Goal: Task Accomplishment & Management: Manage account settings

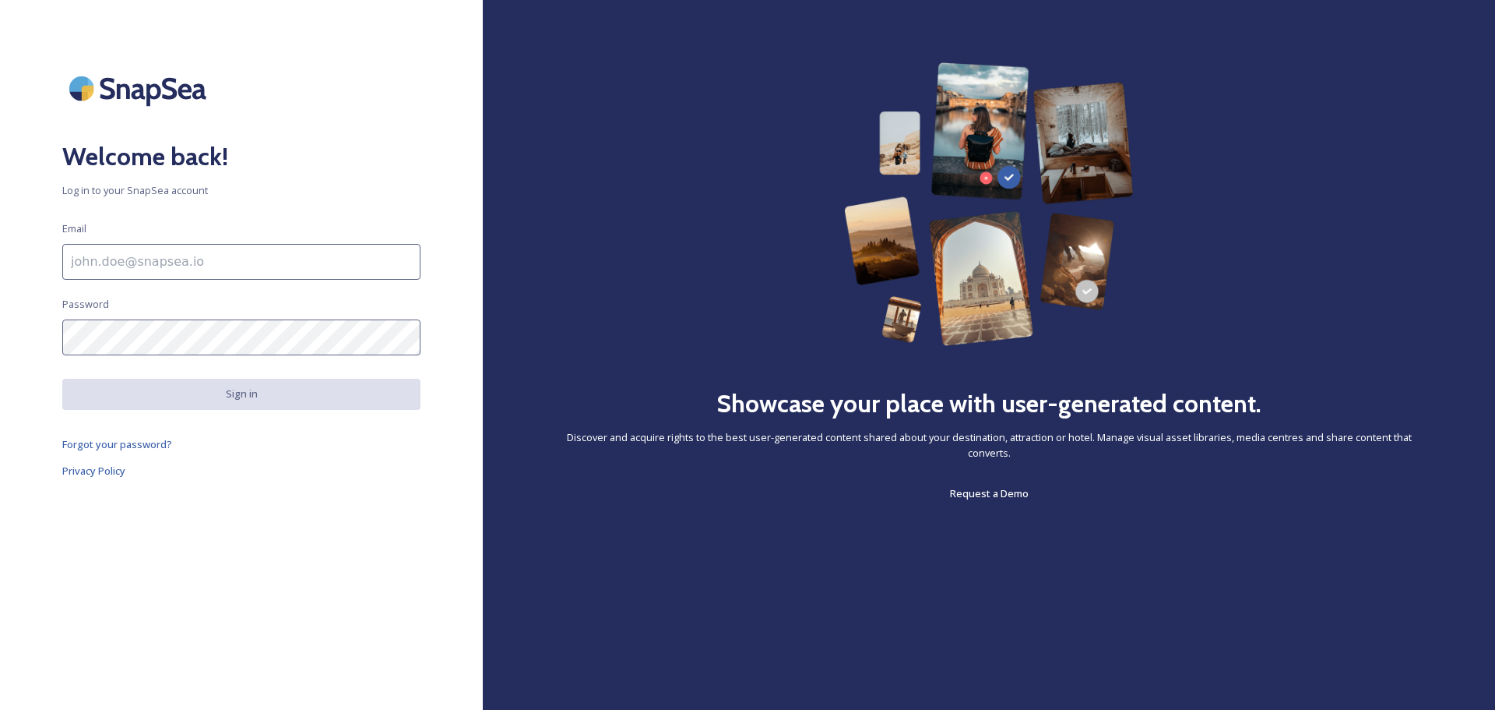
click at [207, 262] on input at bounding box center [241, 262] width 358 height 36
click at [301, 266] on input at bounding box center [241, 262] width 358 height 36
click at [301, 265] on input at bounding box center [241, 262] width 358 height 36
type input "[PERSON_NAME][EMAIL_ADDRESS][PERSON_NAME][DOMAIN_NAME]"
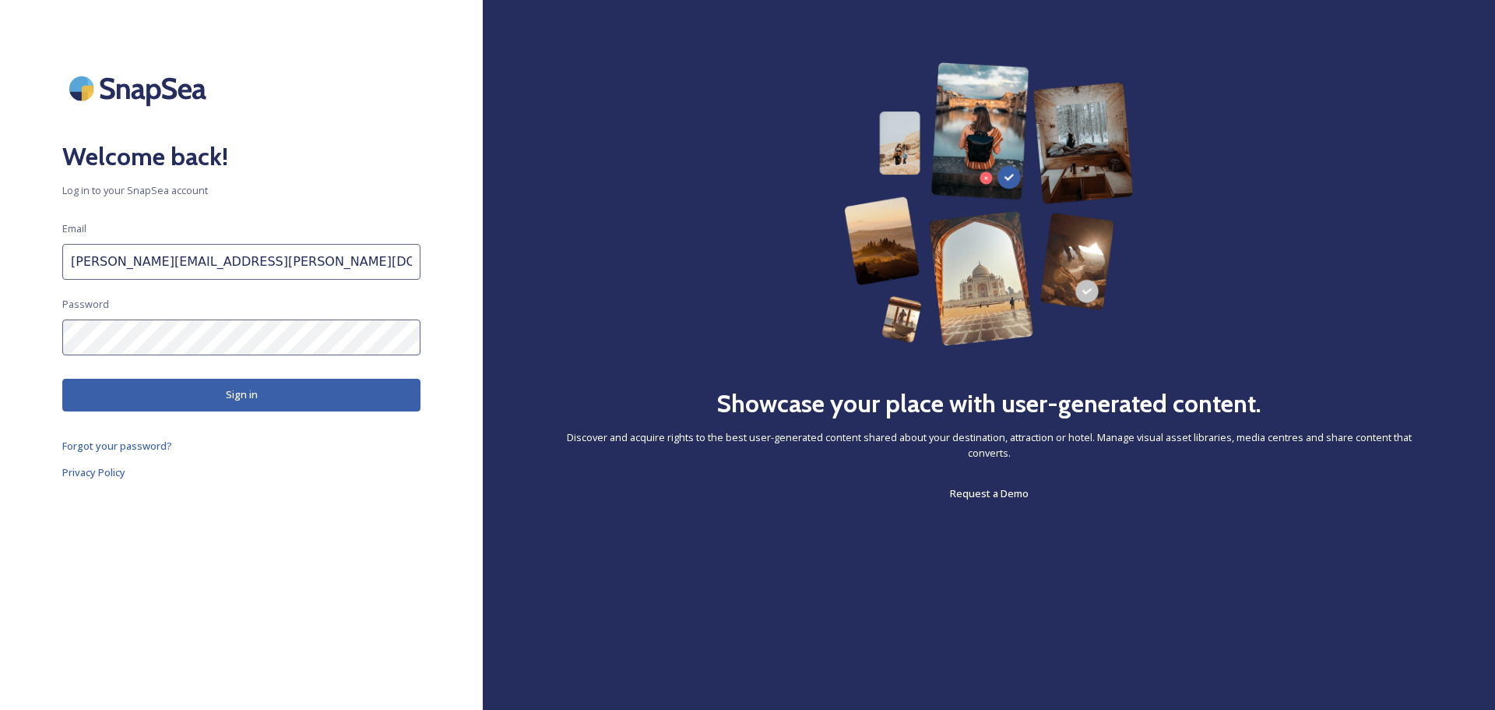
click at [172, 393] on button "Sign in" at bounding box center [241, 395] width 358 height 32
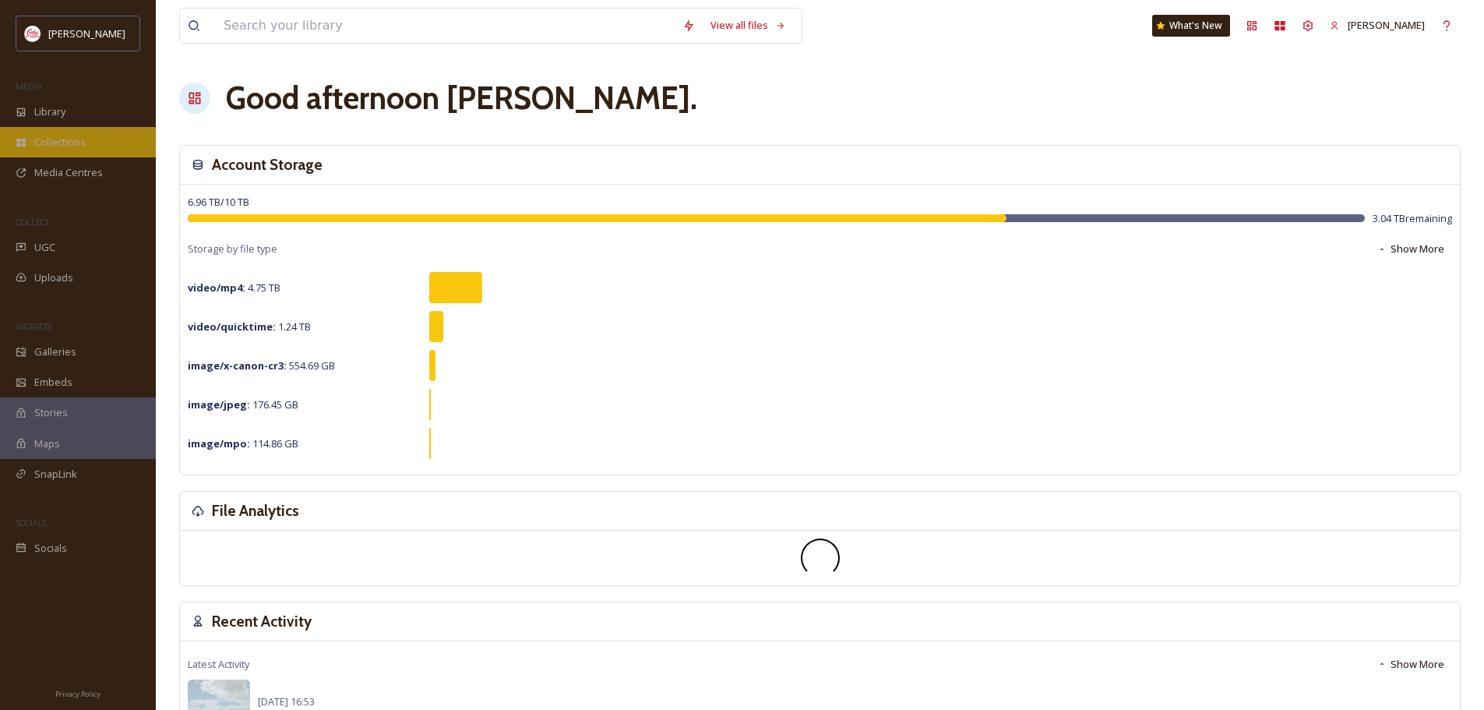
click at [54, 138] on span "Collections" at bounding box center [59, 142] width 51 height 15
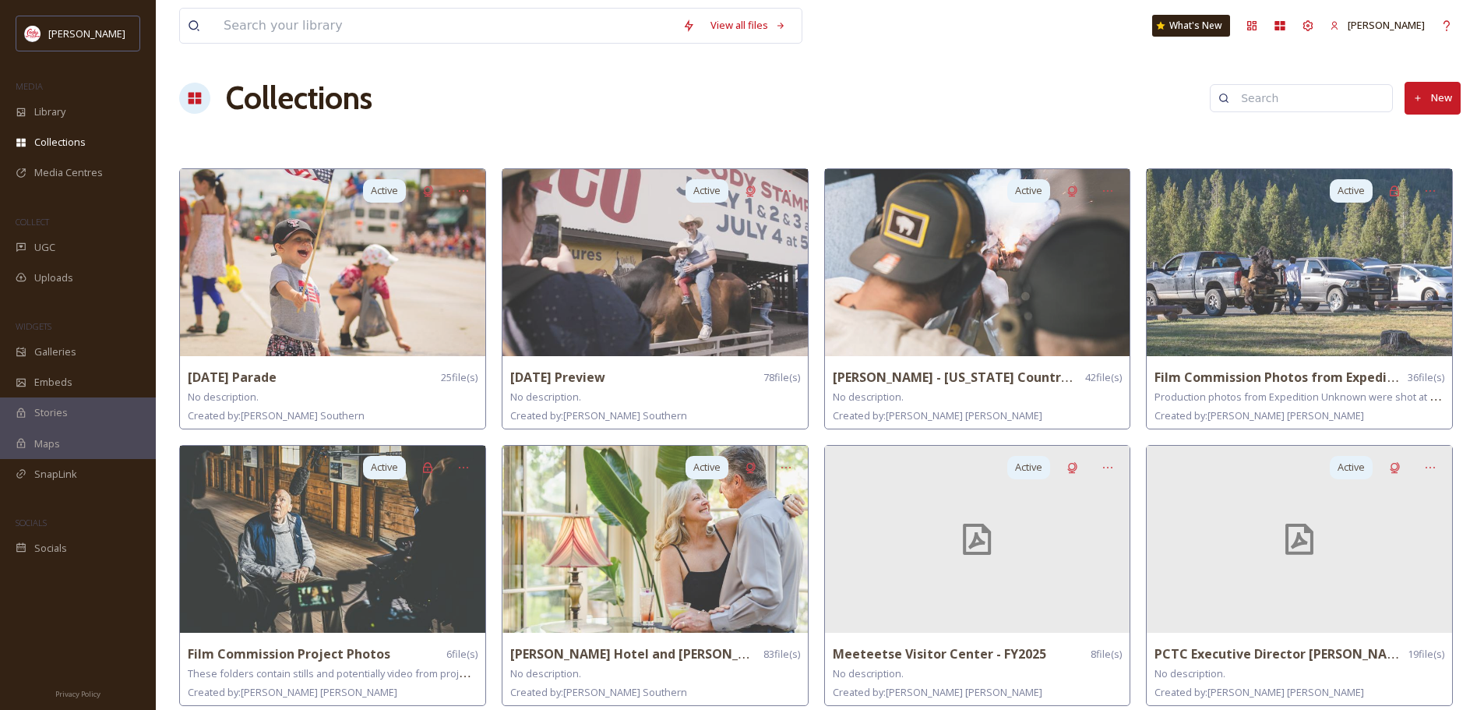
click at [1441, 100] on button "New" at bounding box center [1432, 98] width 56 height 32
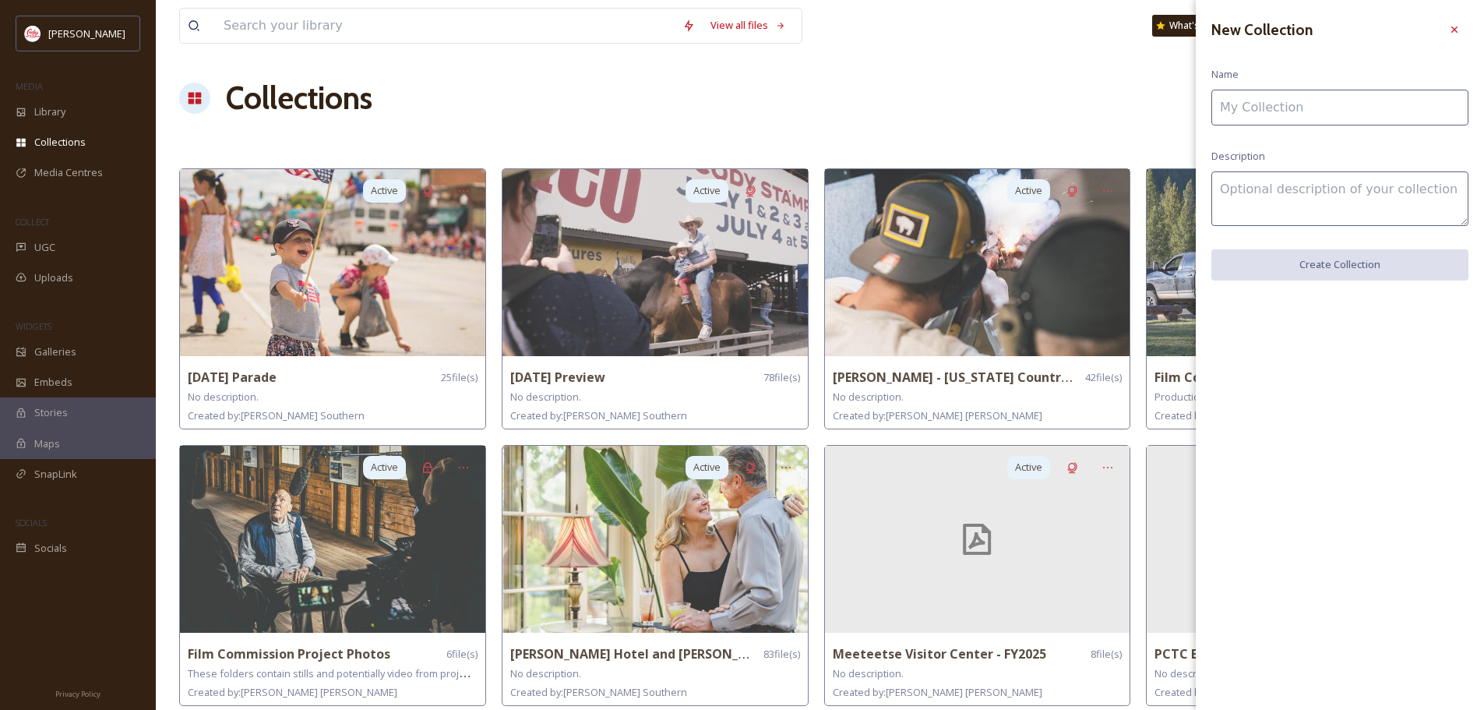
click at [1404, 111] on input at bounding box center [1339, 108] width 257 height 36
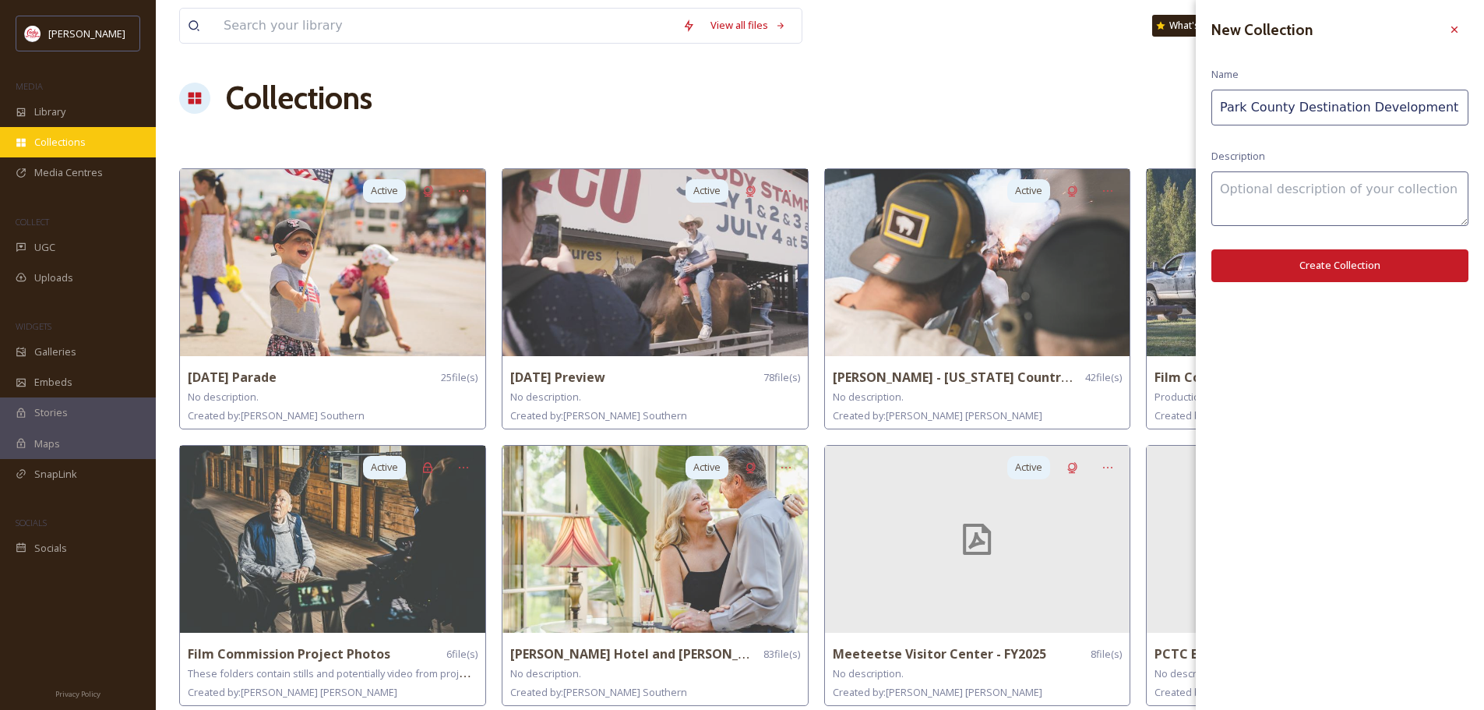
scroll to position [0, 5]
type input "Park County Destination Development Funds"
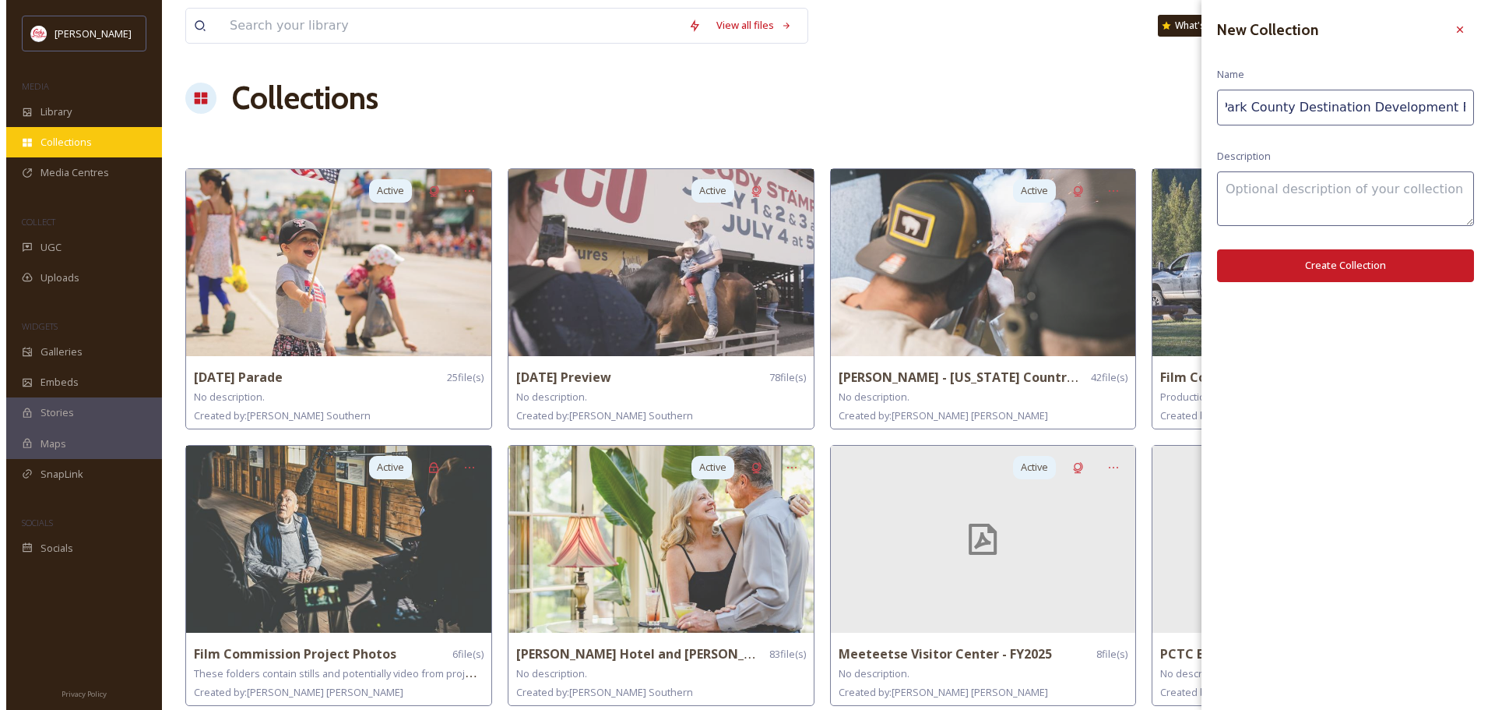
scroll to position [0, 0]
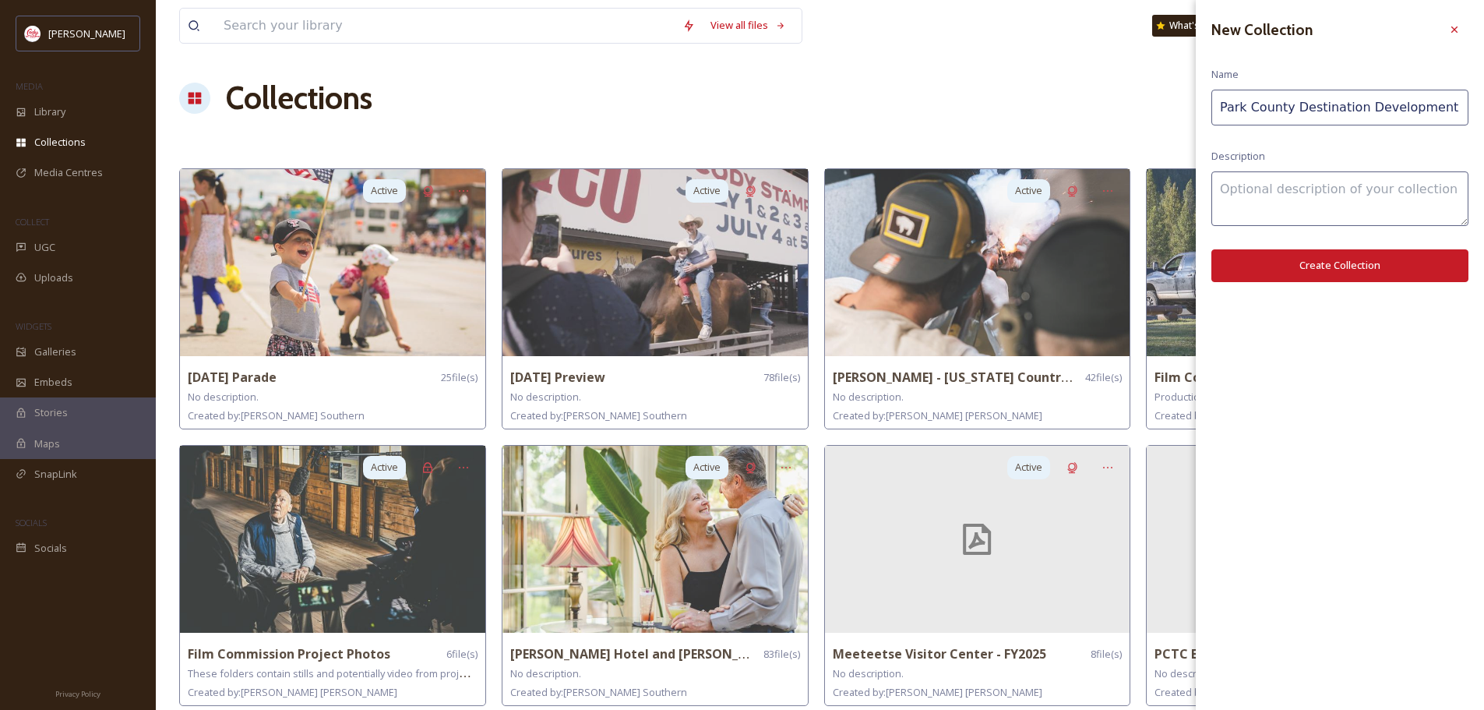
click at [1357, 266] on button "Create Collection" at bounding box center [1339, 265] width 257 height 32
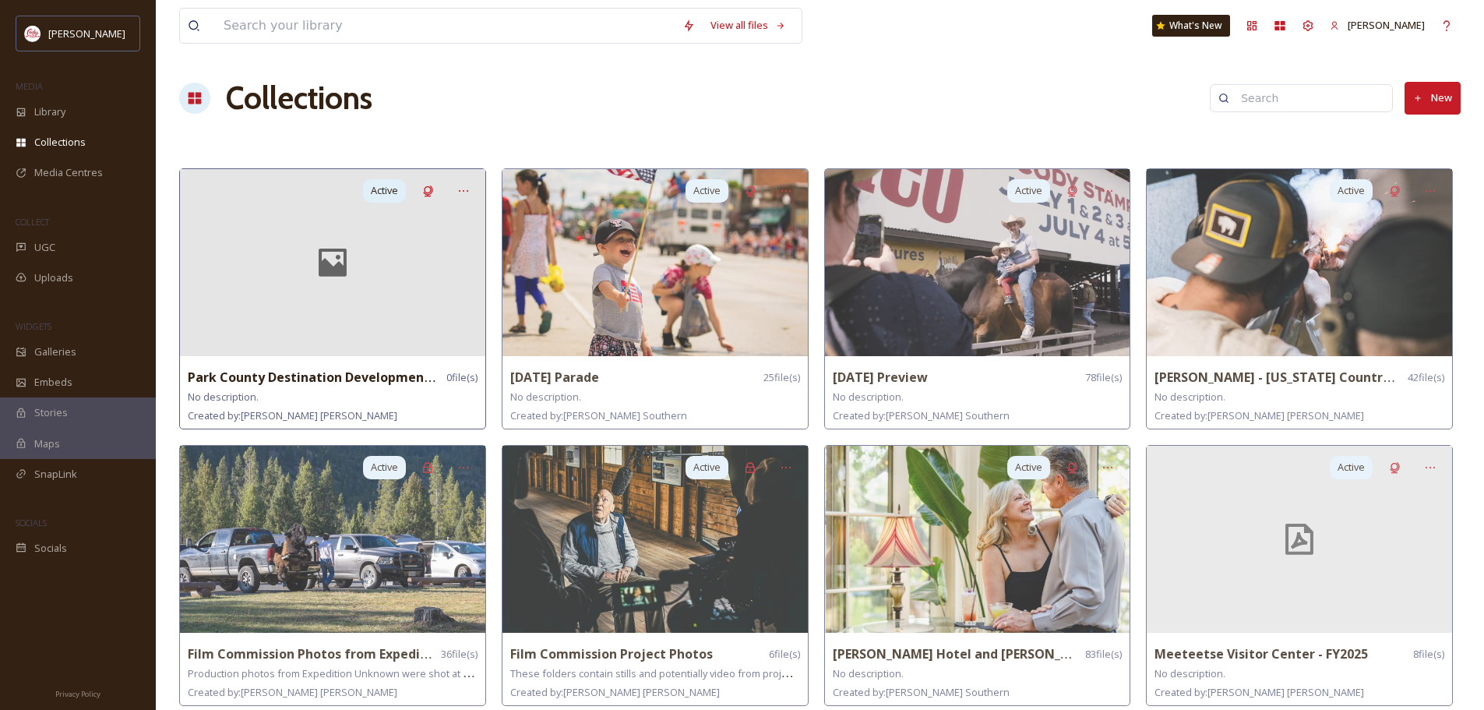
click at [343, 308] on div at bounding box center [332, 262] width 305 height 187
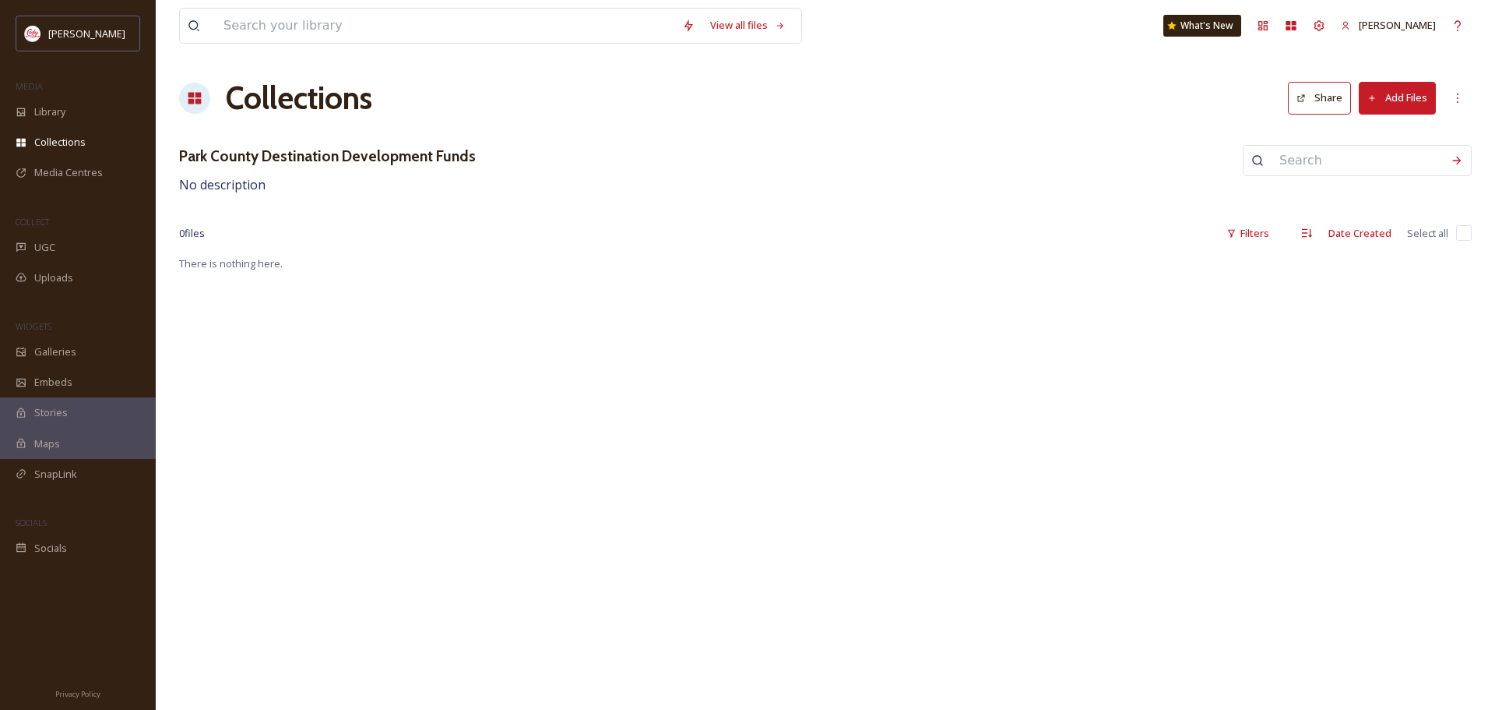
click at [1409, 97] on button "Add Files" at bounding box center [1397, 98] width 77 height 32
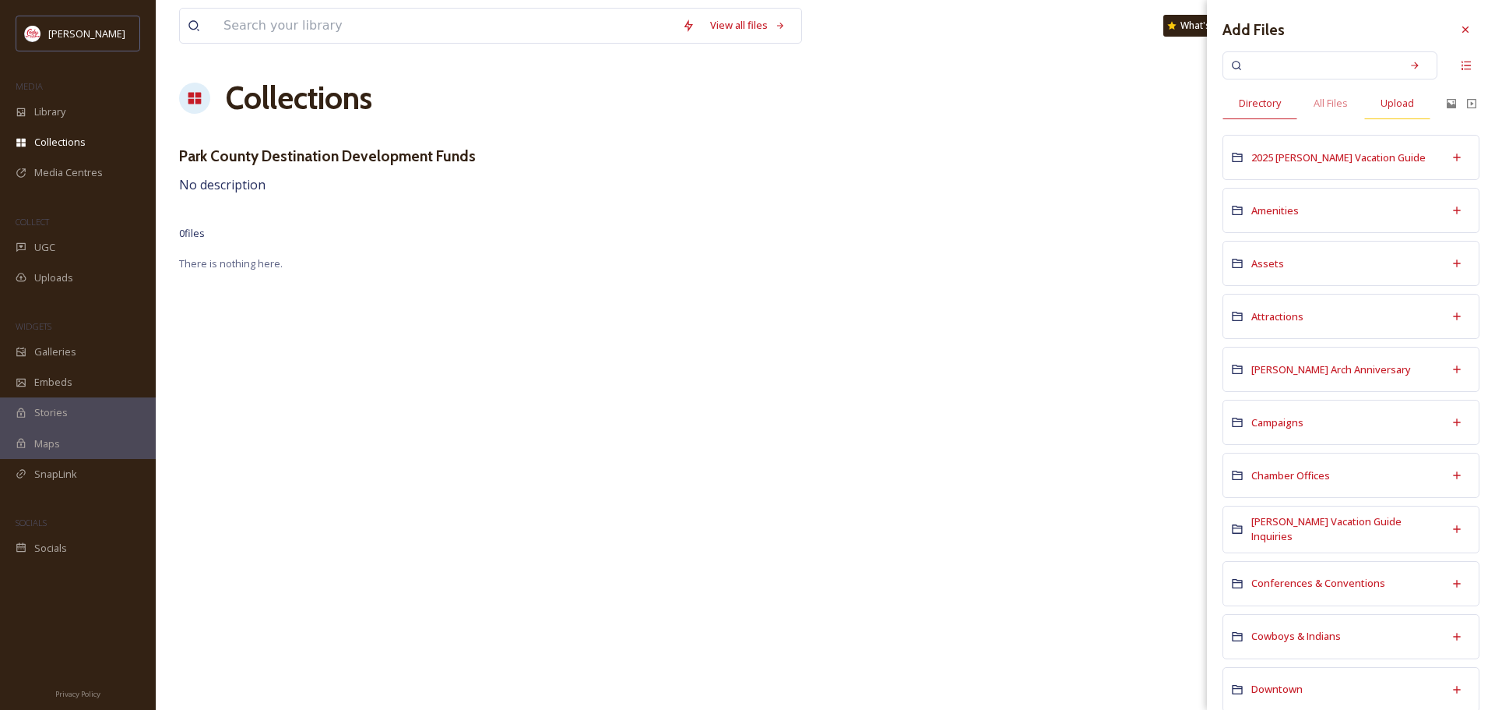
click at [1396, 104] on span "Upload" at bounding box center [1397, 103] width 33 height 15
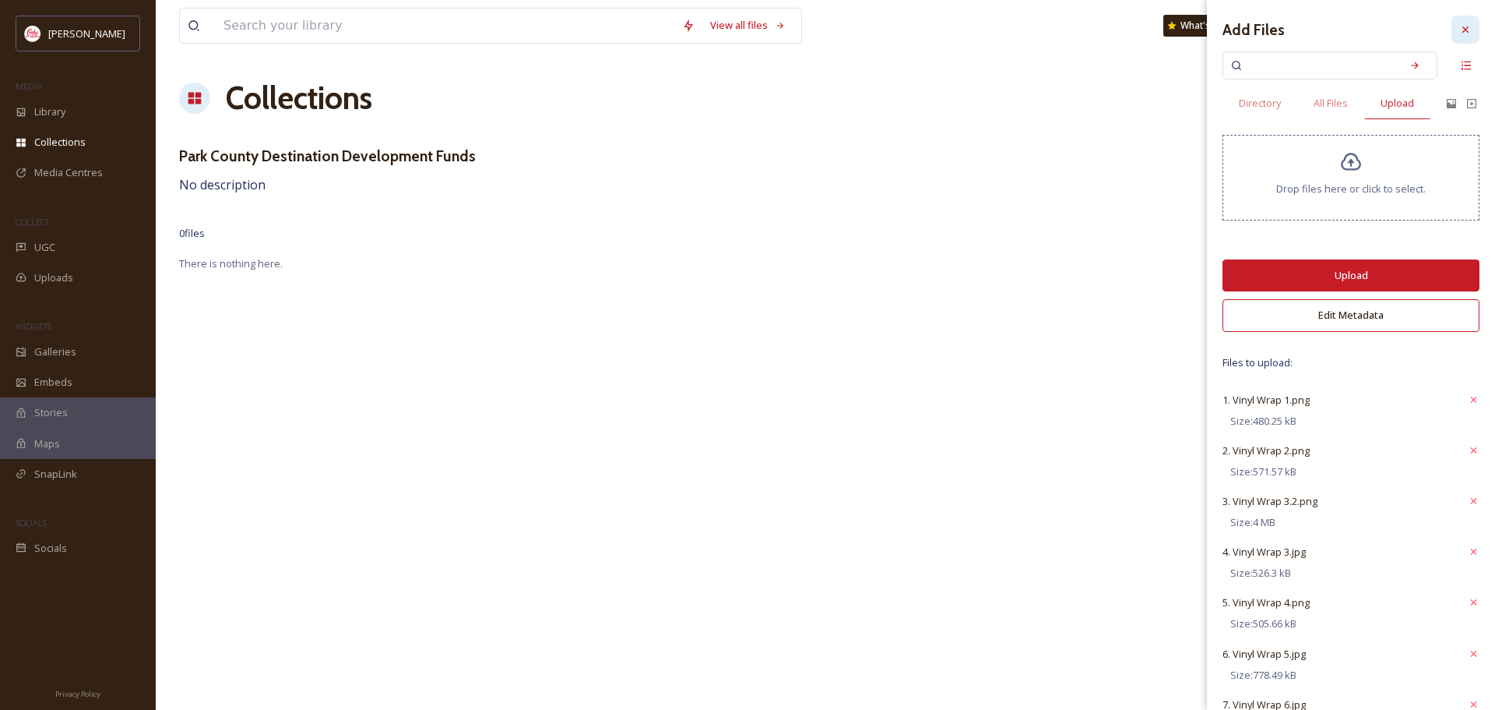
click at [1460, 27] on icon at bounding box center [1466, 29] width 12 height 12
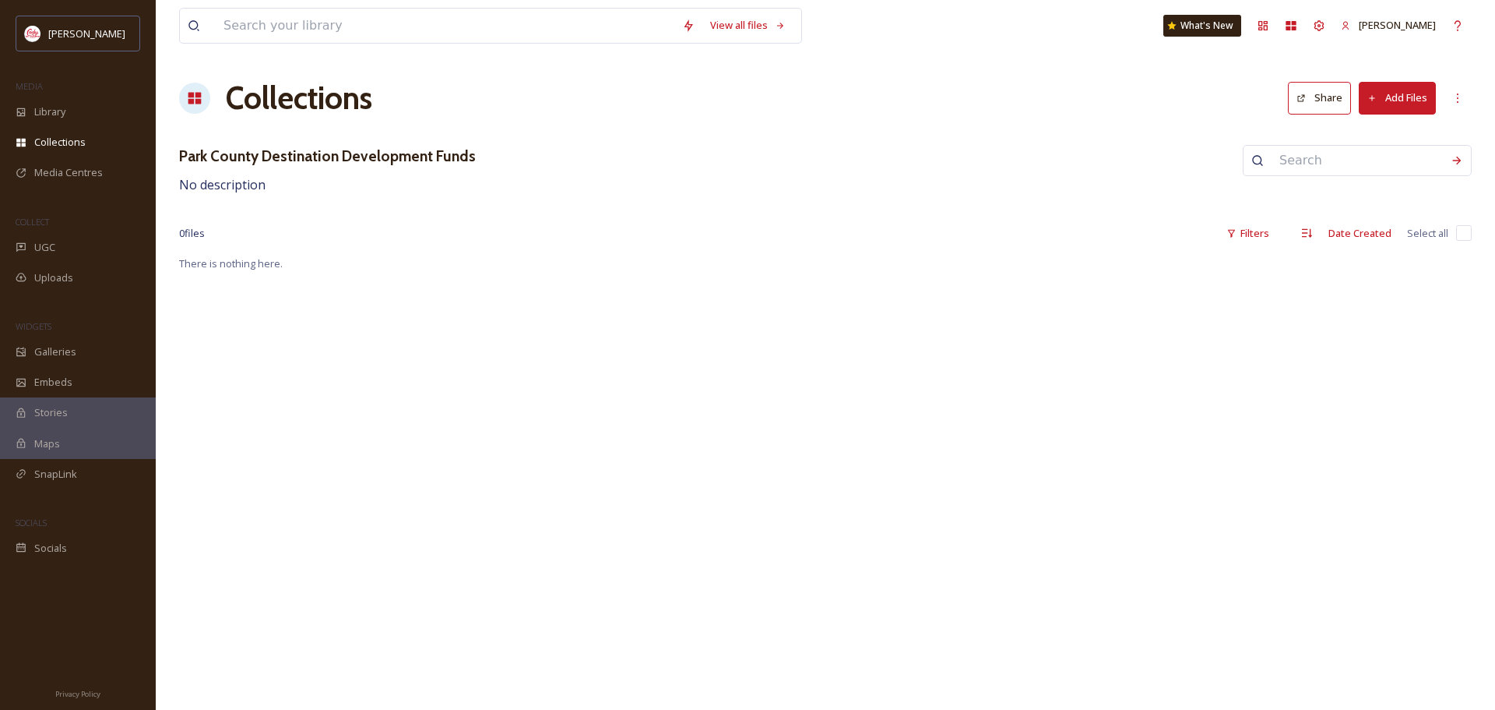
click at [1394, 92] on button "Add Files" at bounding box center [1397, 98] width 77 height 32
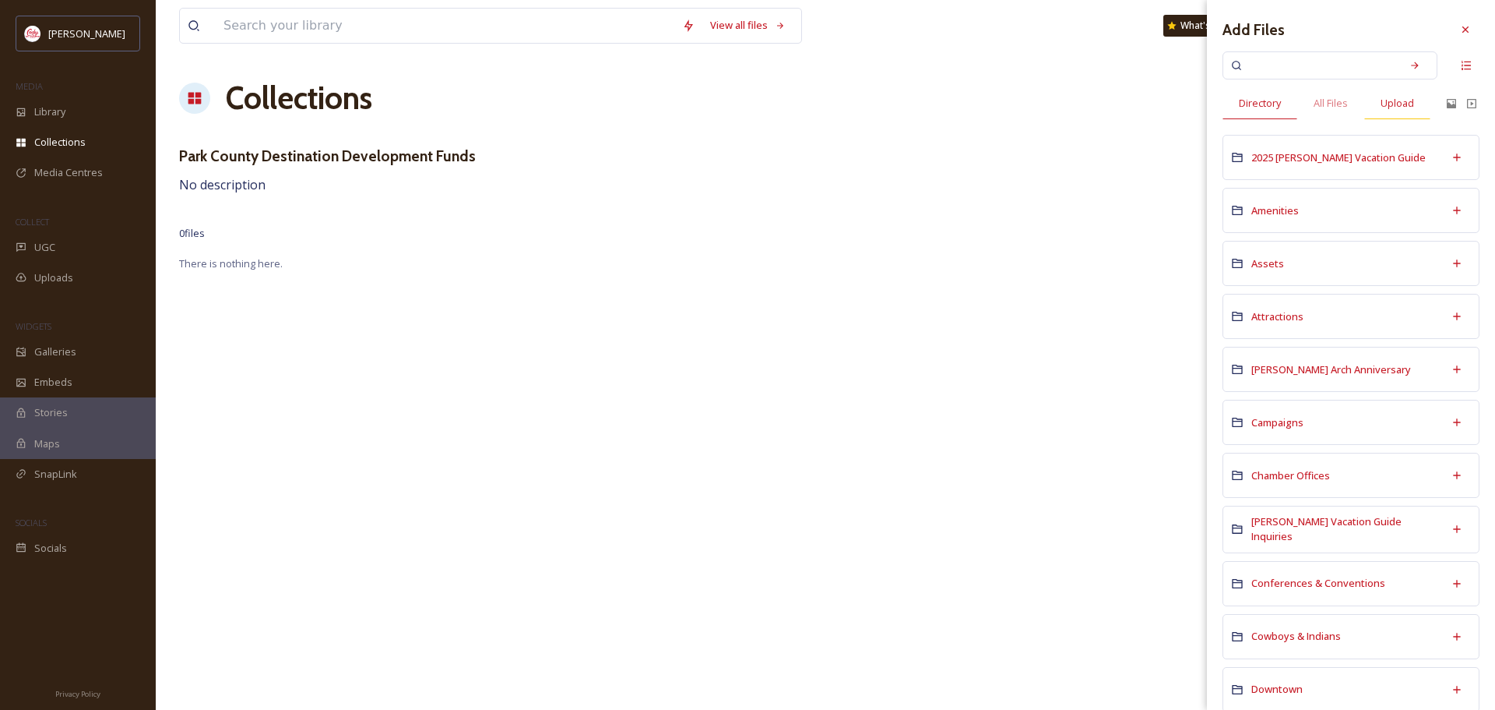
click at [1395, 104] on span "Upload" at bounding box center [1397, 103] width 33 height 15
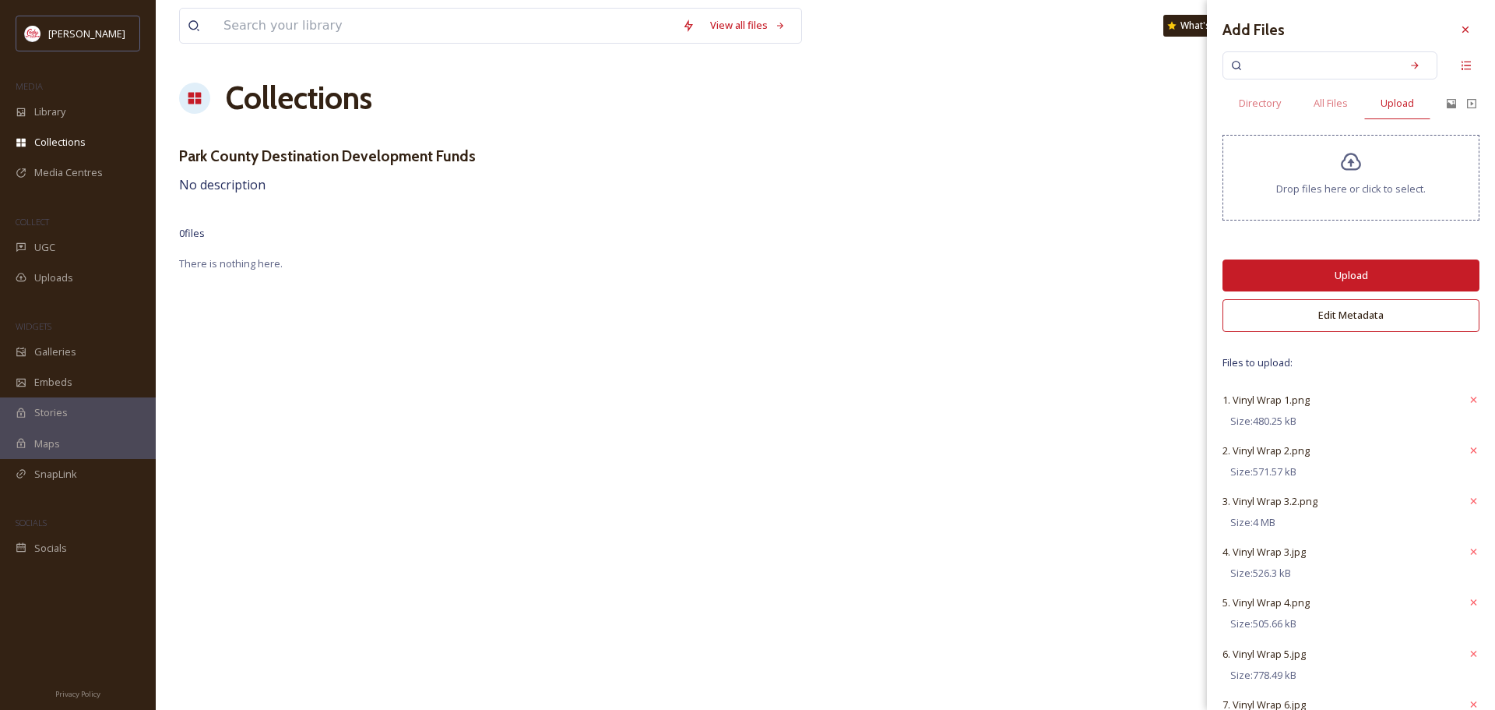
click at [1375, 264] on button "Upload" at bounding box center [1351, 275] width 257 height 32
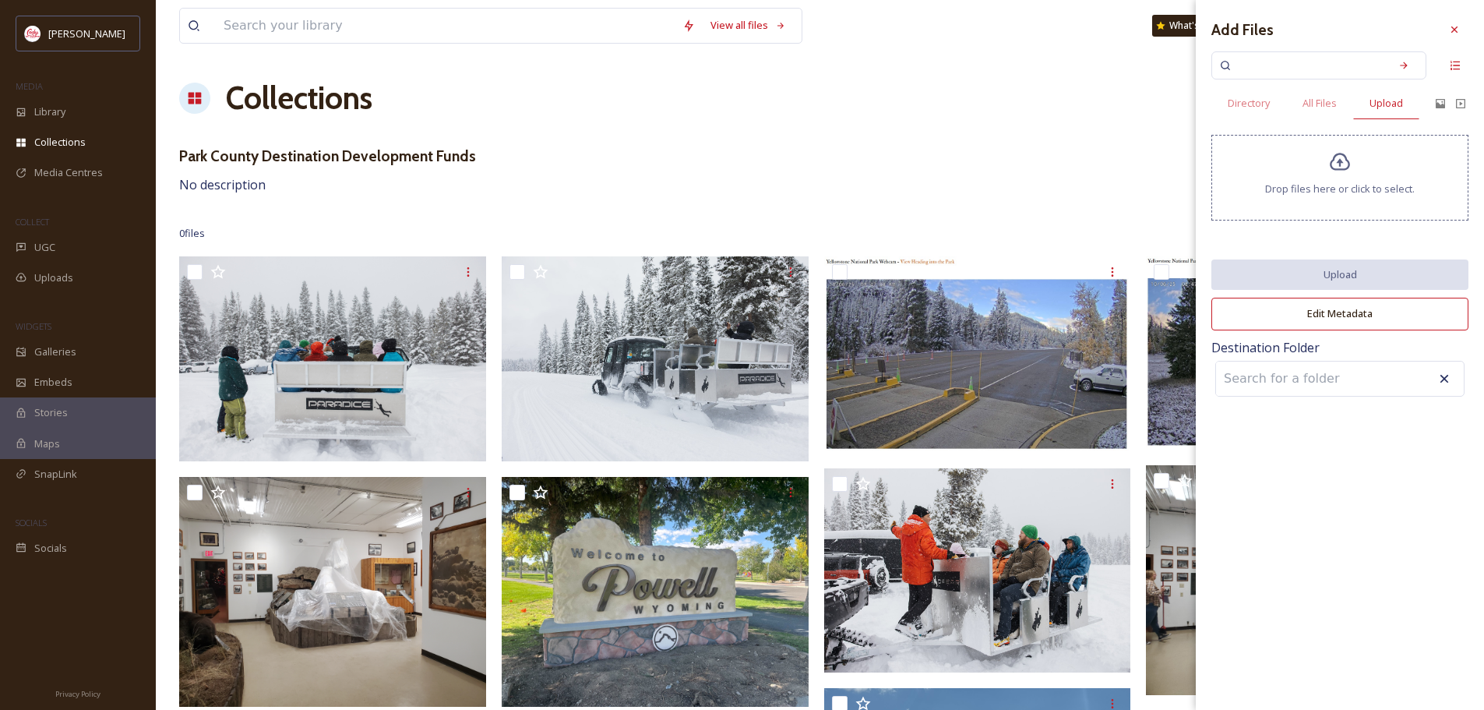
drag, startPoint x: 1451, startPoint y: 30, endPoint x: 1398, endPoint y: 48, distance: 55.9
click at [1451, 30] on icon at bounding box center [1454, 29] width 12 height 12
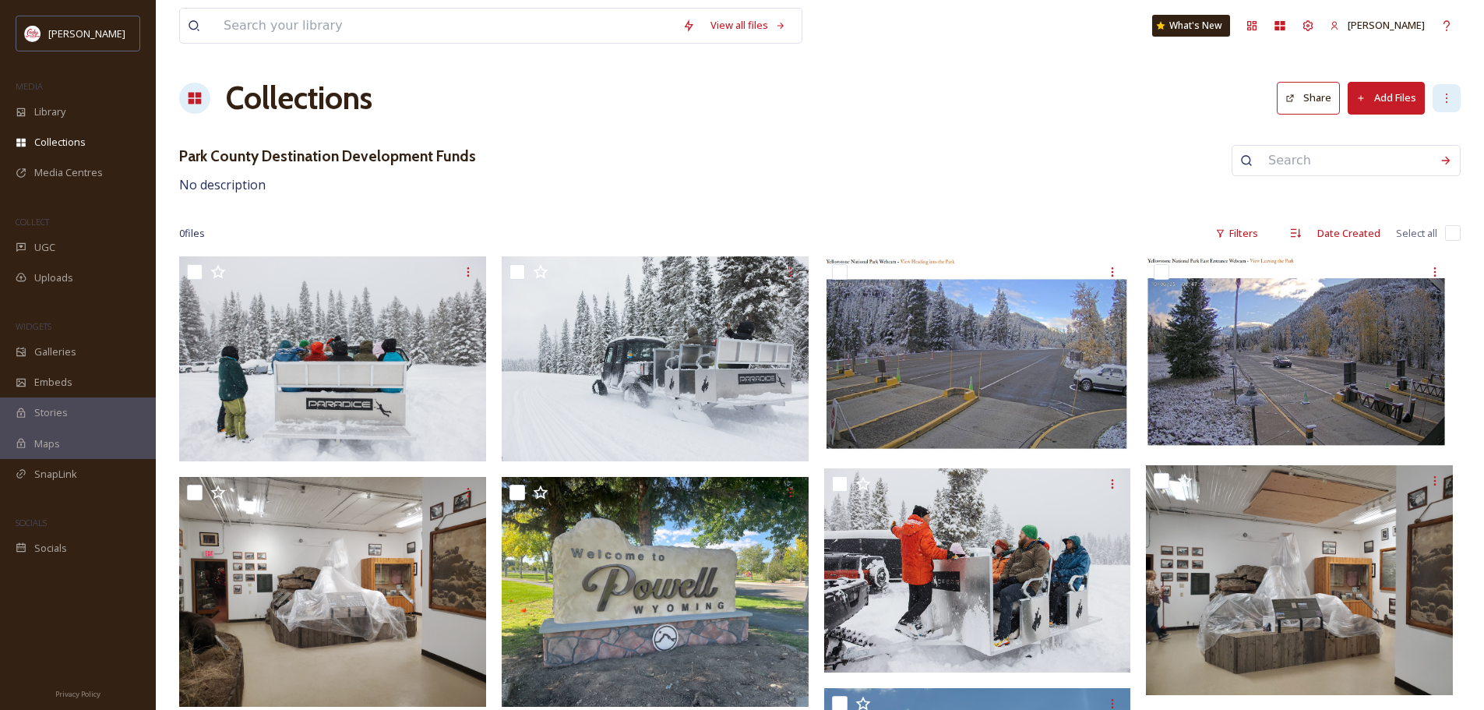
click at [1445, 97] on icon at bounding box center [1446, 98] width 12 height 12
click at [1331, 129] on span "Edit Collection" at bounding box center [1330, 132] width 65 height 15
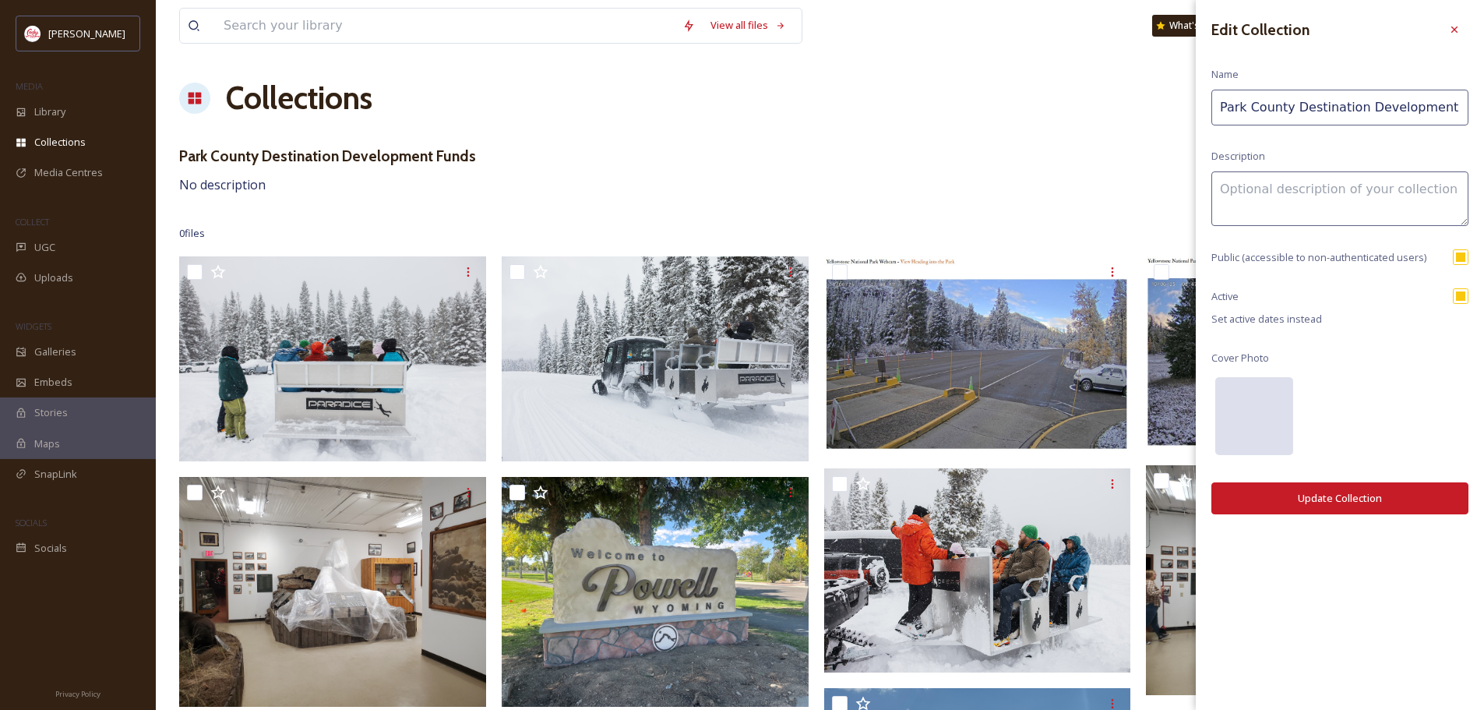
click at [1252, 406] on div at bounding box center [1254, 416] width 78 height 78
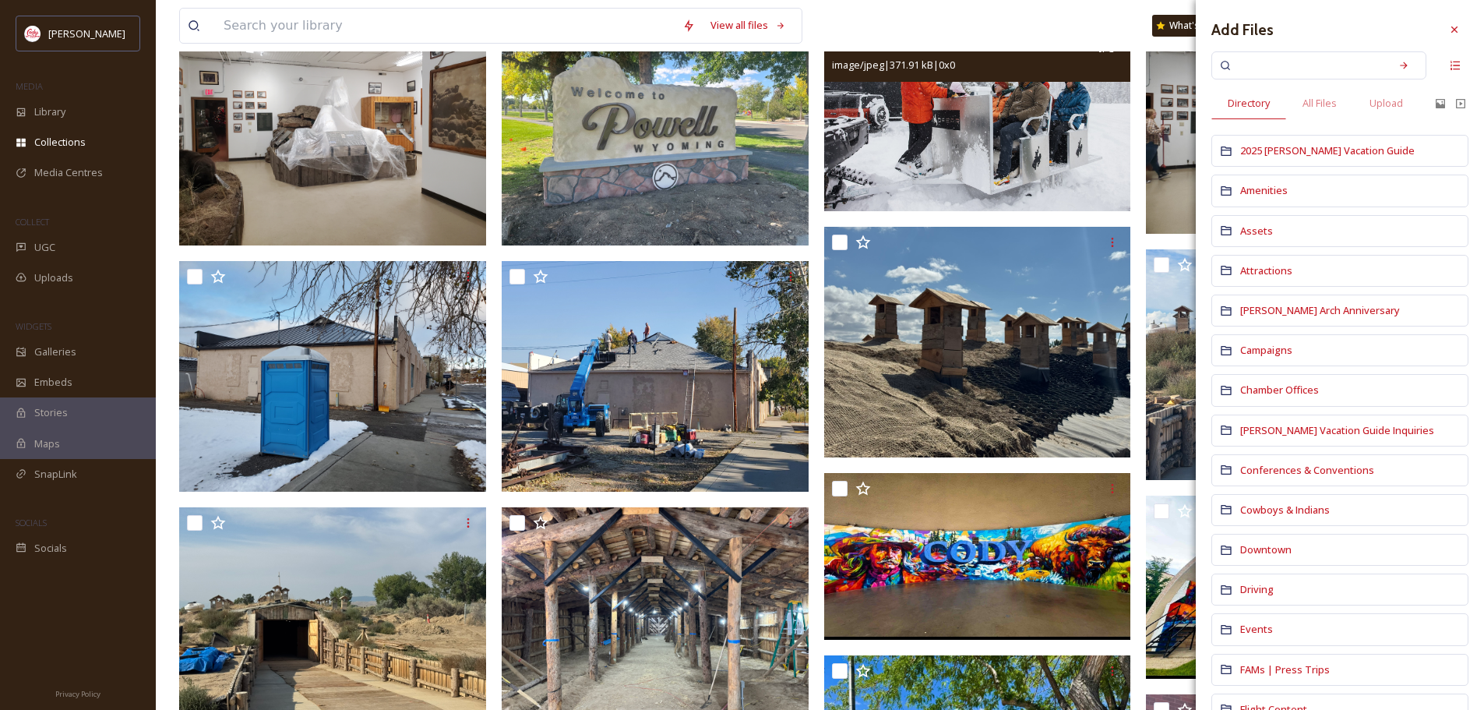
scroll to position [467, 0]
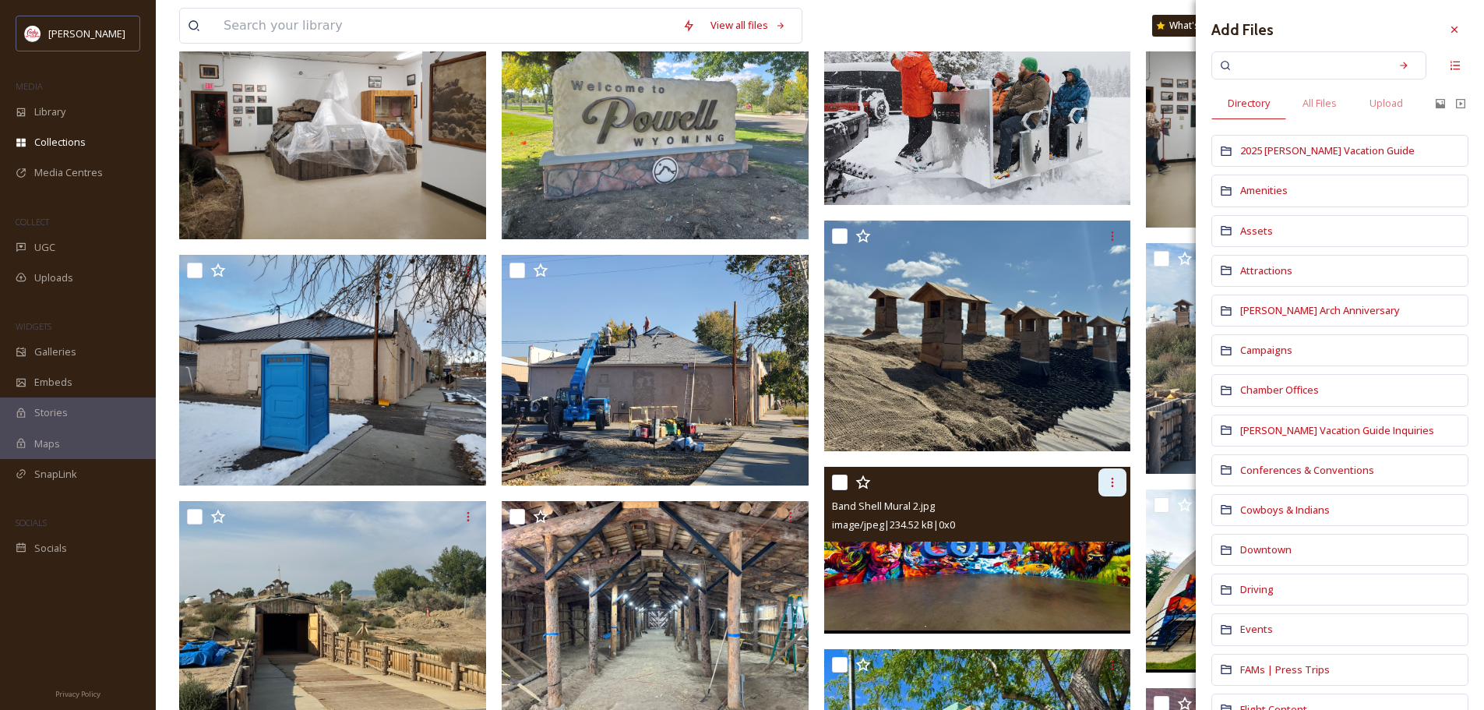
click at [1114, 482] on icon at bounding box center [1112, 482] width 12 height 12
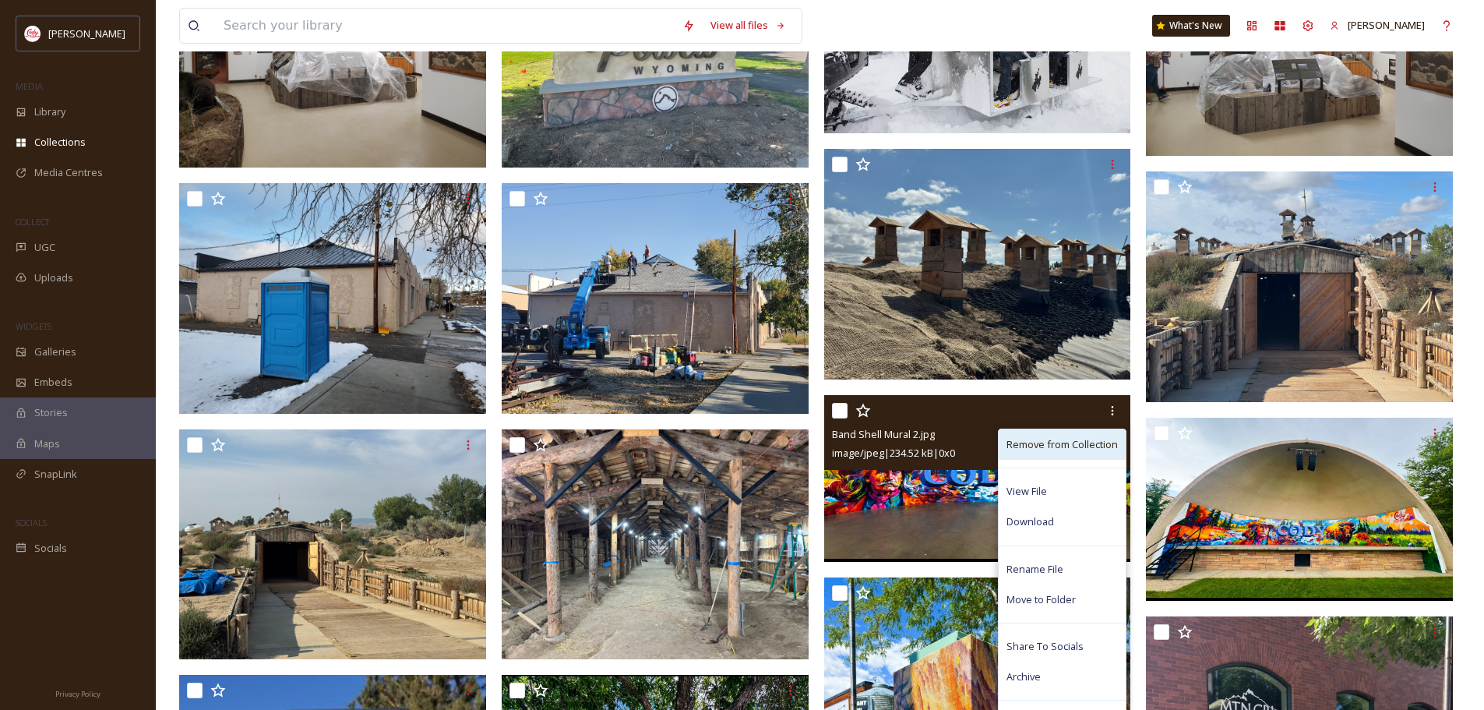
scroll to position [623, 0]
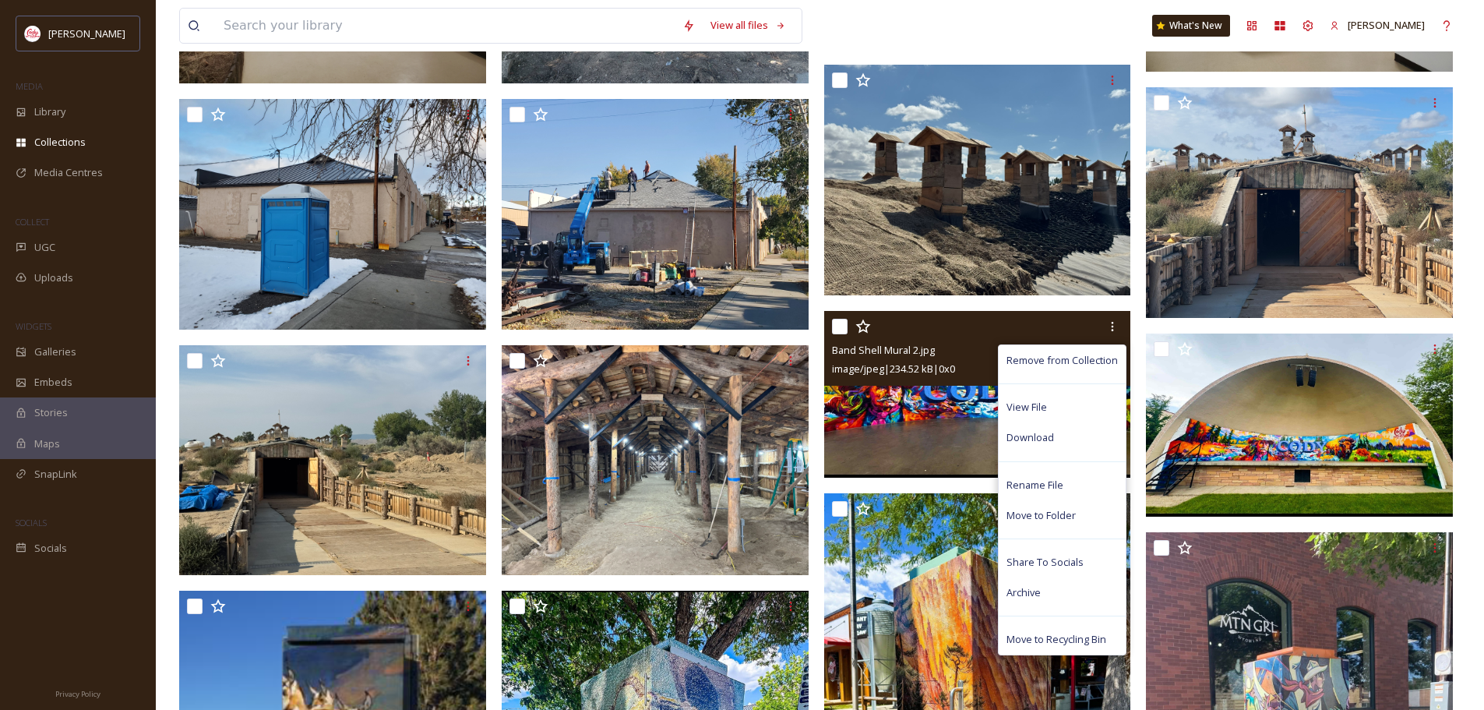
click at [921, 367] on span "image/jpeg | 234.52 kB | 0 x 0" at bounding box center [893, 368] width 123 height 14
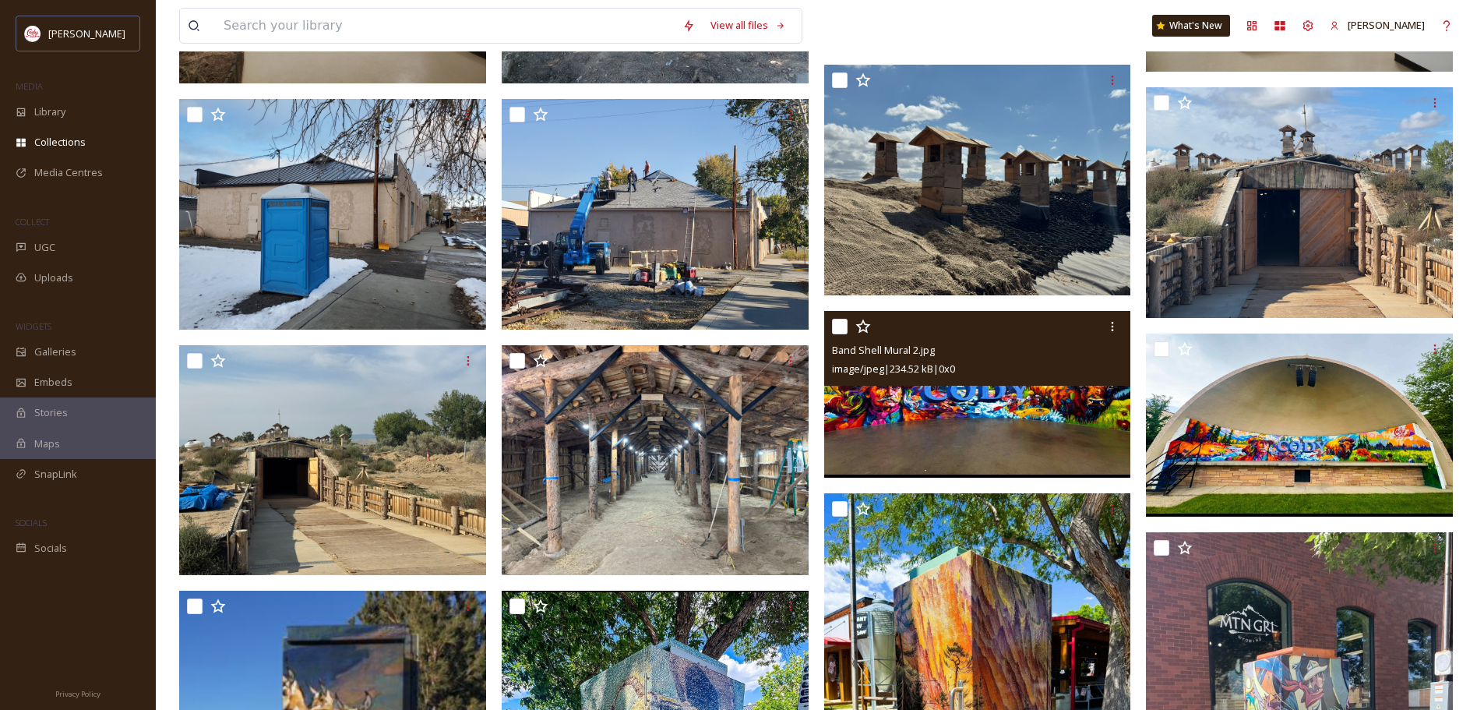
click at [970, 418] on img at bounding box center [977, 394] width 307 height 167
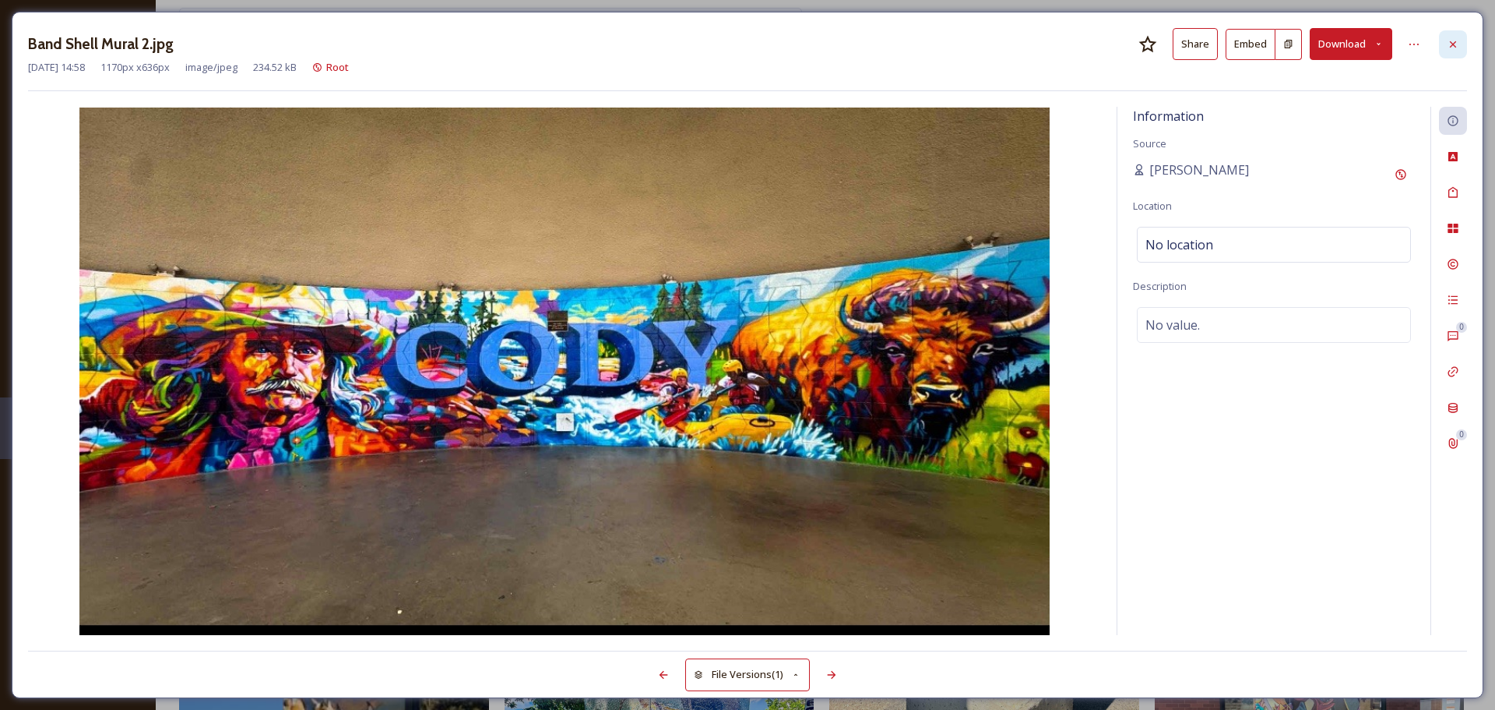
click at [1459, 48] on icon at bounding box center [1453, 44] width 12 height 12
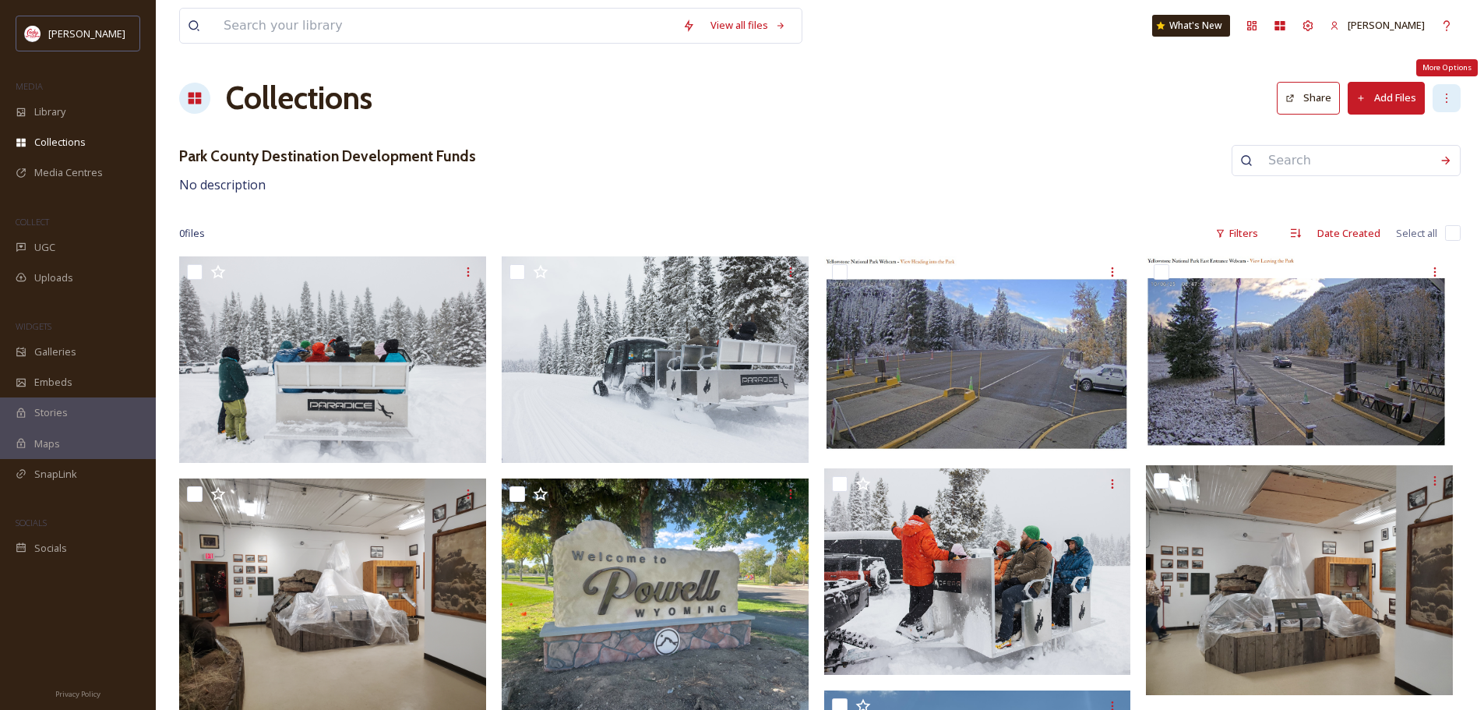
click at [1441, 95] on icon at bounding box center [1446, 98] width 12 height 12
click at [1449, 59] on div "More Options" at bounding box center [1447, 67] width 62 height 17
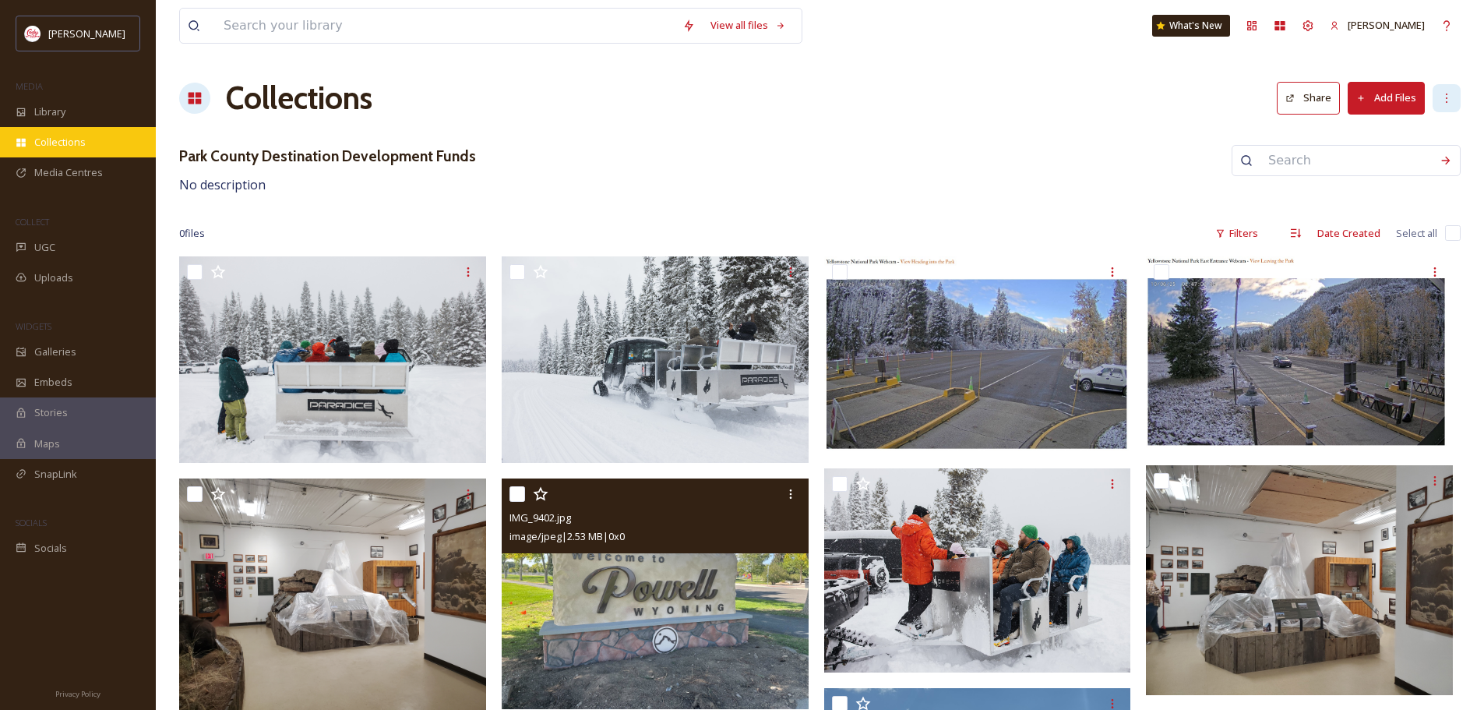
drag, startPoint x: 591, startPoint y: 667, endPoint x: 55, endPoint y: 143, distance: 750.1
click at [55, 143] on span "Collections" at bounding box center [59, 142] width 51 height 15
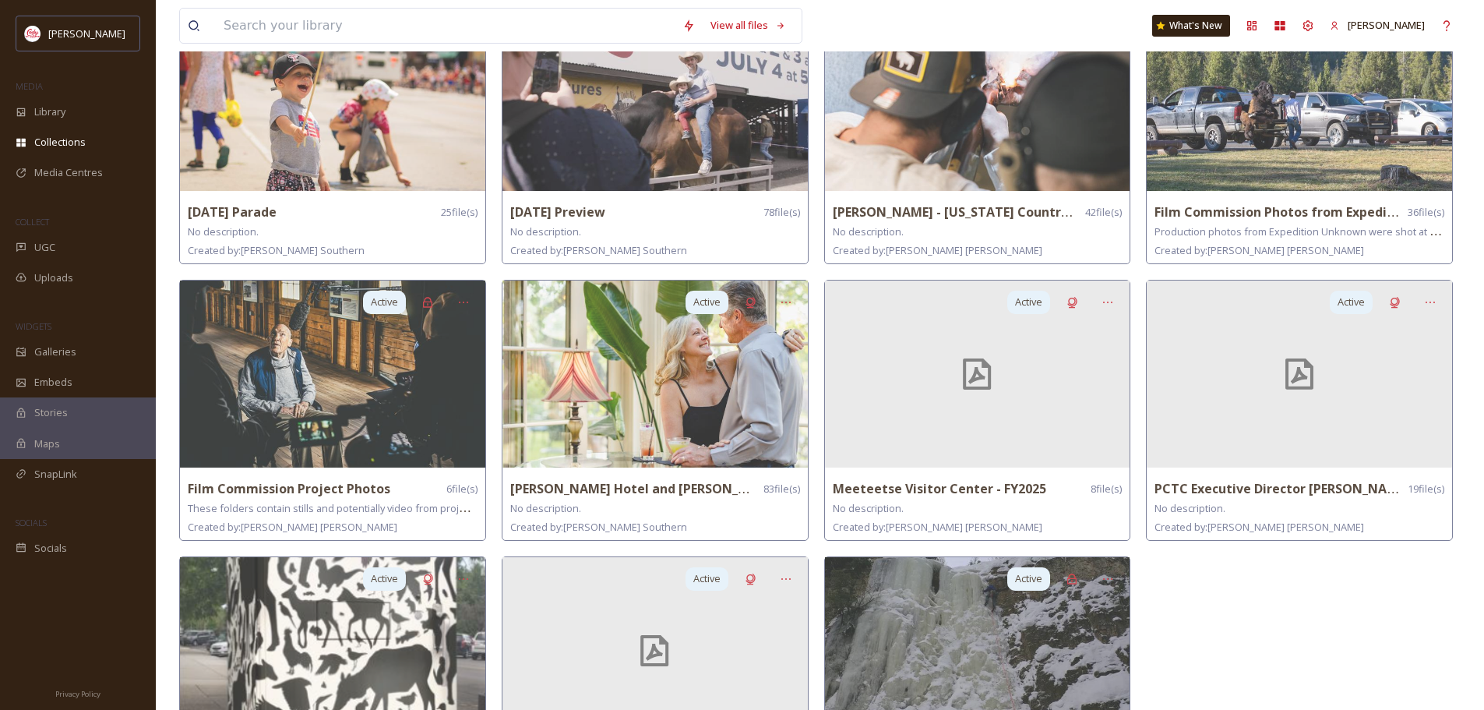
scroll to position [234, 0]
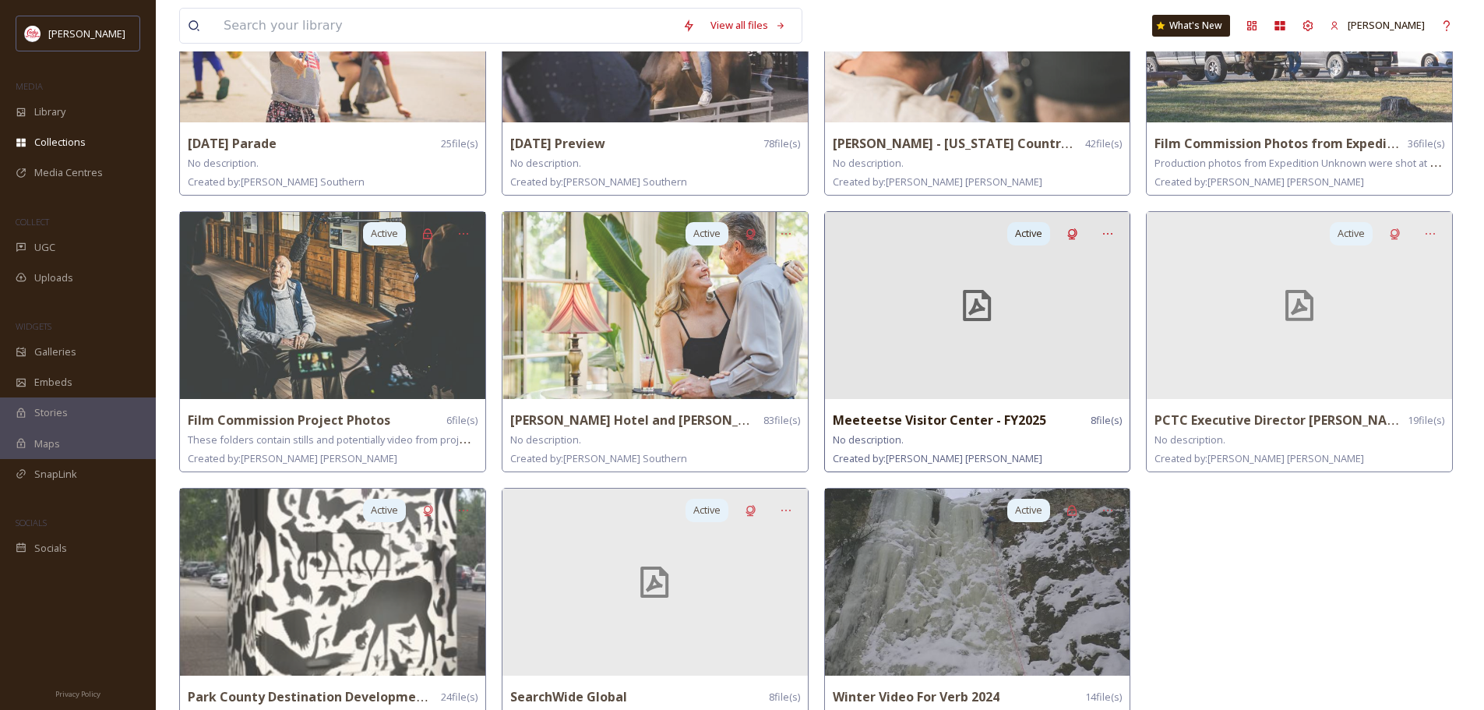
click at [1012, 417] on strong "Meeteetse Visitor Center - FY2025" at bounding box center [939, 419] width 213 height 17
click at [1107, 227] on icon at bounding box center [1107, 233] width 12 height 12
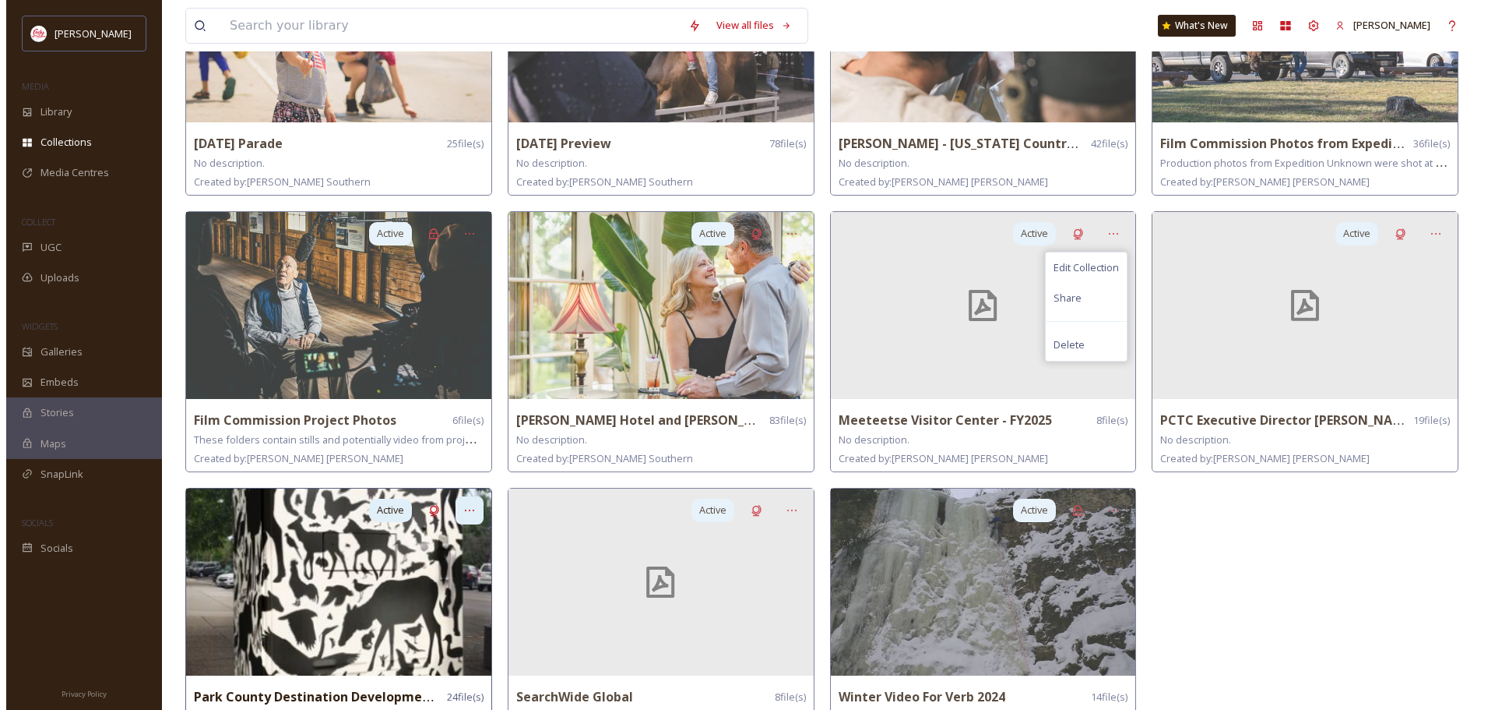
scroll to position [278, 0]
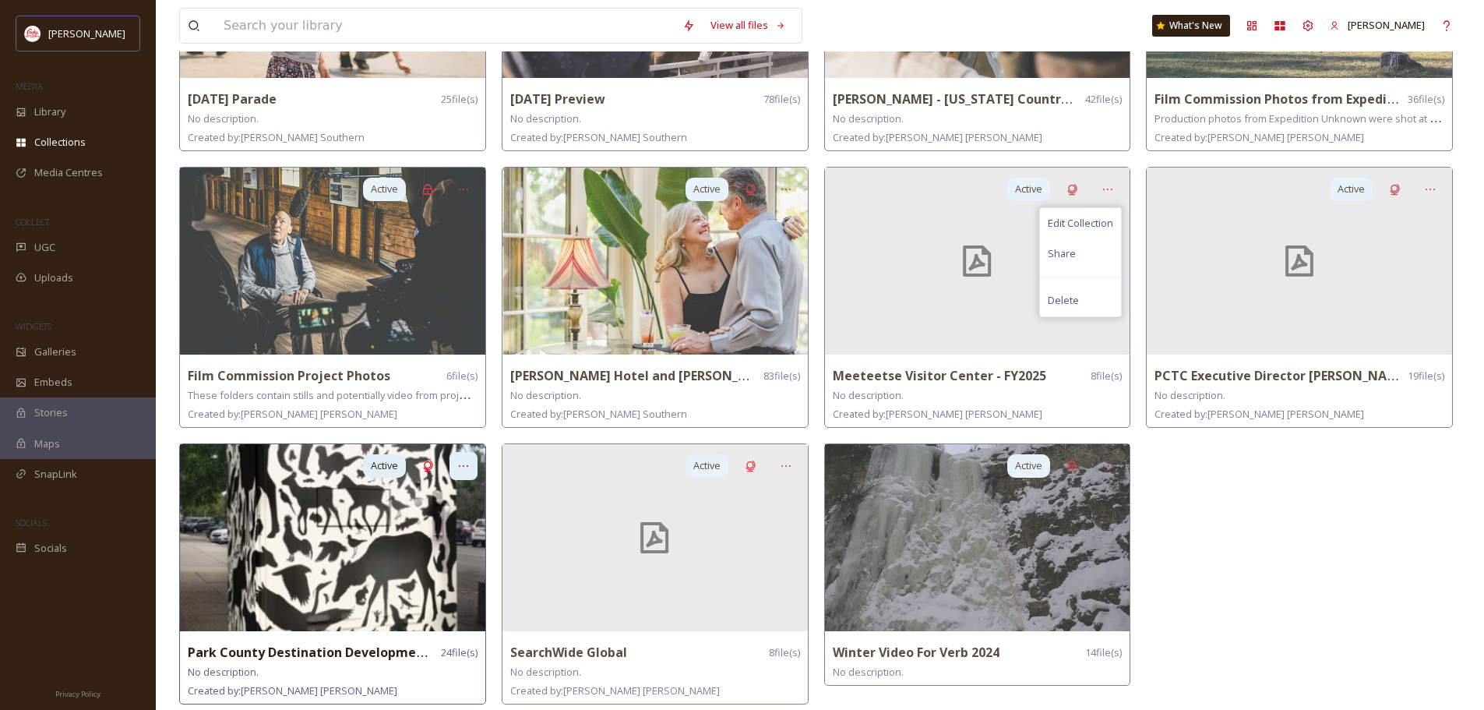
click at [462, 466] on icon at bounding box center [463, 466] width 12 height 12
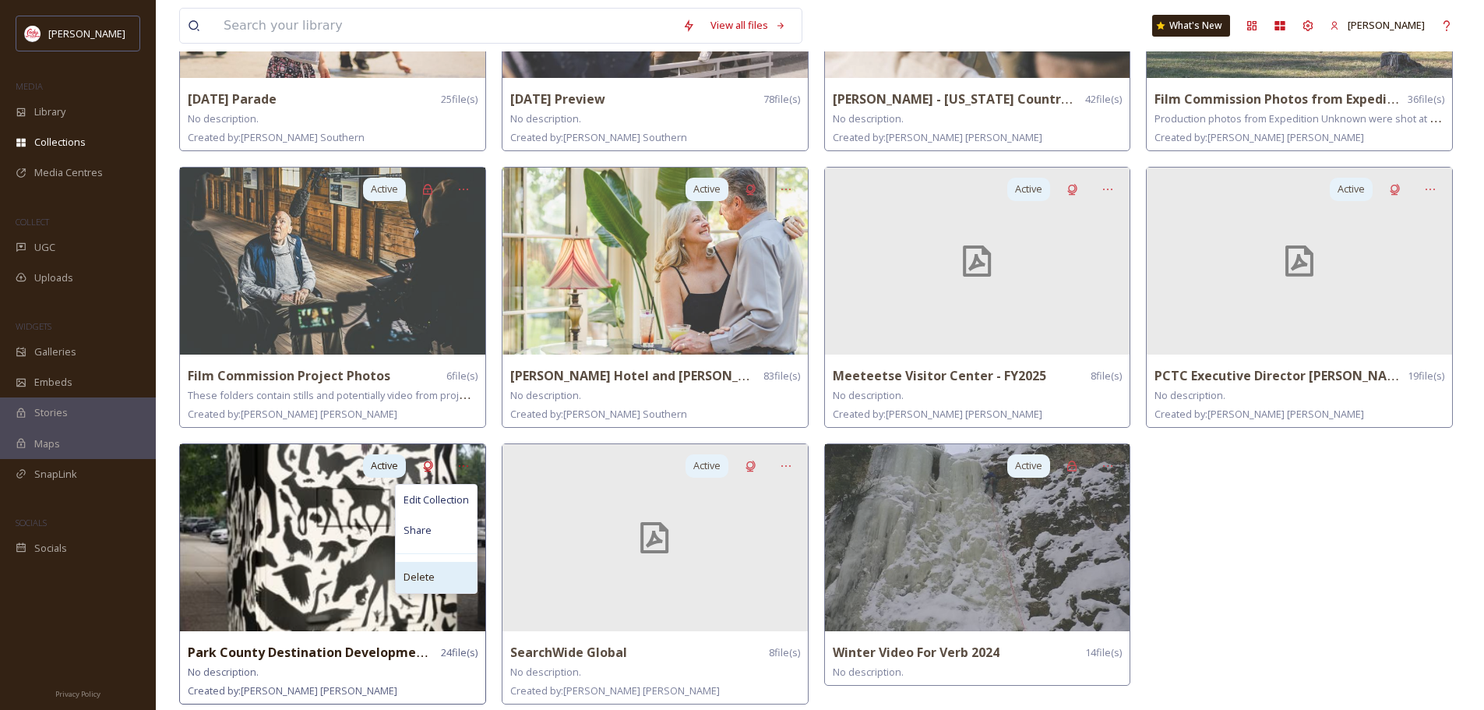
click at [410, 576] on span "Delete" at bounding box center [418, 576] width 31 height 15
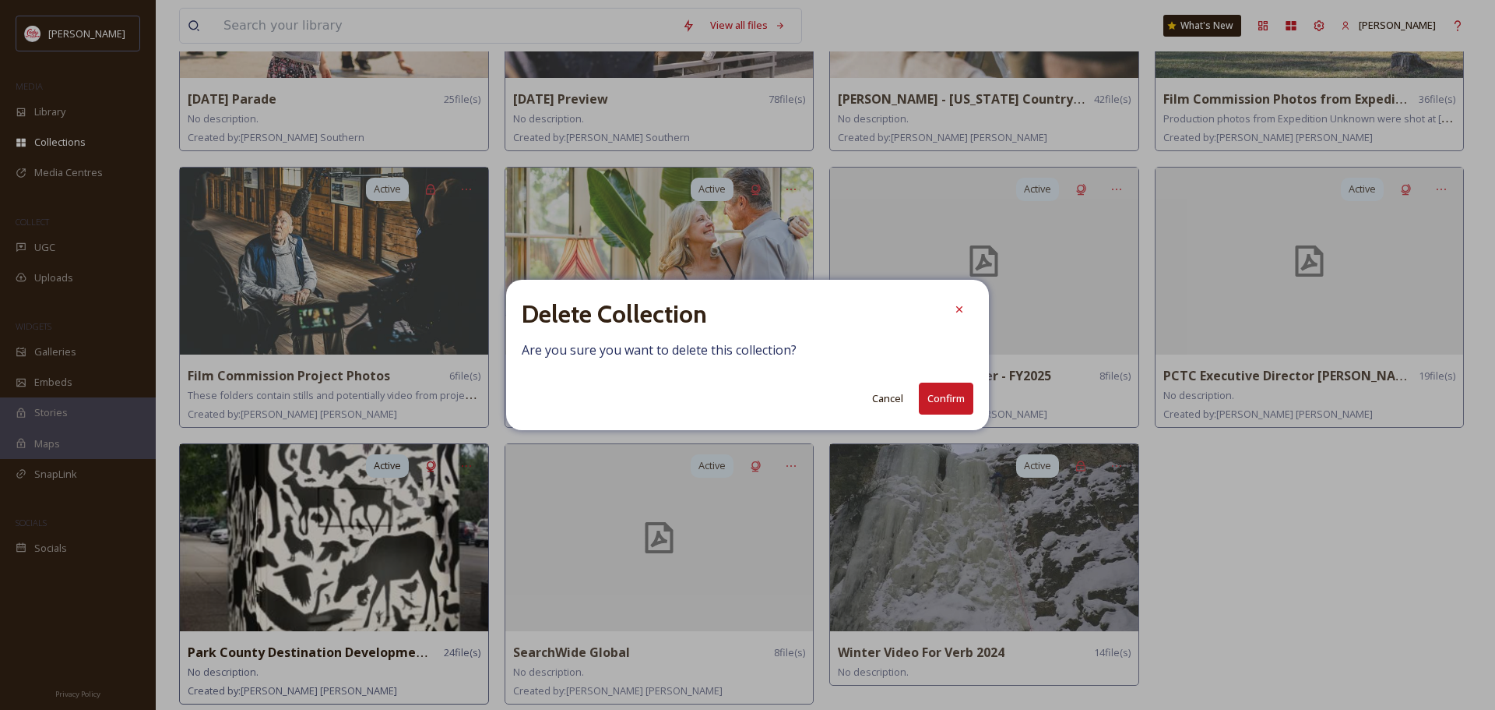
click at [948, 395] on button "Confirm" at bounding box center [946, 398] width 55 height 32
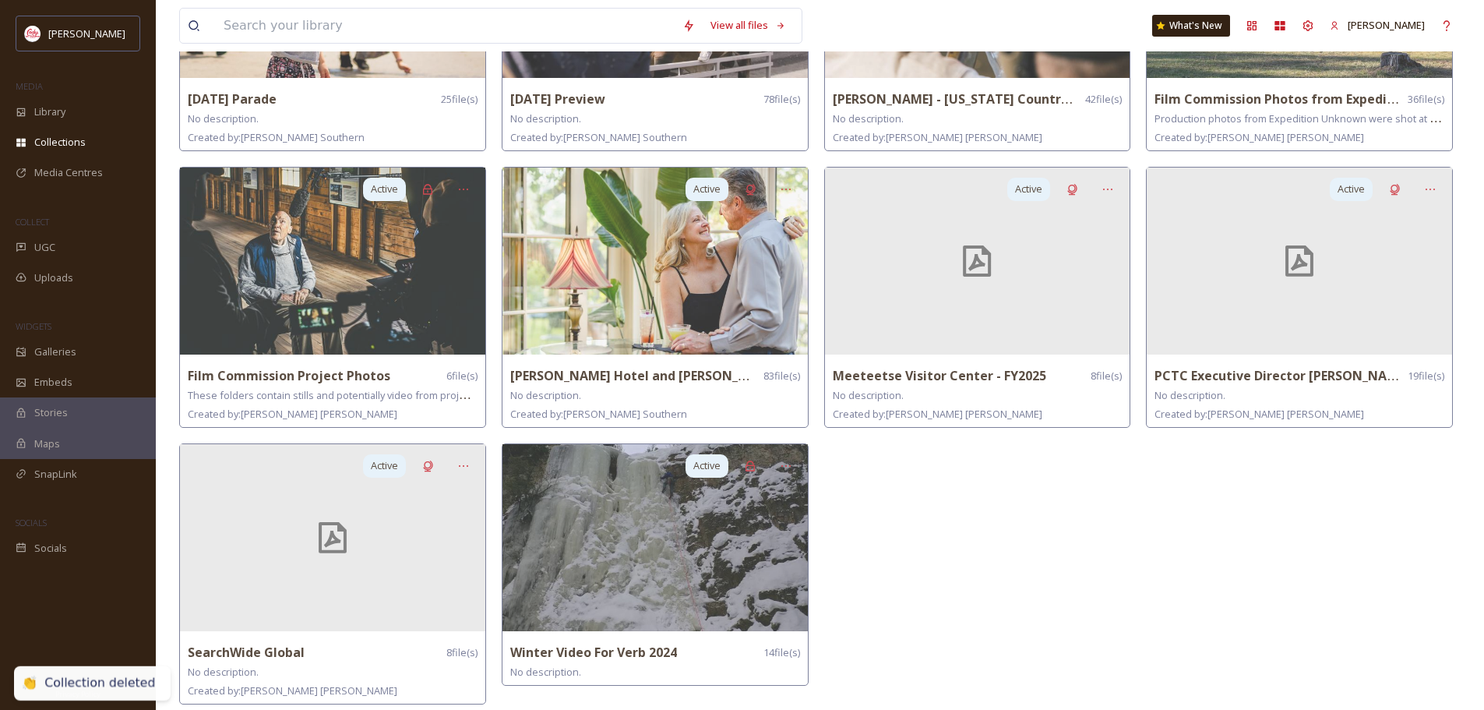
click at [916, 541] on div "Active [PERSON_NAME] - [US_STATE] Country Magazine 42 file(s) No description. C…" at bounding box center [981, 301] width 315 height 822
click at [469, 460] on icon at bounding box center [463, 466] width 12 height 12
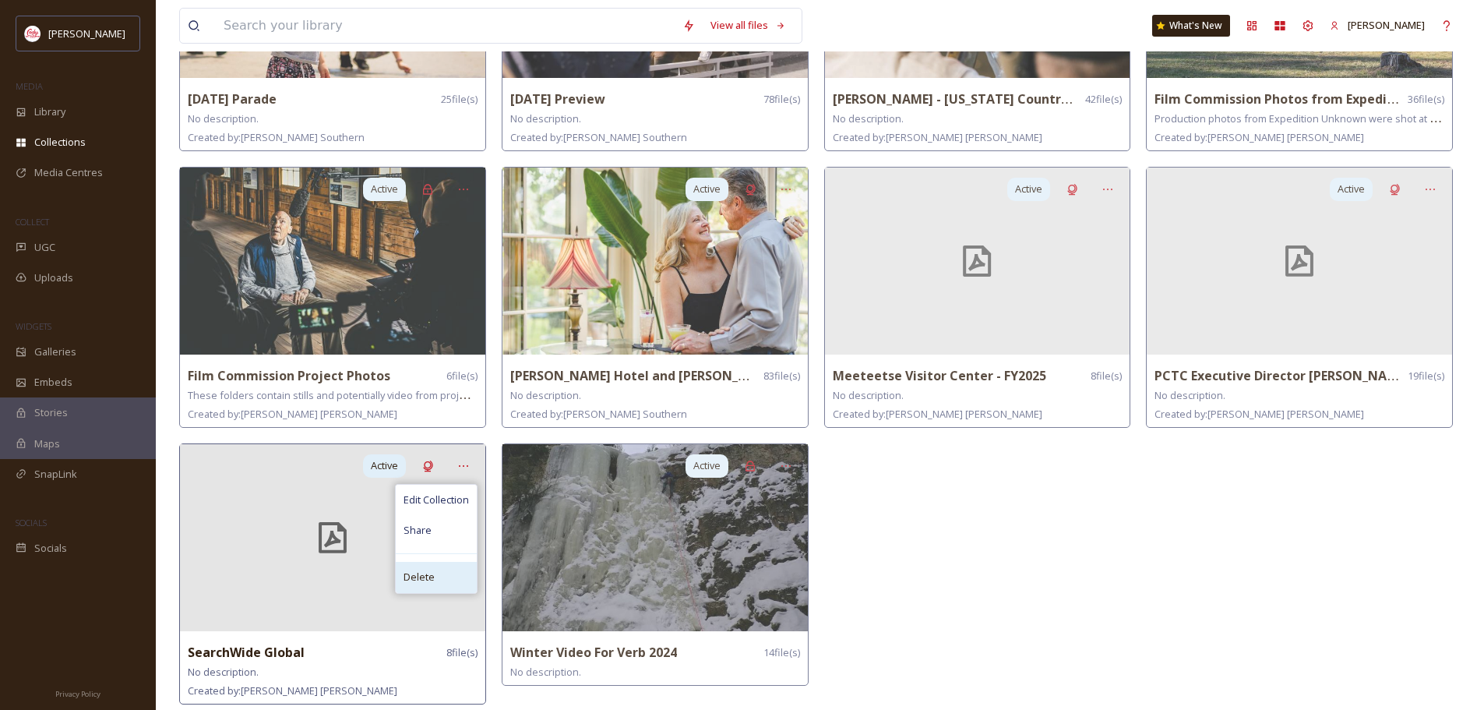
click at [433, 576] on div "Delete" at bounding box center [436, 577] width 81 height 30
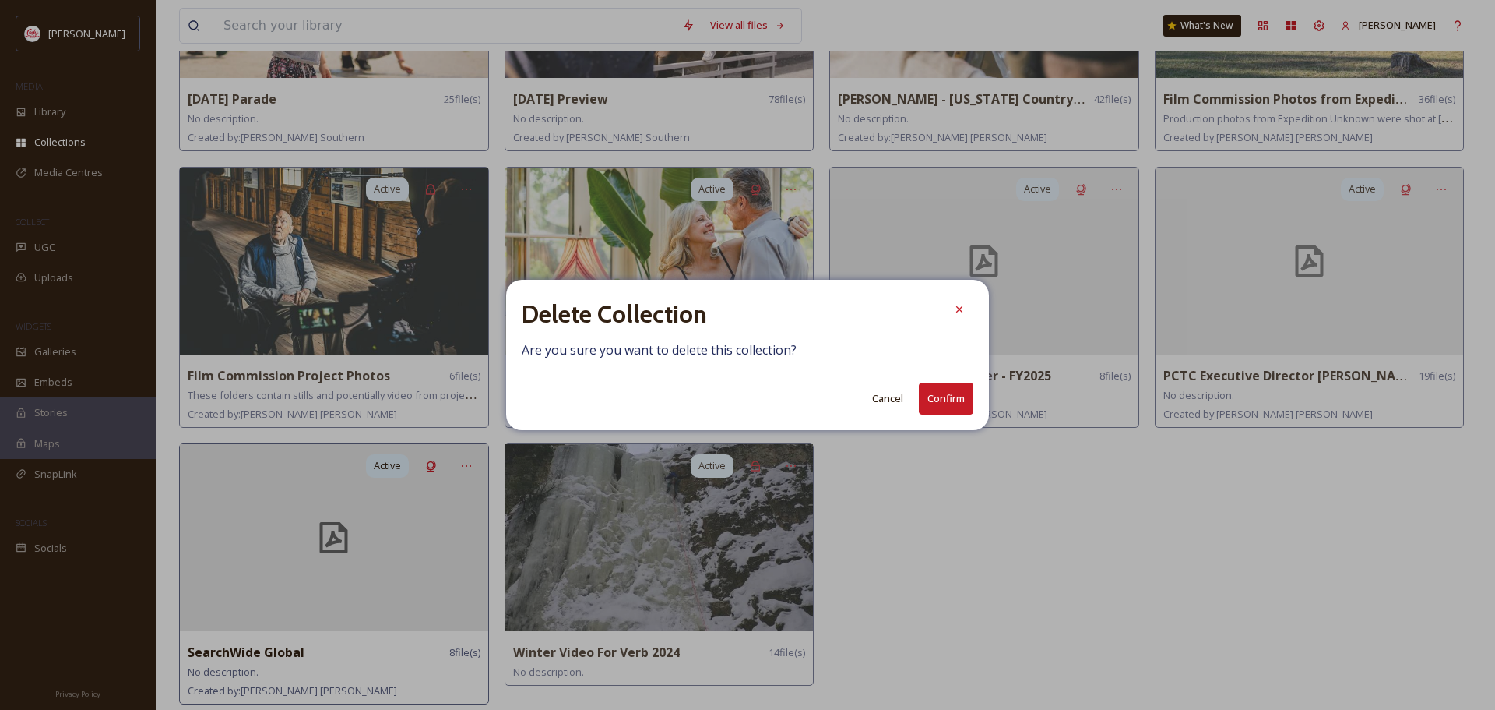
click at [978, 386] on div "Delete Collection Are you sure you want to delete this collection? Cancel Confi…" at bounding box center [747, 355] width 483 height 150
drag, startPoint x: 978, startPoint y: 386, endPoint x: 963, endPoint y: 397, distance: 18.9
click at [963, 397] on button "Confirm" at bounding box center [946, 398] width 55 height 32
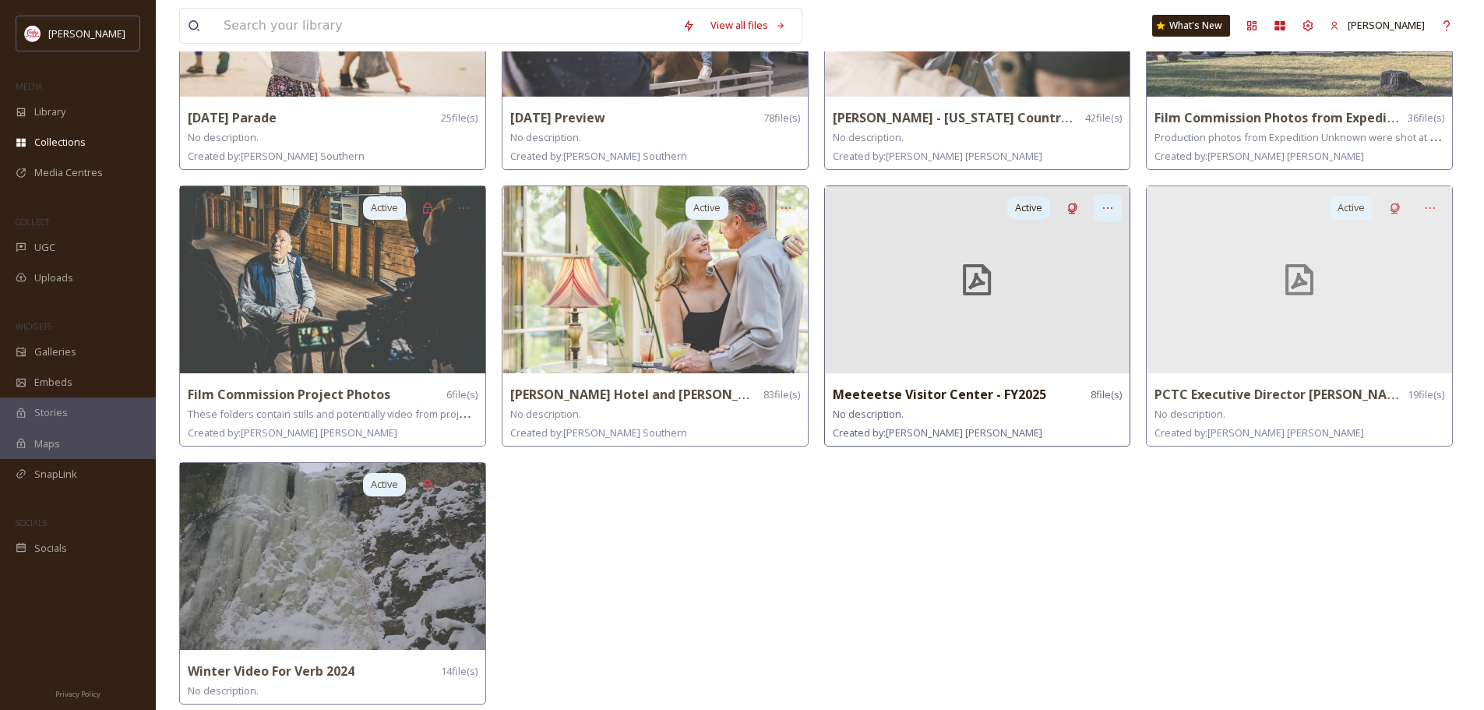
click at [1105, 199] on div at bounding box center [1107, 208] width 28 height 28
click at [1076, 312] on span "Delete" at bounding box center [1063, 319] width 31 height 15
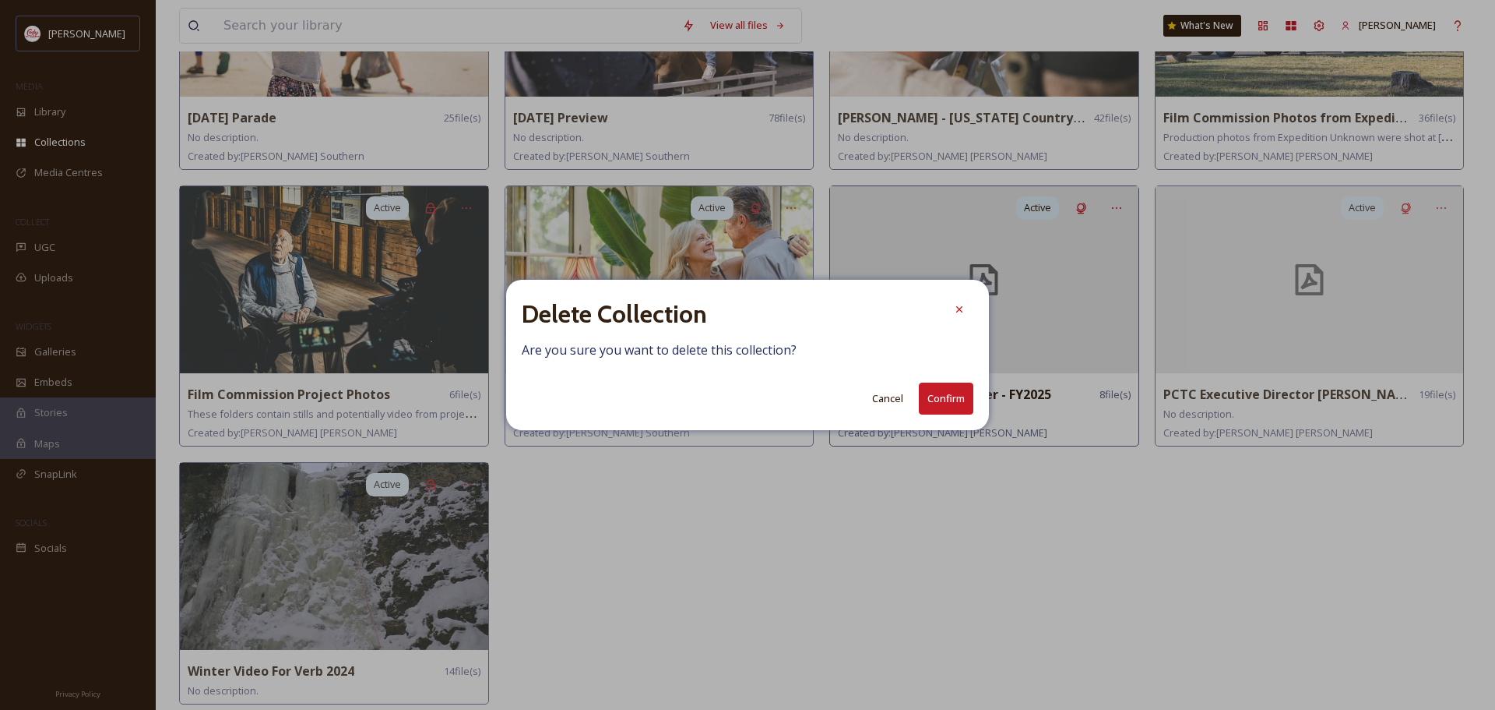
click at [941, 400] on button "Confirm" at bounding box center [946, 398] width 55 height 32
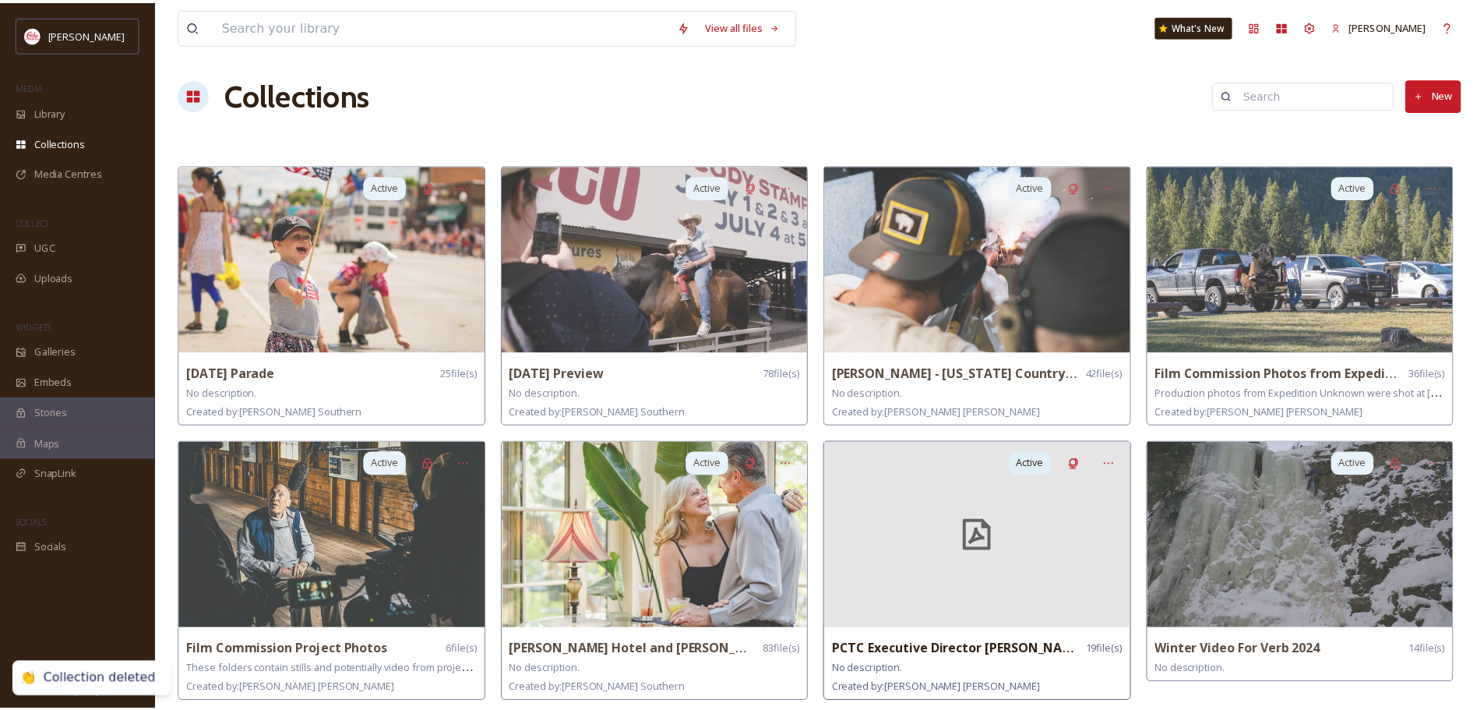
scroll to position [2, 0]
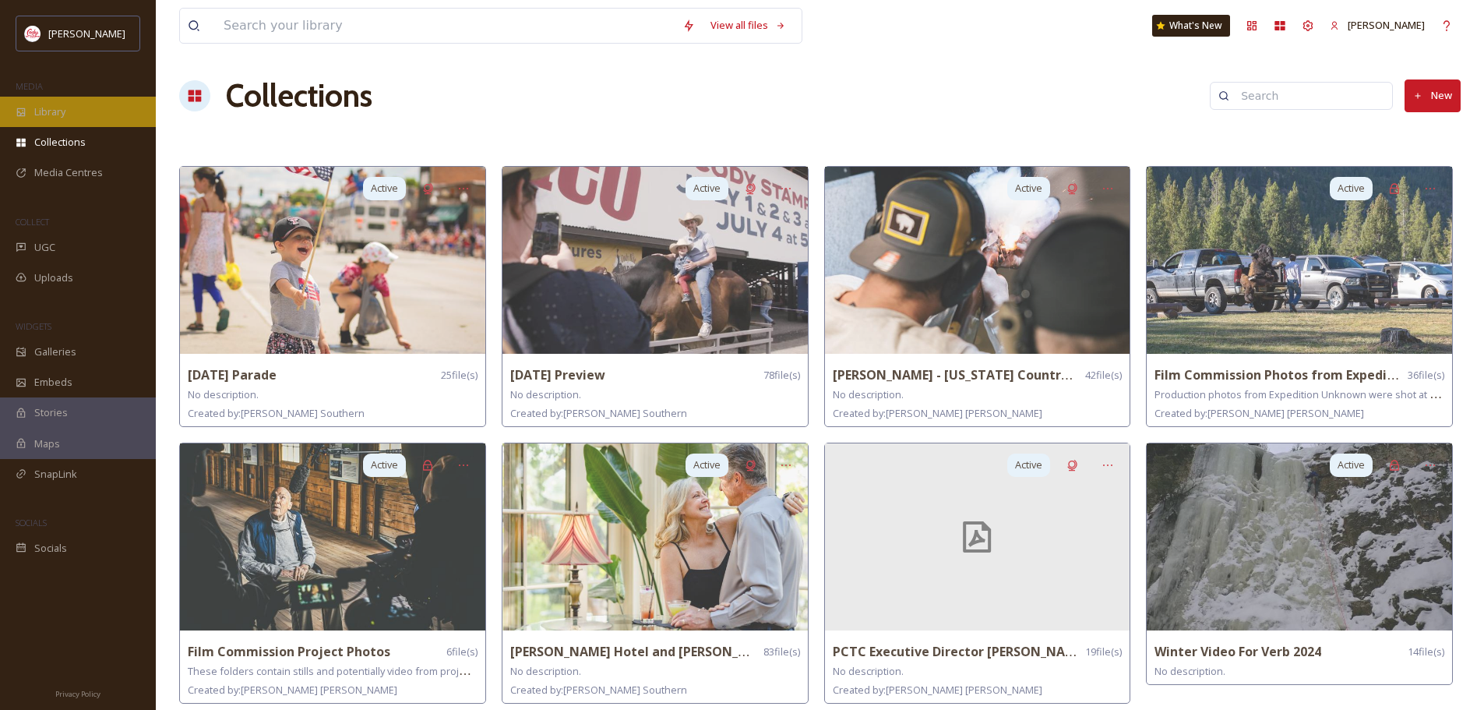
click at [86, 104] on div "Library" at bounding box center [78, 112] width 156 height 30
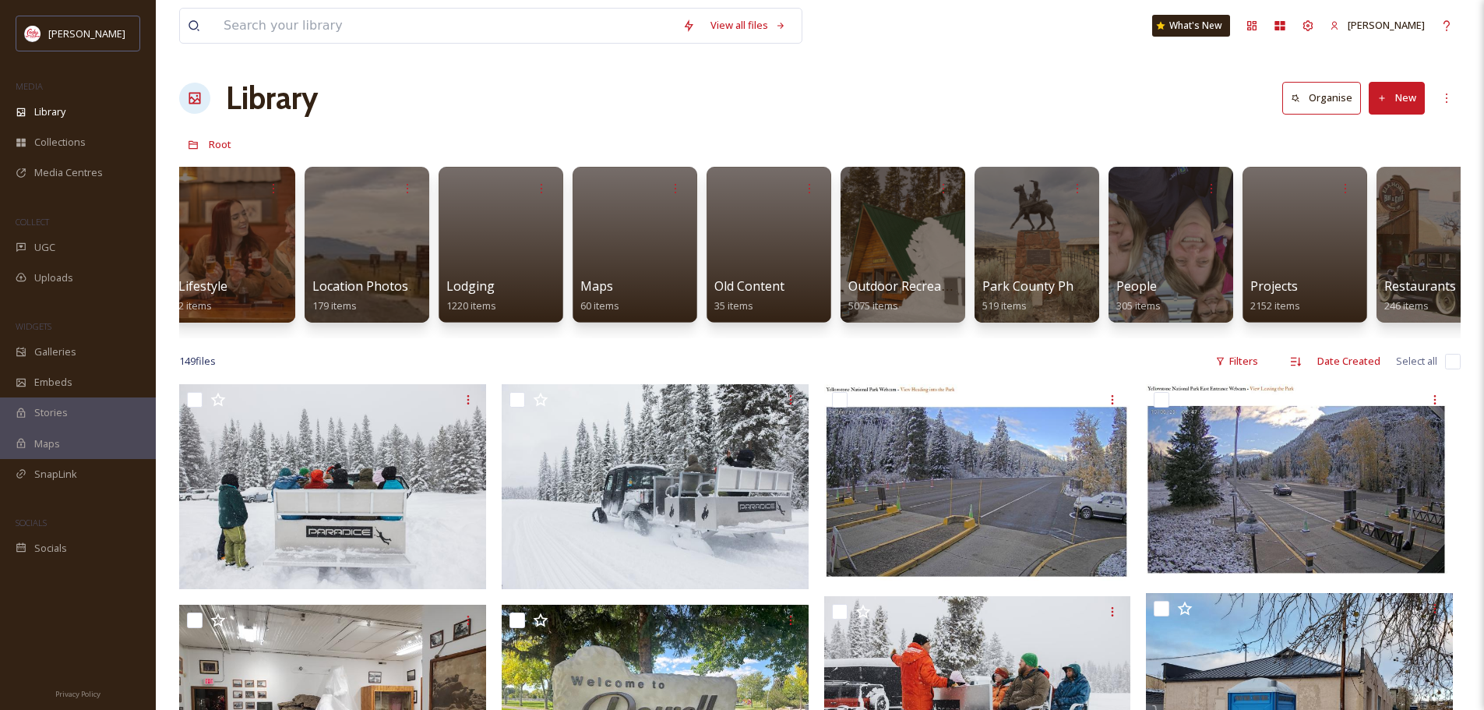
scroll to position [0, 2585]
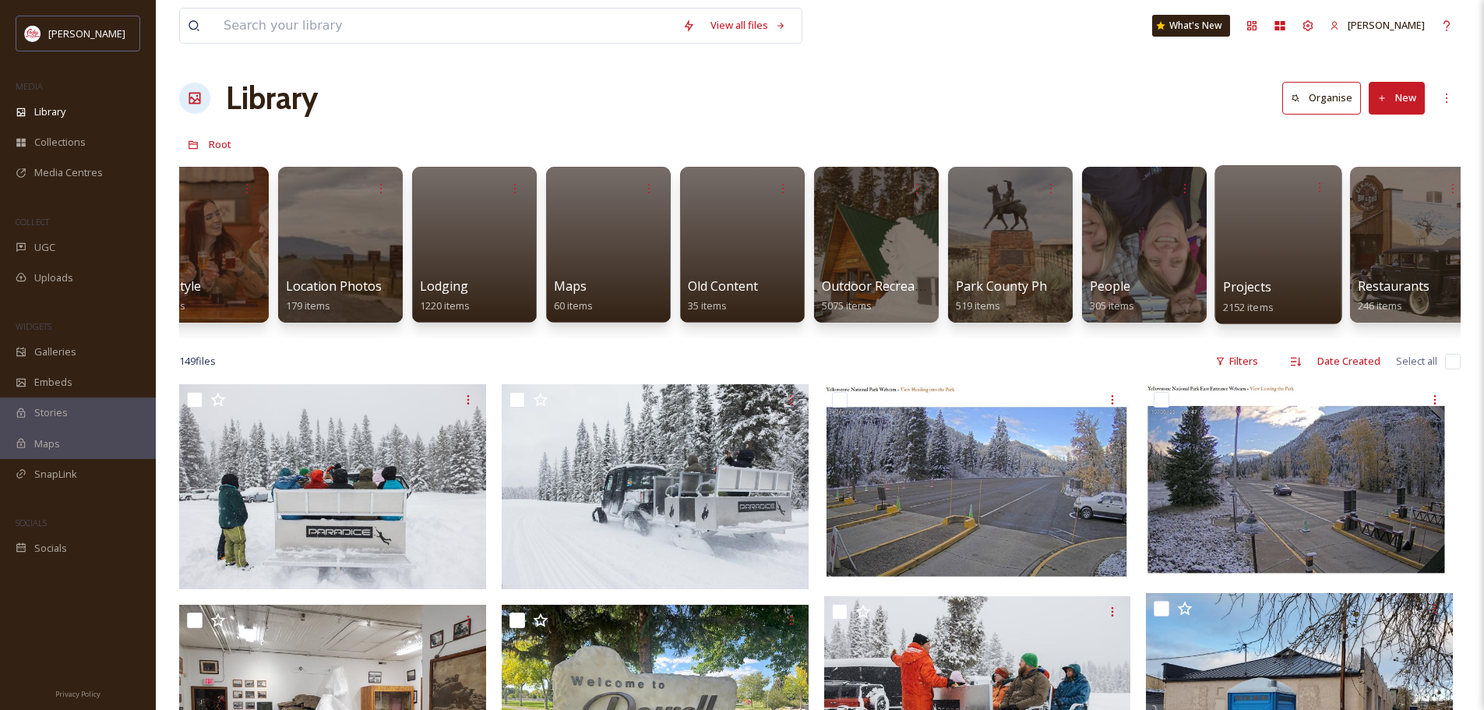
click at [1271, 276] on div at bounding box center [1277, 244] width 127 height 159
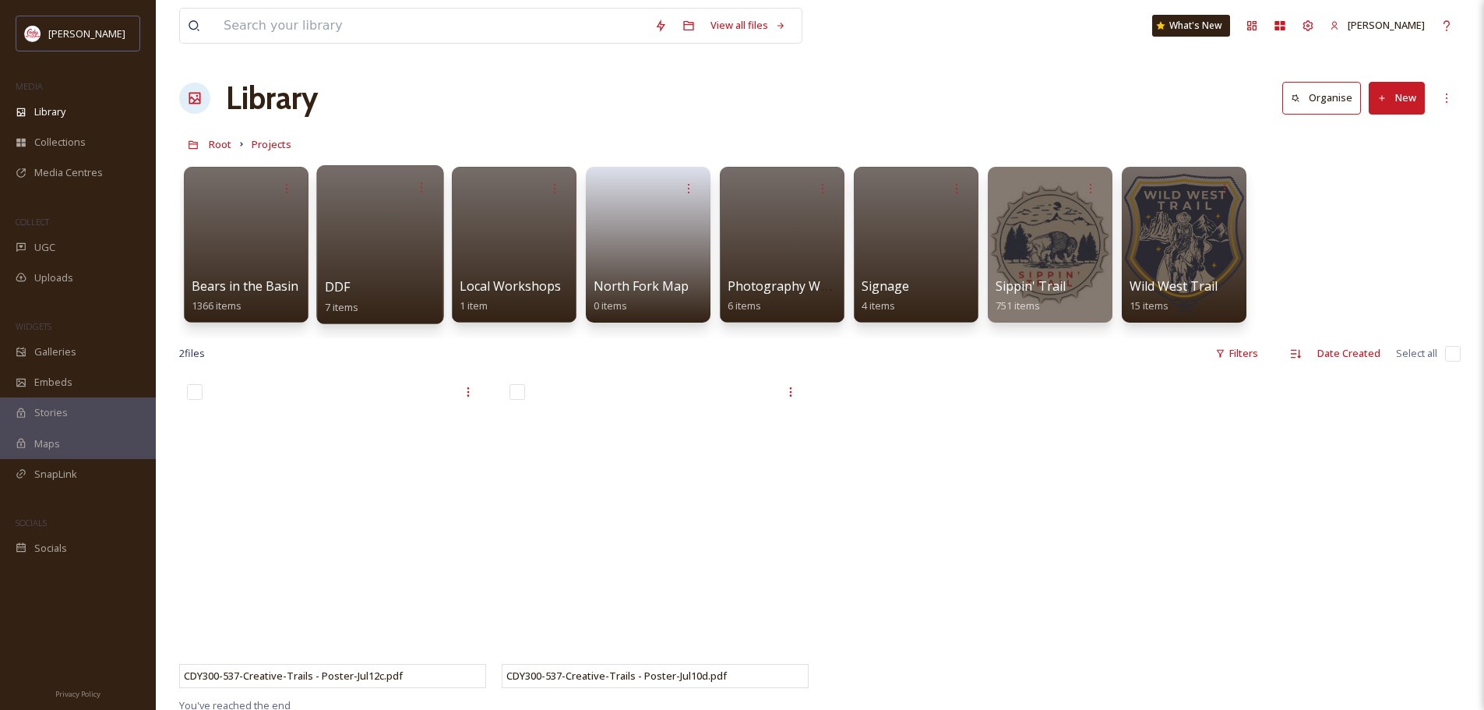
click at [378, 289] on div "DDF 7 items" at bounding box center [380, 296] width 111 height 39
click at [364, 252] on div at bounding box center [379, 244] width 127 height 159
click at [333, 286] on span "DDF" at bounding box center [338, 286] width 26 height 17
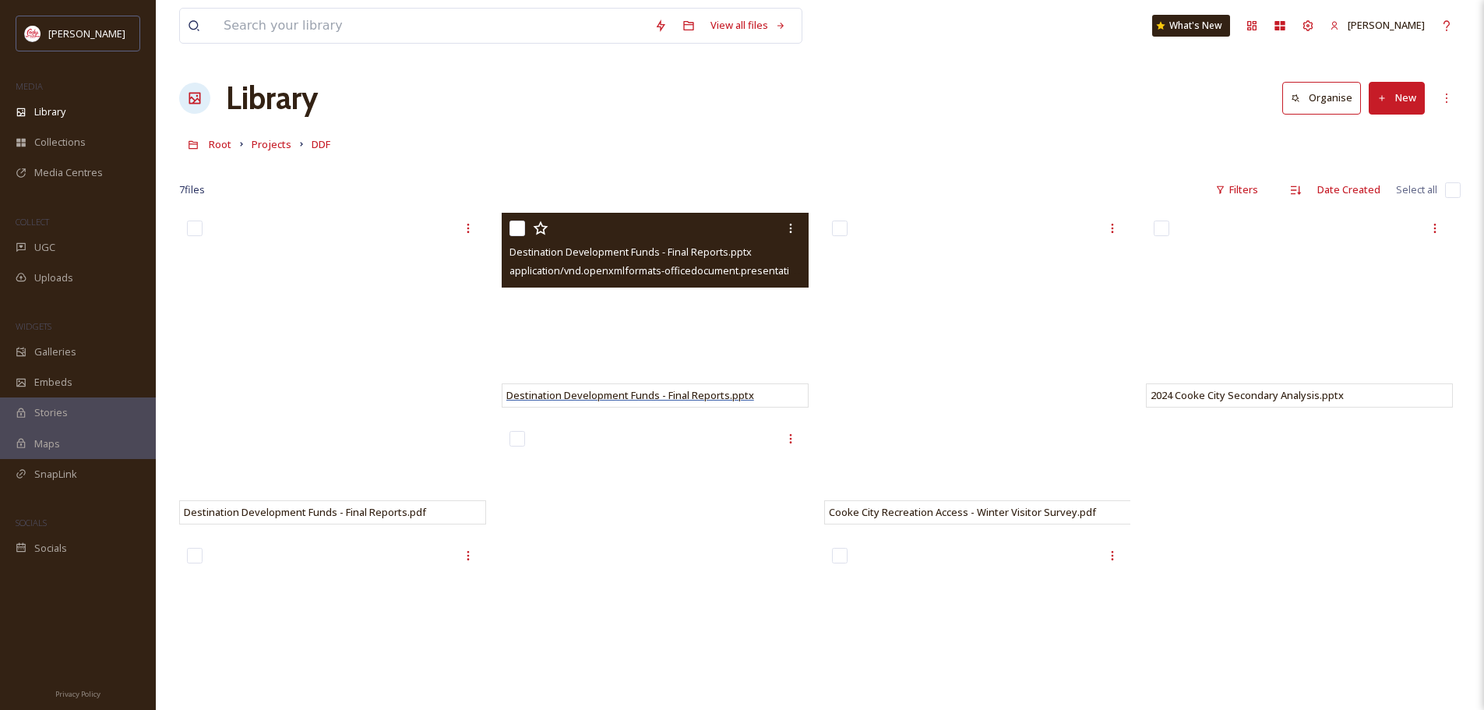
click at [633, 396] on span "Destination Development Funds - Final Reports.pptx" at bounding box center [630, 395] width 248 height 14
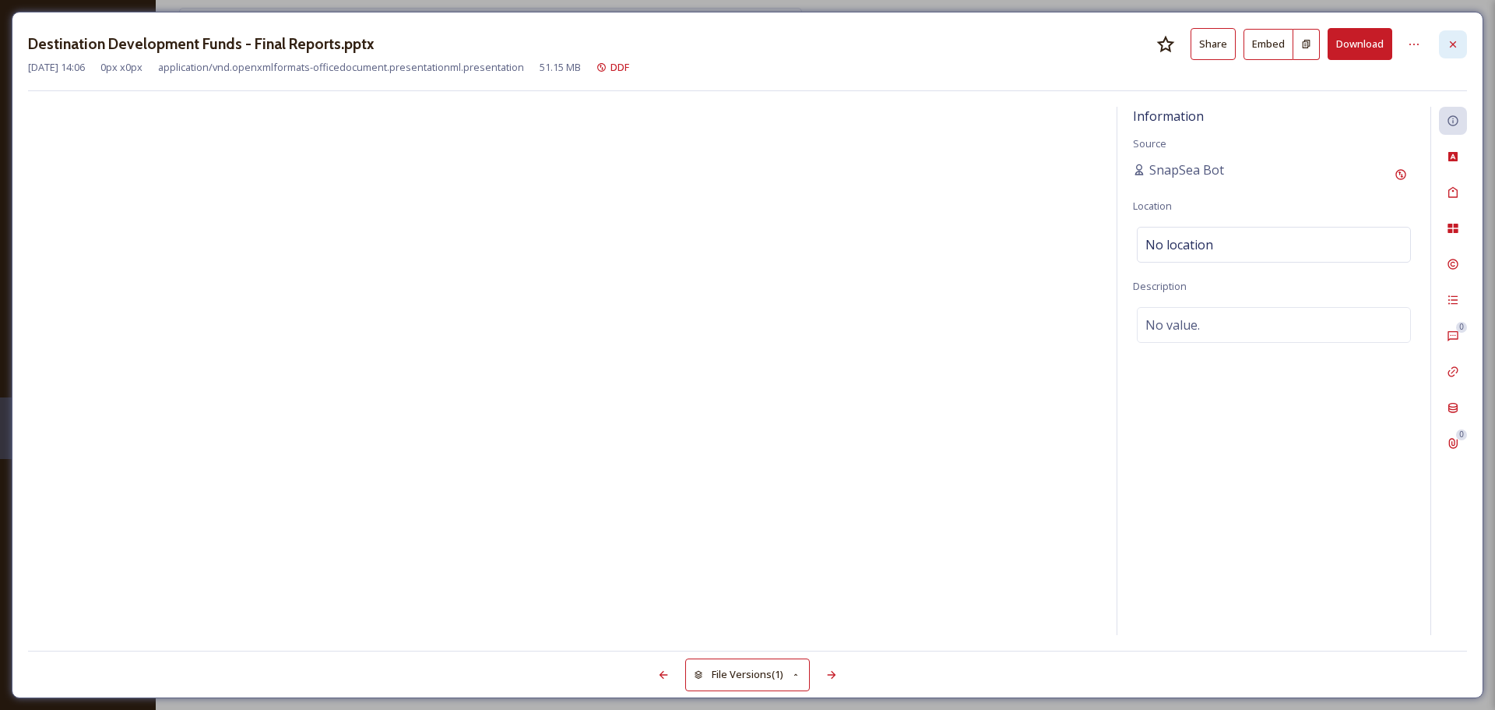
click at [1453, 40] on icon at bounding box center [1453, 44] width 12 height 12
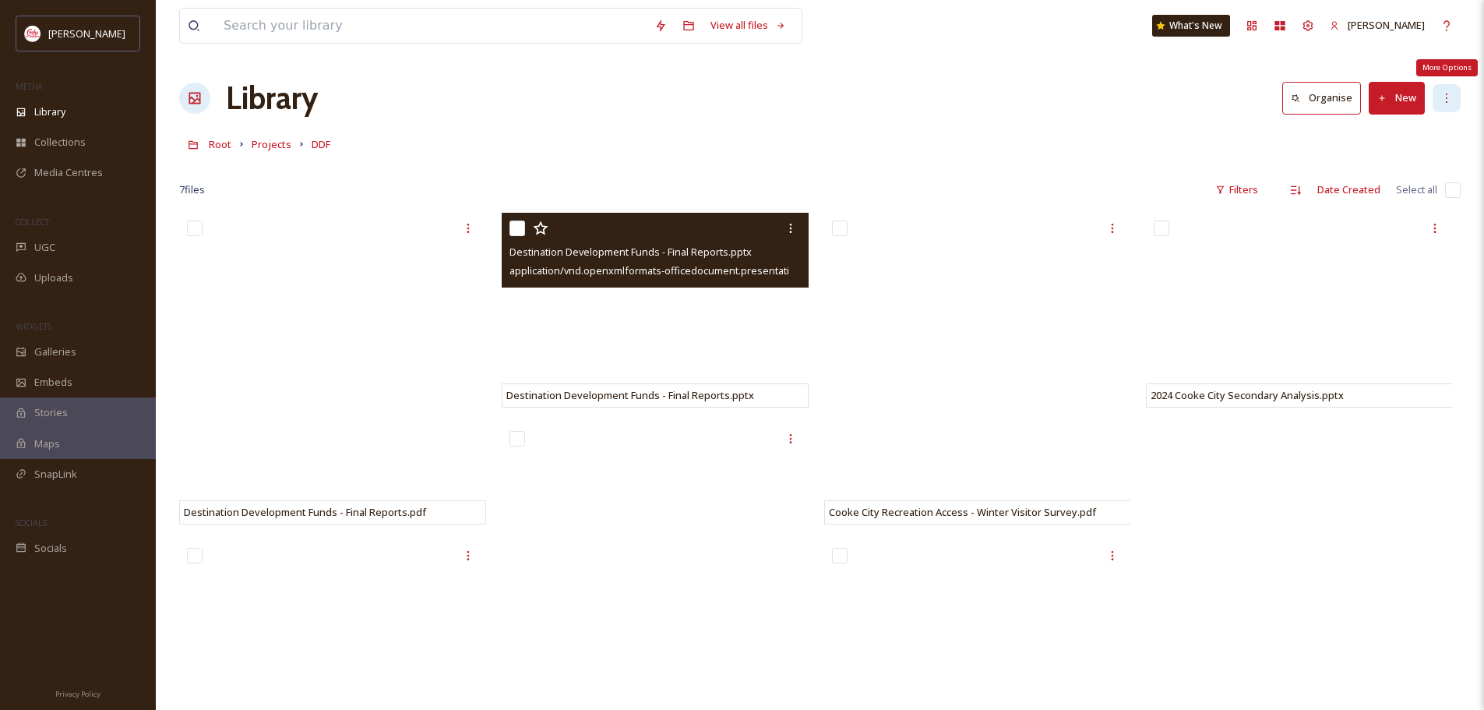
click at [1442, 99] on icon at bounding box center [1446, 98] width 12 height 12
click at [1443, 99] on icon at bounding box center [1446, 98] width 12 height 12
click at [1448, 104] on icon at bounding box center [1446, 98] width 12 height 12
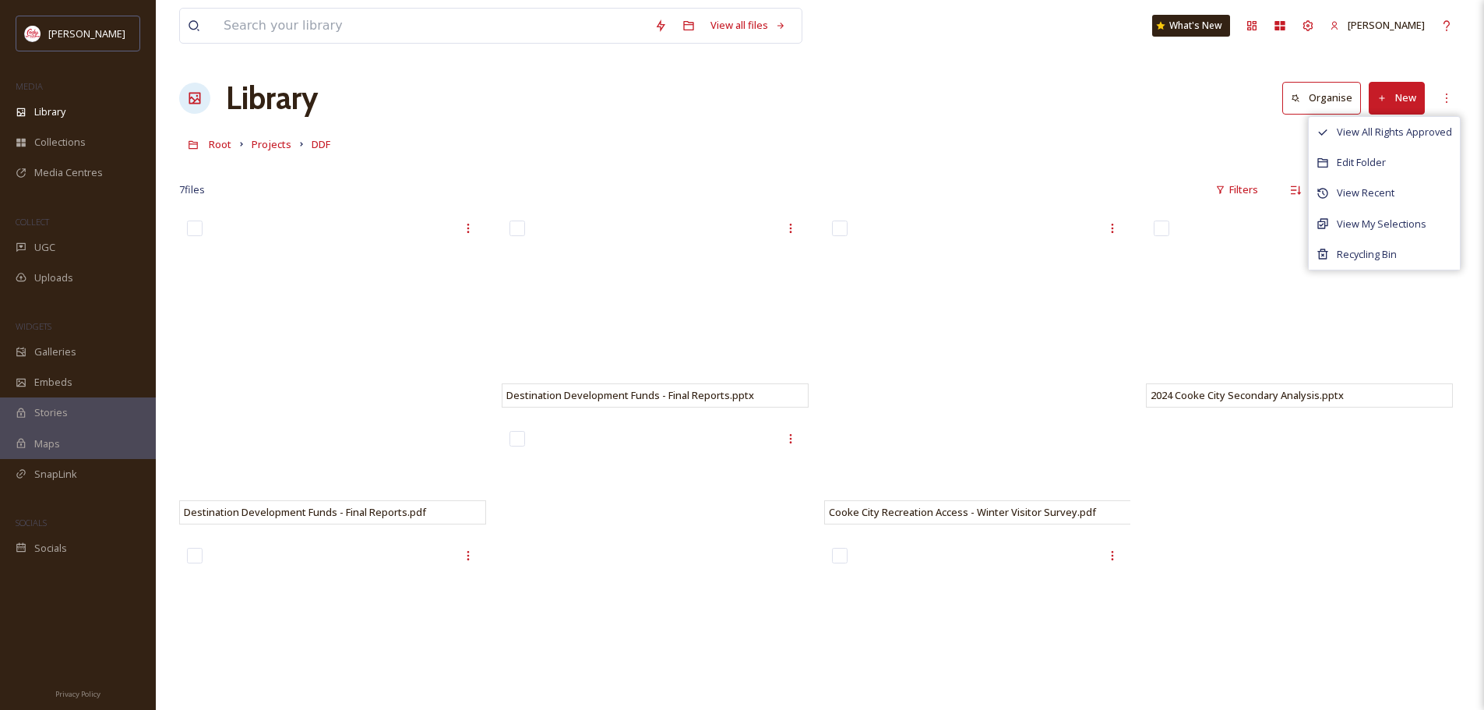
click at [551, 100] on div "Library Organise New View All Rights Approved Edit Folder View Recent View My S…" at bounding box center [819, 98] width 1281 height 47
click at [428, 137] on div "Root Projects DDF" at bounding box center [819, 144] width 1281 height 30
drag, startPoint x: 1258, startPoint y: 569, endPoint x: 1181, endPoint y: 550, distance: 79.5
click at [1257, 568] on div "2024 Cooke City Secondary Analysis.pptx" at bounding box center [1303, 536] width 315 height 646
click at [1212, 509] on div "2024 Cooke City Secondary Analysis.pptx" at bounding box center [1303, 536] width 315 height 646
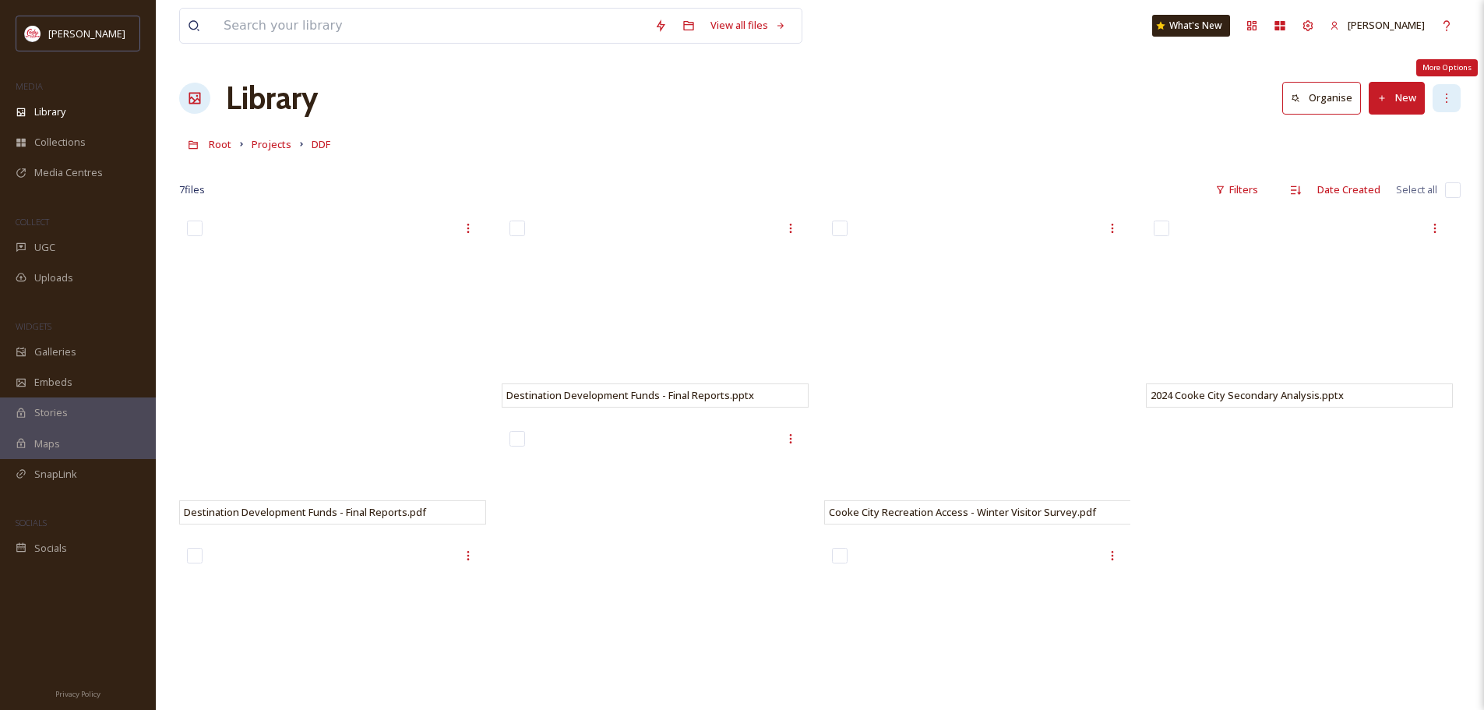
click at [1450, 100] on icon at bounding box center [1446, 98] width 12 height 12
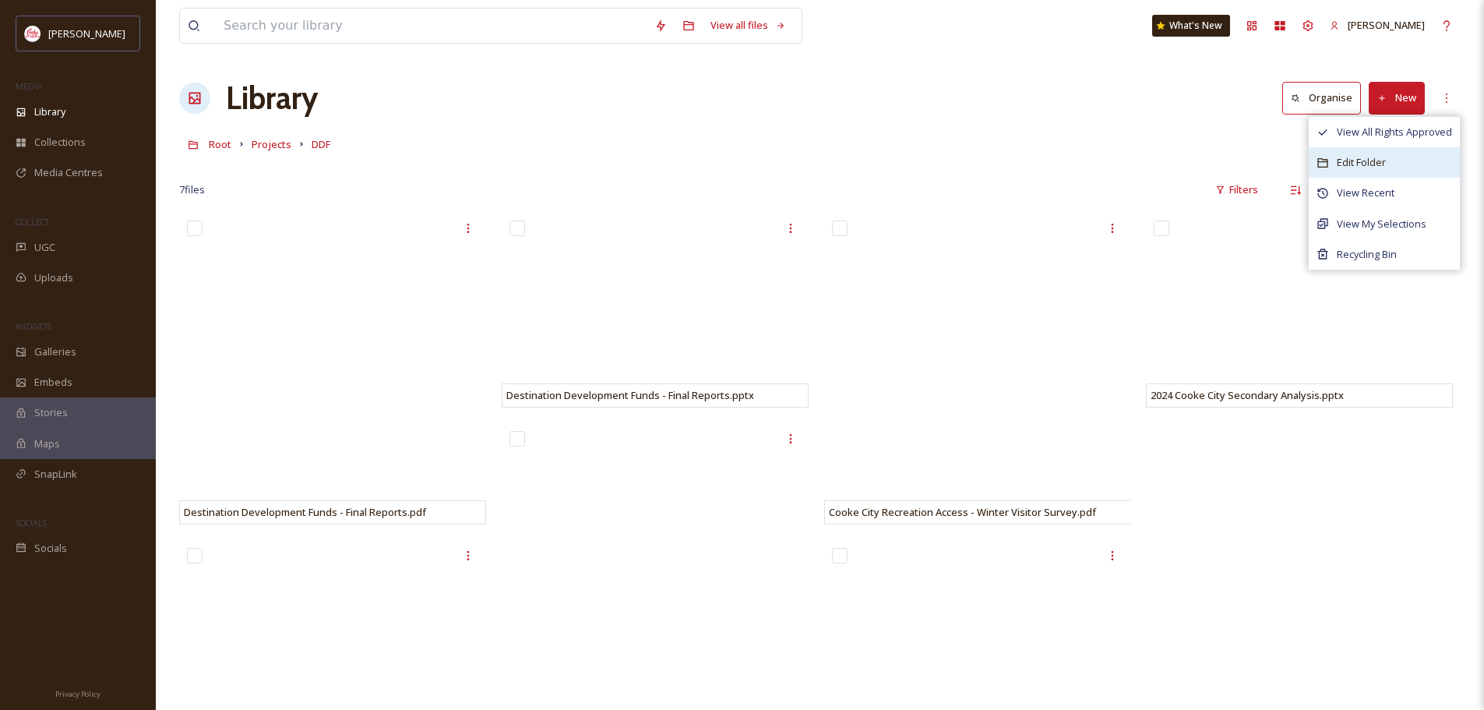
click at [1376, 160] on span "Edit Folder" at bounding box center [1360, 162] width 49 height 15
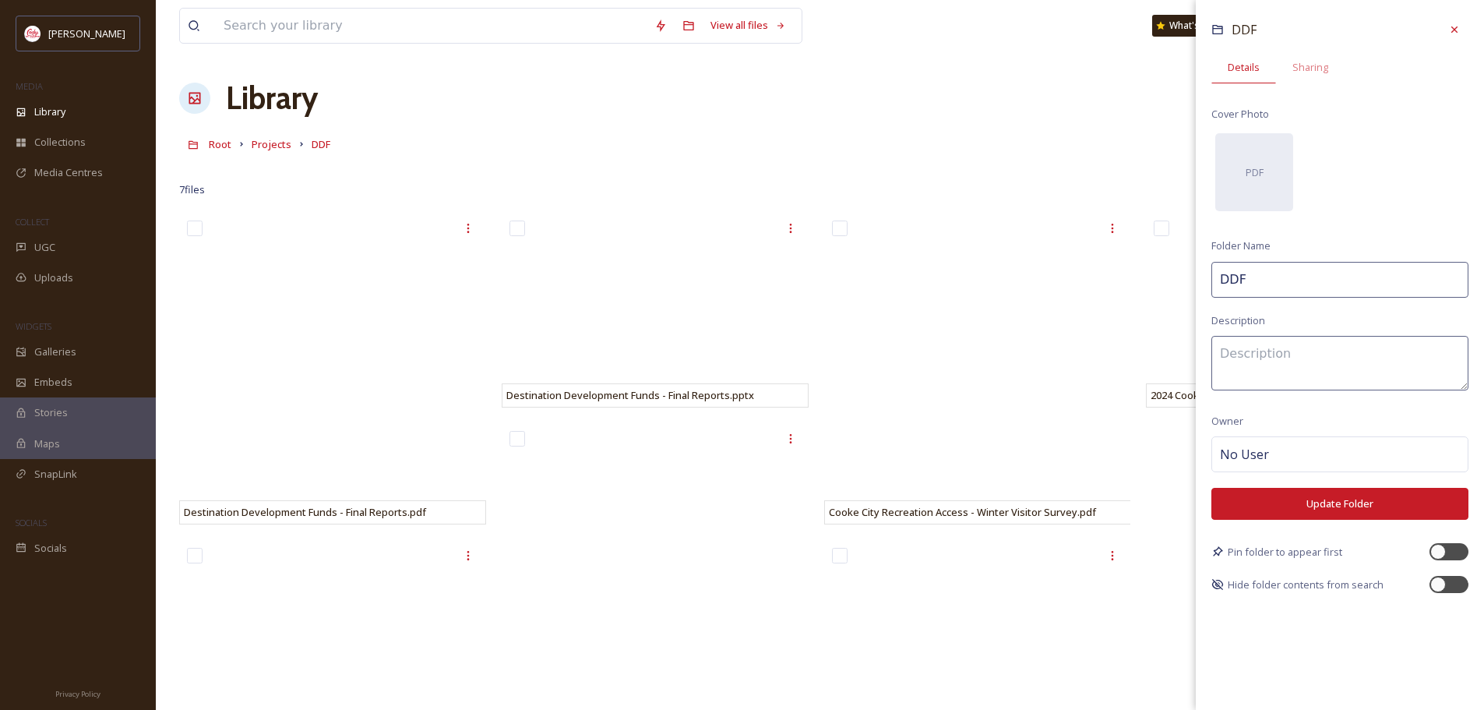
click at [729, 130] on div "Root Projects DDF" at bounding box center [819, 144] width 1281 height 30
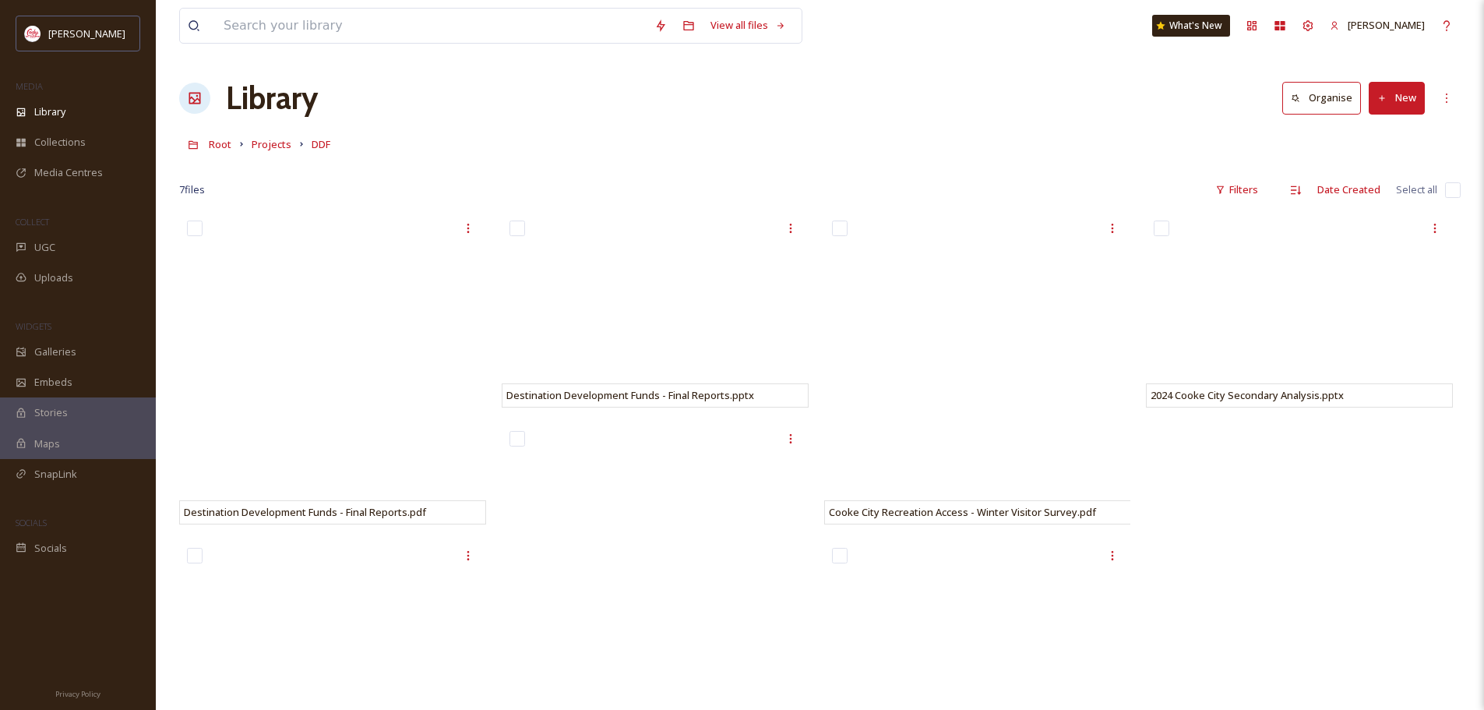
scroll to position [213, 0]
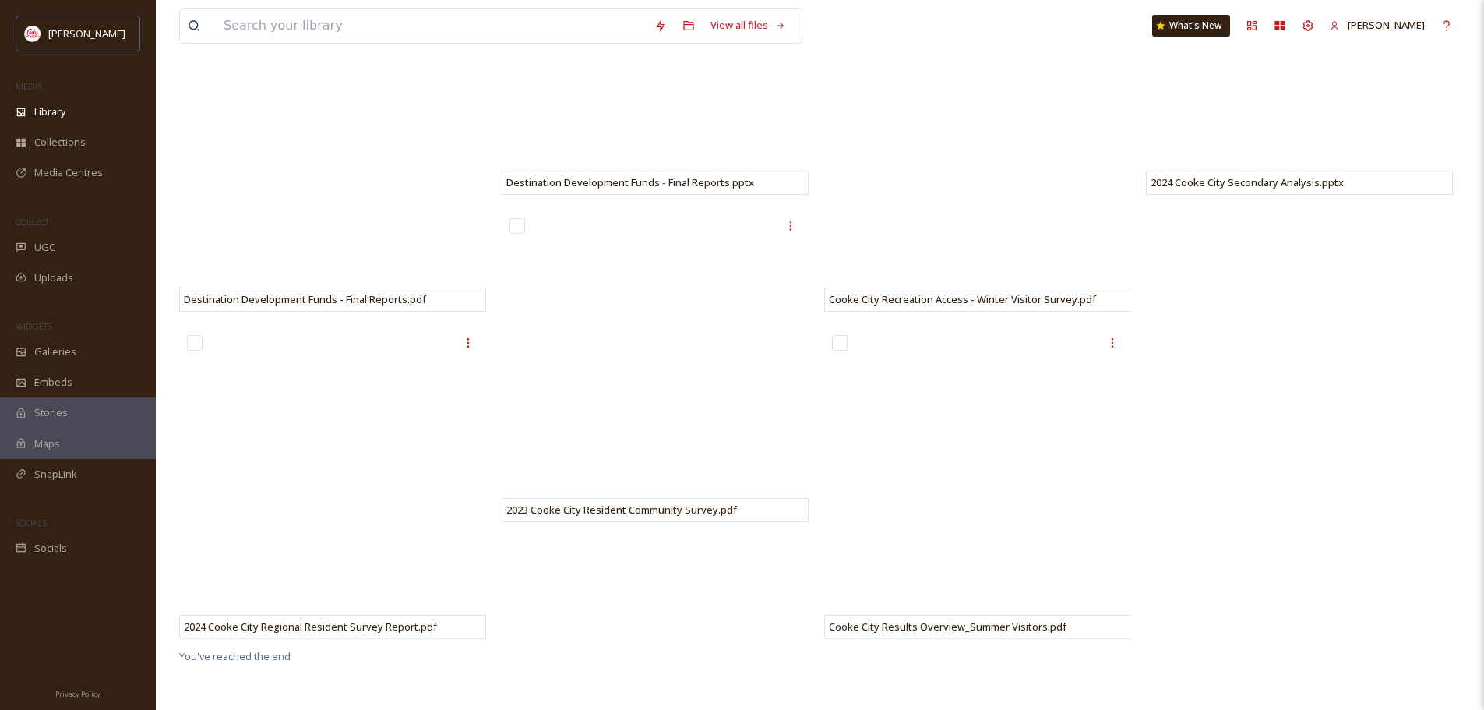
drag, startPoint x: 1213, startPoint y: 440, endPoint x: 1270, endPoint y: 668, distance: 235.2
click at [1270, 668] on div "Destination Development Funds - Final Reports.pdf 2024 Cooke City Regional Resi…" at bounding box center [819, 355] width 1281 height 710
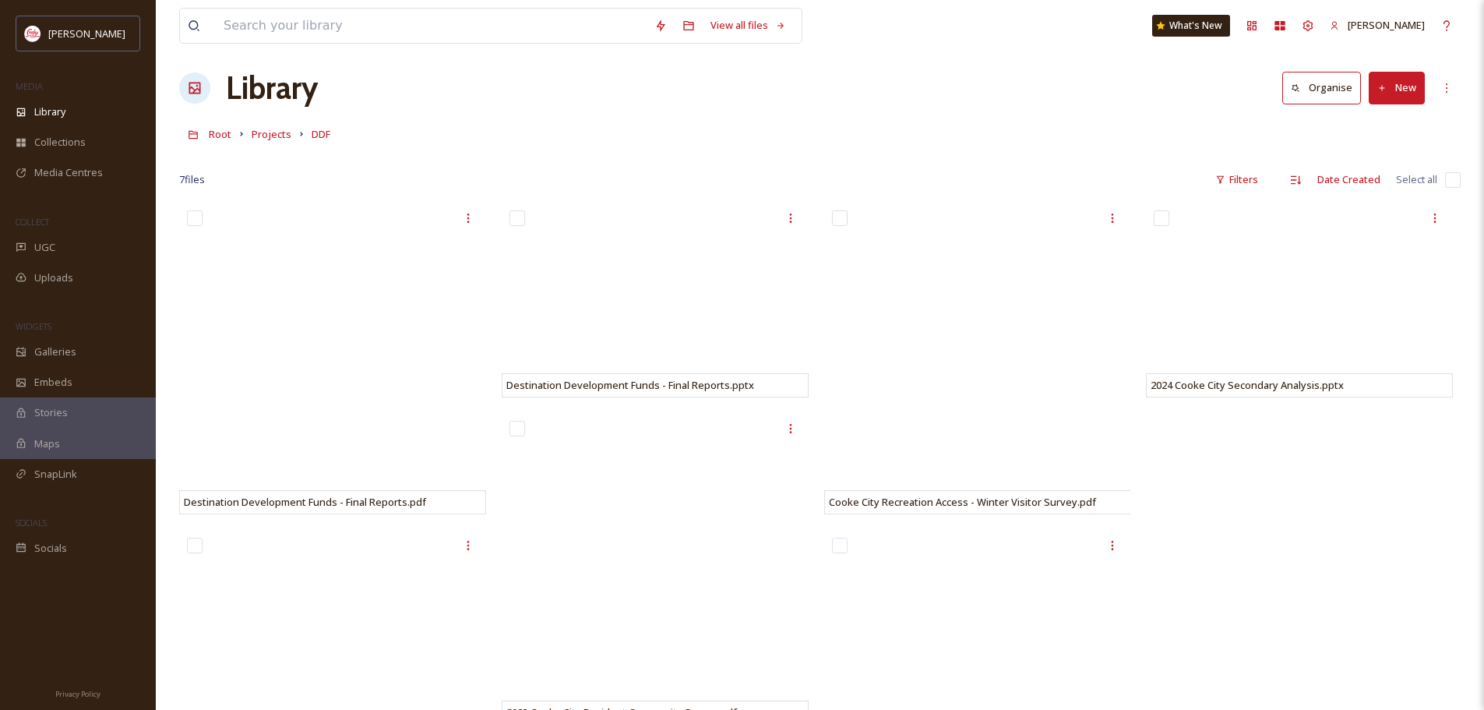
scroll to position [0, 0]
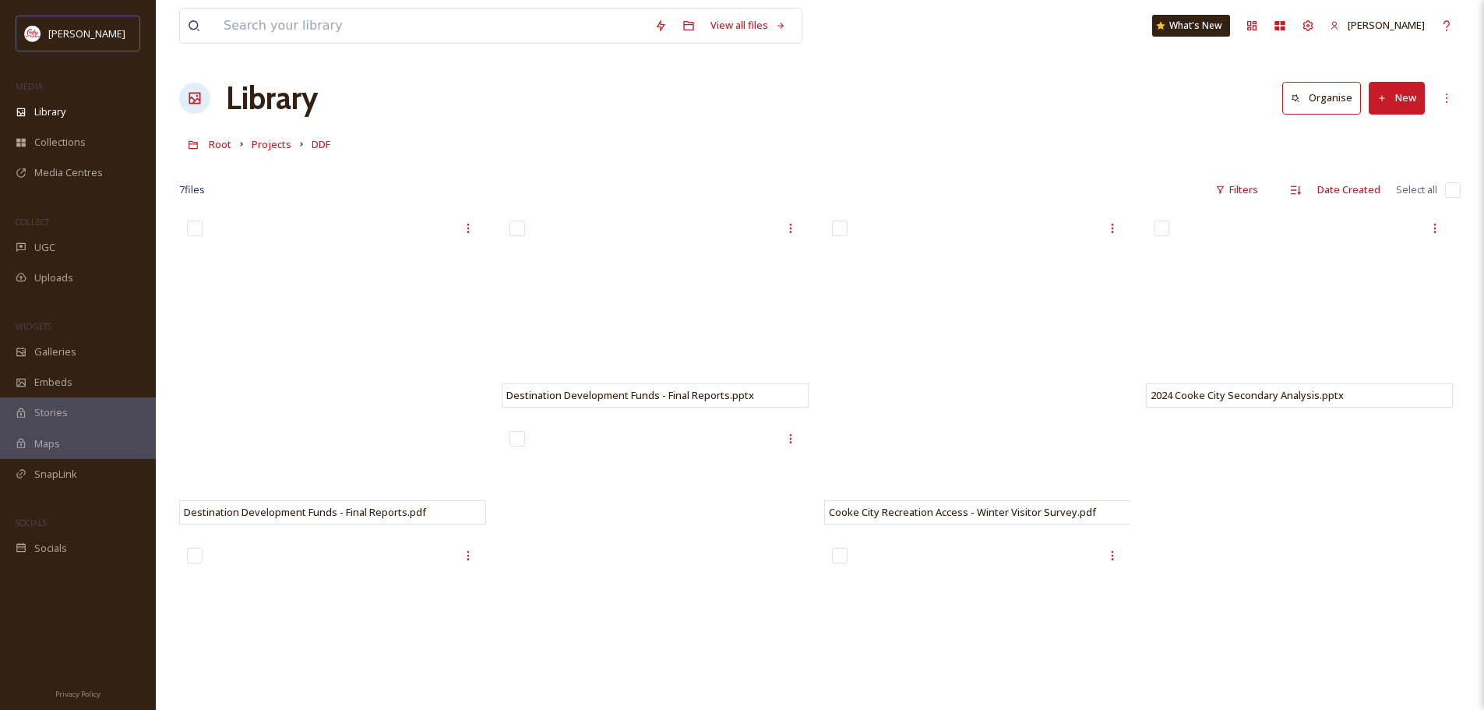
drag, startPoint x: 1199, startPoint y: 640, endPoint x: 1388, endPoint y: 97, distance: 575.6
click at [1388, 97] on button "New" at bounding box center [1396, 98] width 56 height 32
click at [1384, 198] on span "Folder" at bounding box center [1379, 195] width 30 height 15
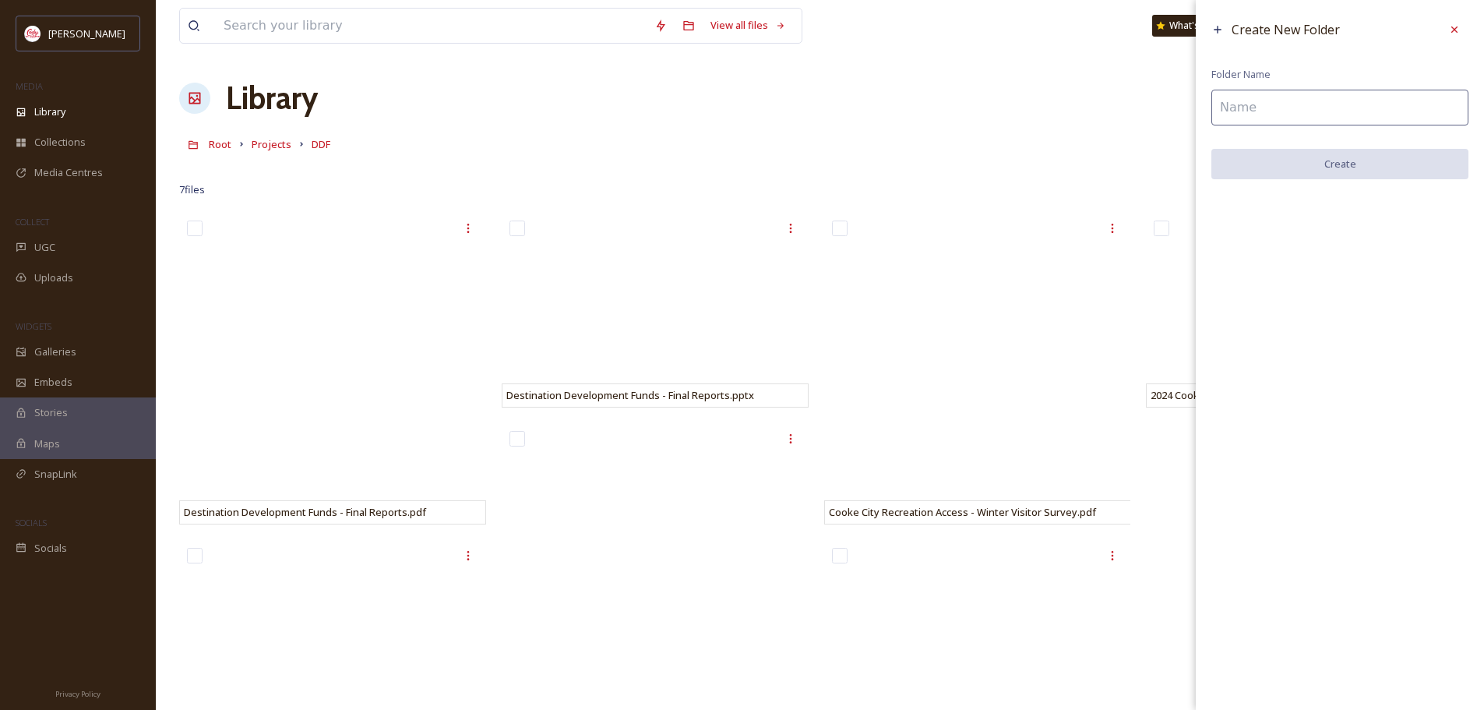
click at [1254, 106] on input at bounding box center [1339, 108] width 257 height 36
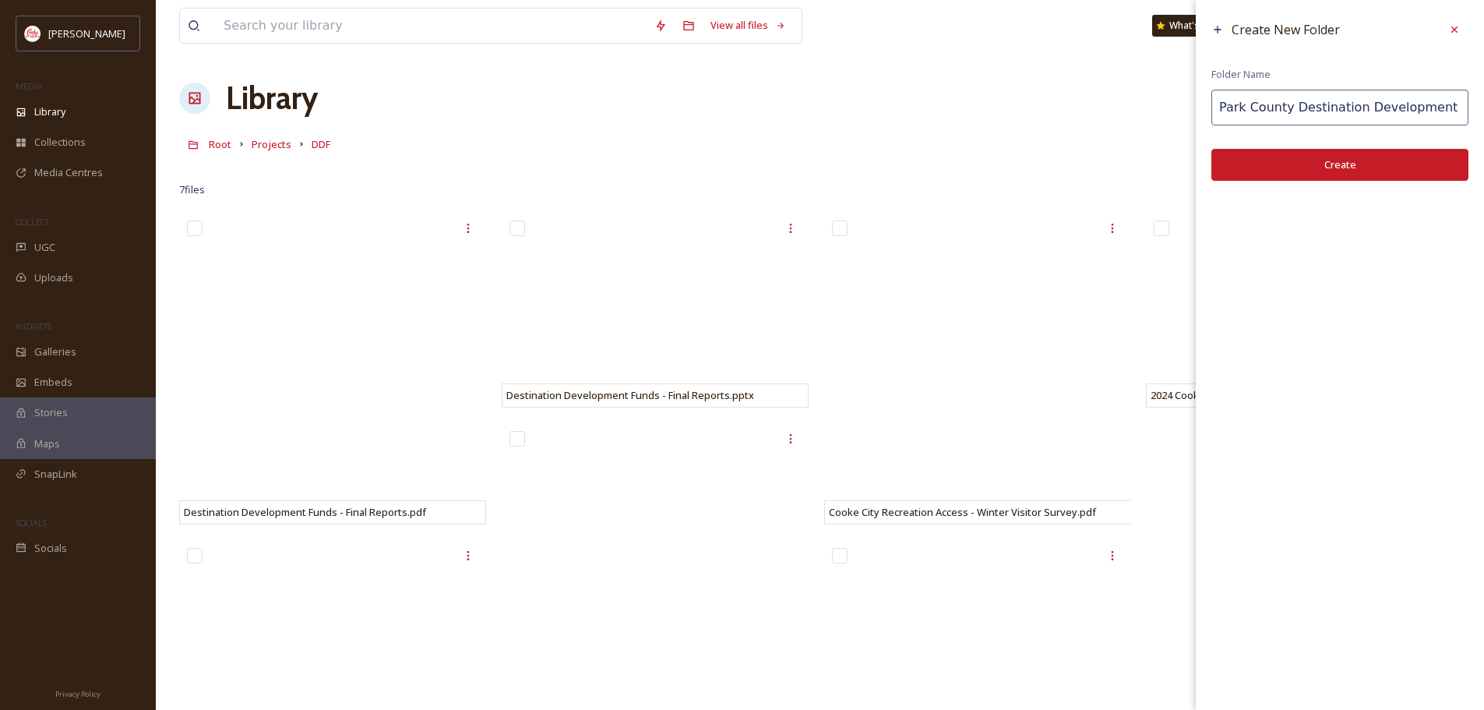
scroll to position [0, 5]
type input "Park County Destination Development Funds"
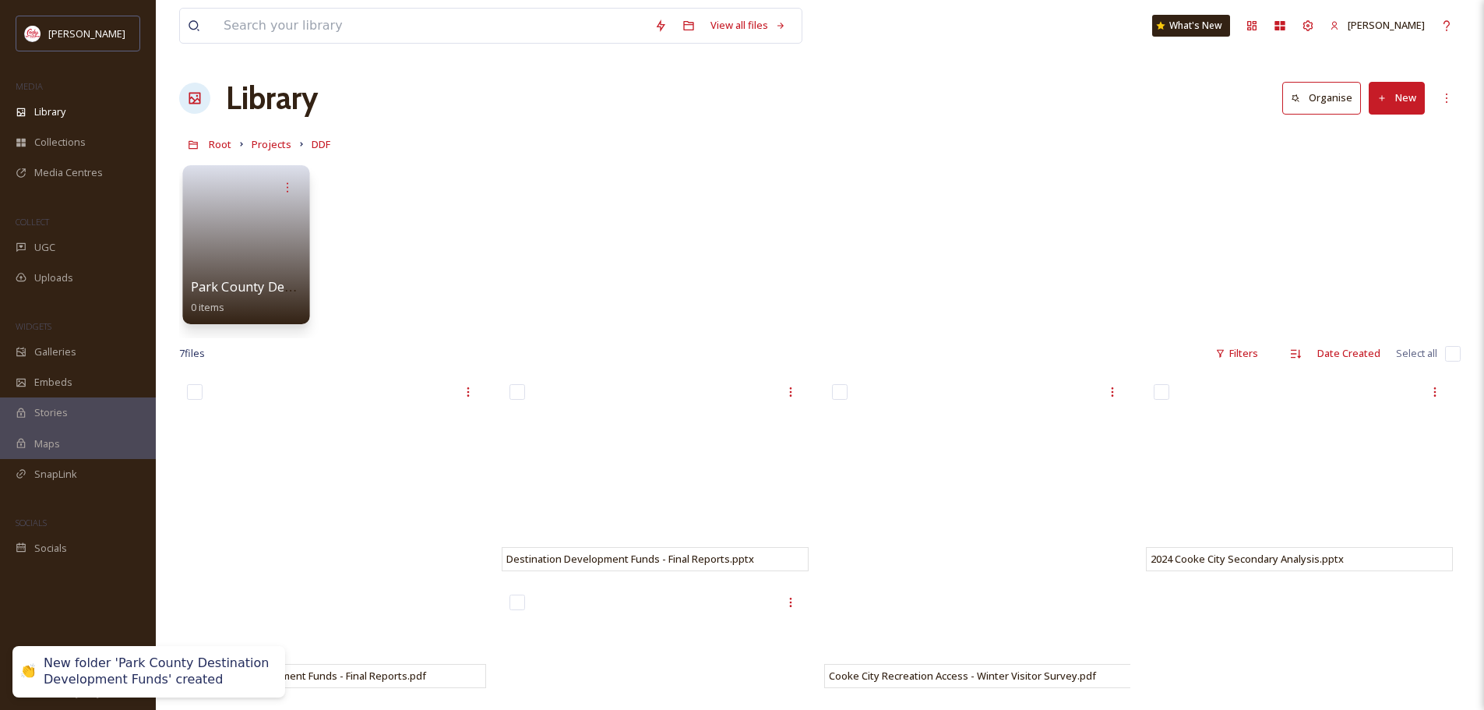
click at [234, 262] on link at bounding box center [246, 240] width 111 height 76
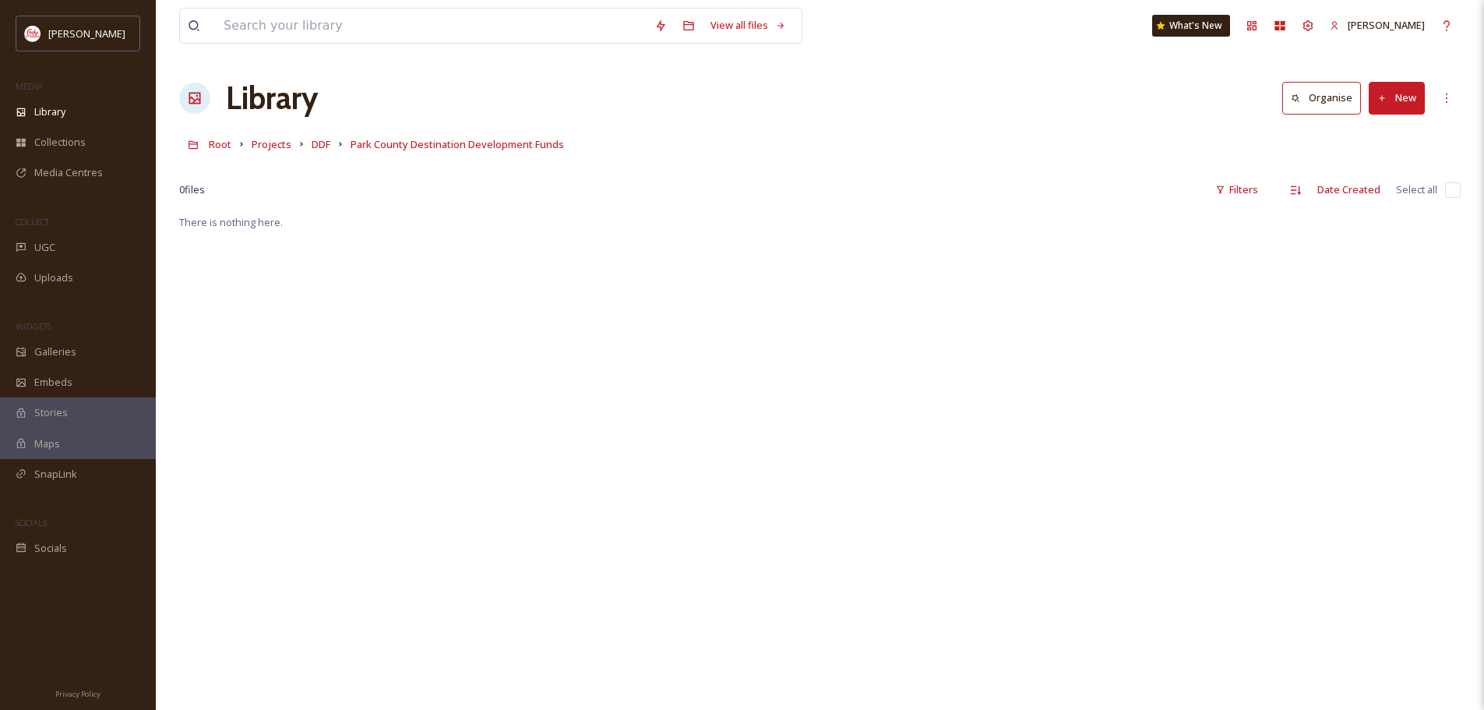
click at [1419, 85] on button "New" at bounding box center [1396, 98] width 56 height 32
click at [1378, 196] on span "Folder" at bounding box center [1379, 195] width 30 height 15
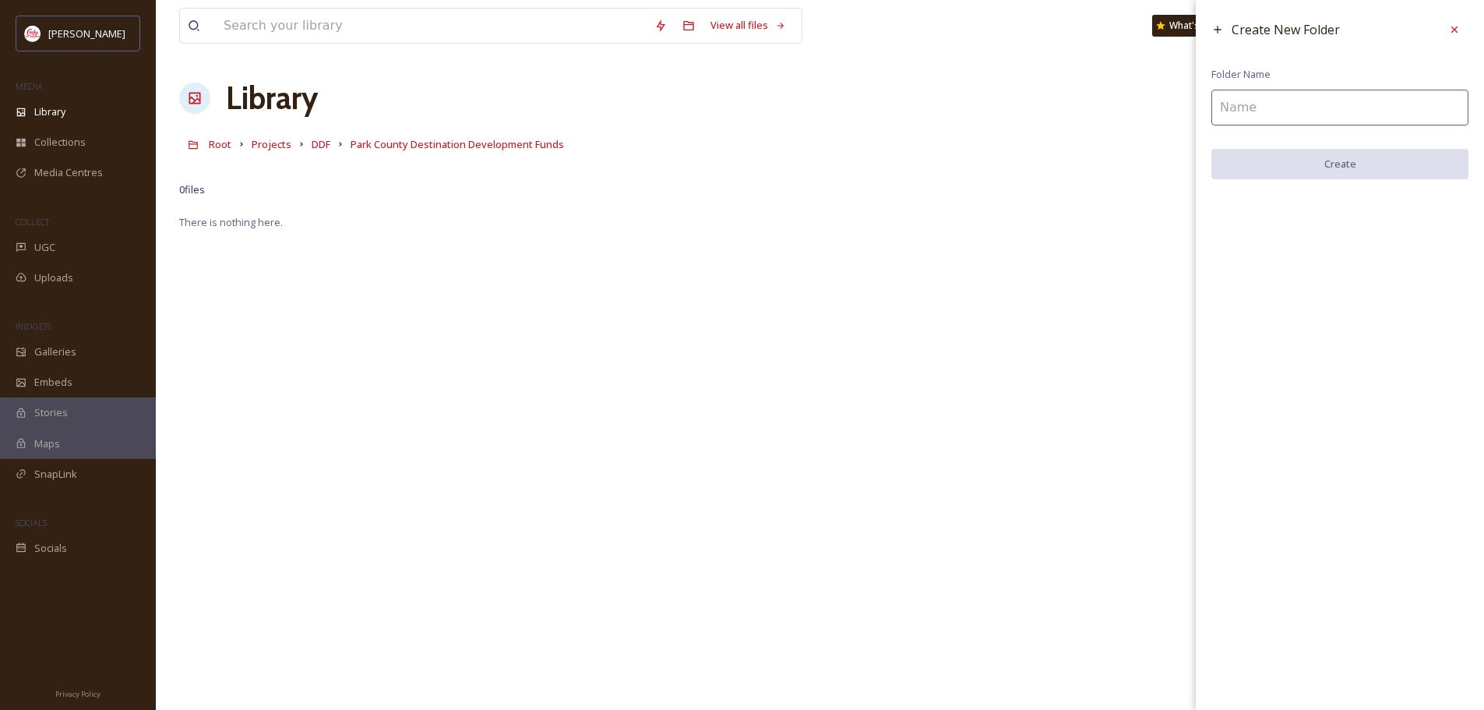
click at [1319, 117] on input at bounding box center [1339, 108] width 257 height 36
paste input "City of Cody Vinyl Wrapped Utility Boxes"
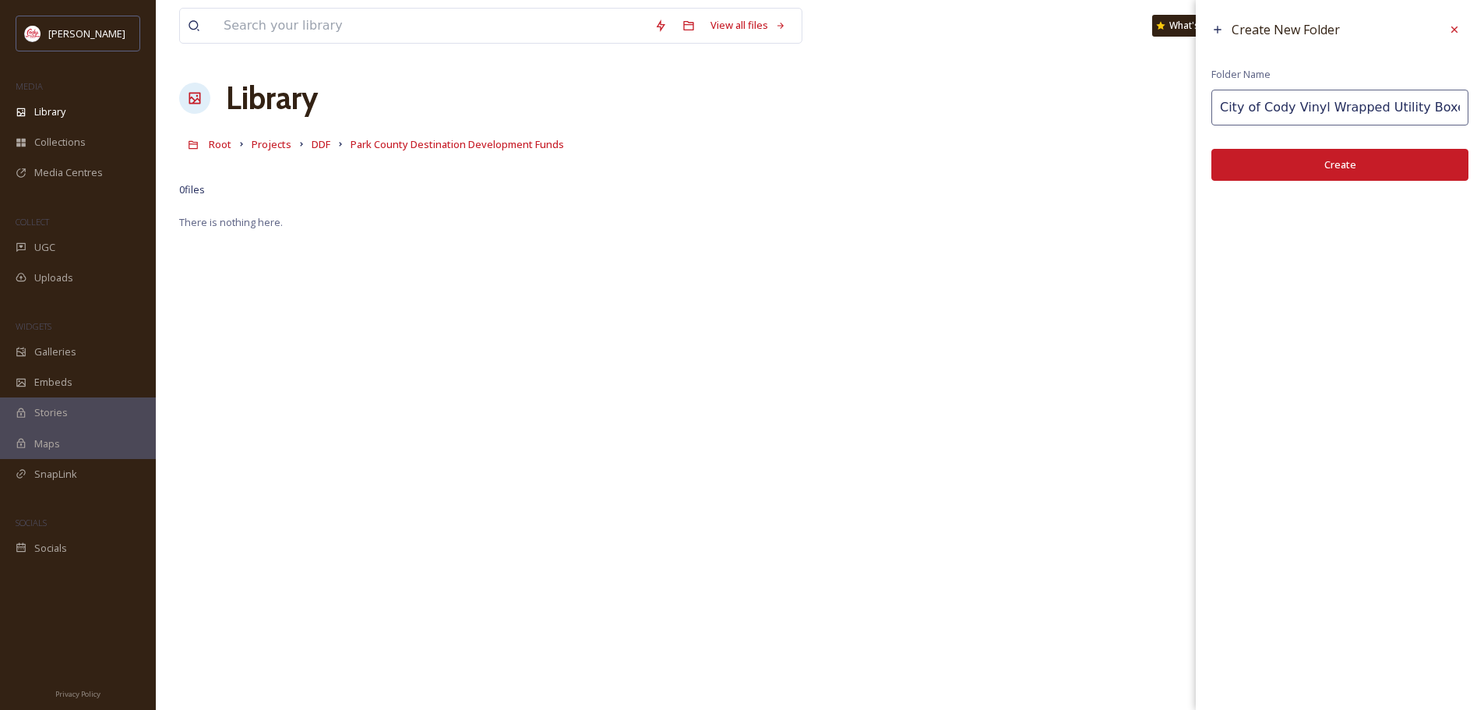
type input "City of Cody Vinyl Wrapped Utility Boxes"
click at [1319, 160] on button "Create" at bounding box center [1339, 165] width 257 height 32
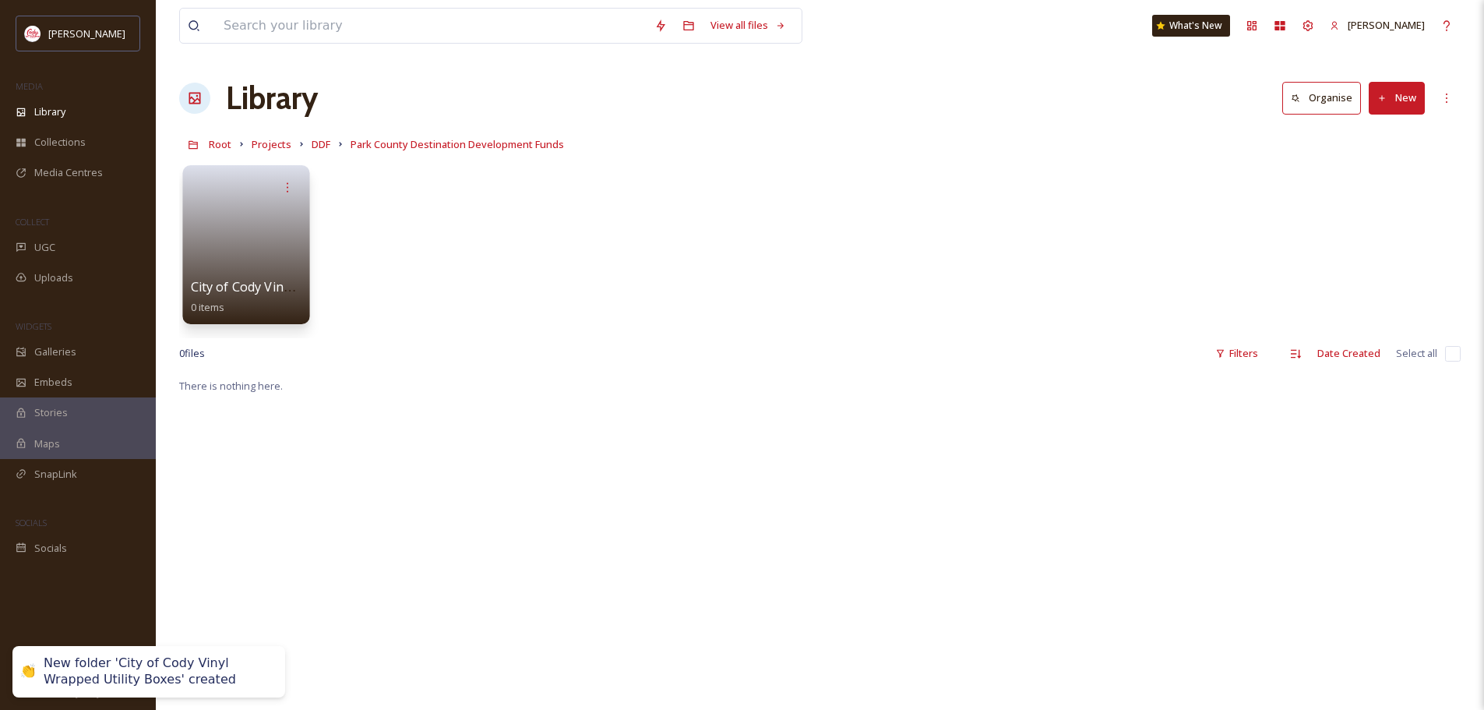
click at [238, 267] on link at bounding box center [246, 240] width 111 height 76
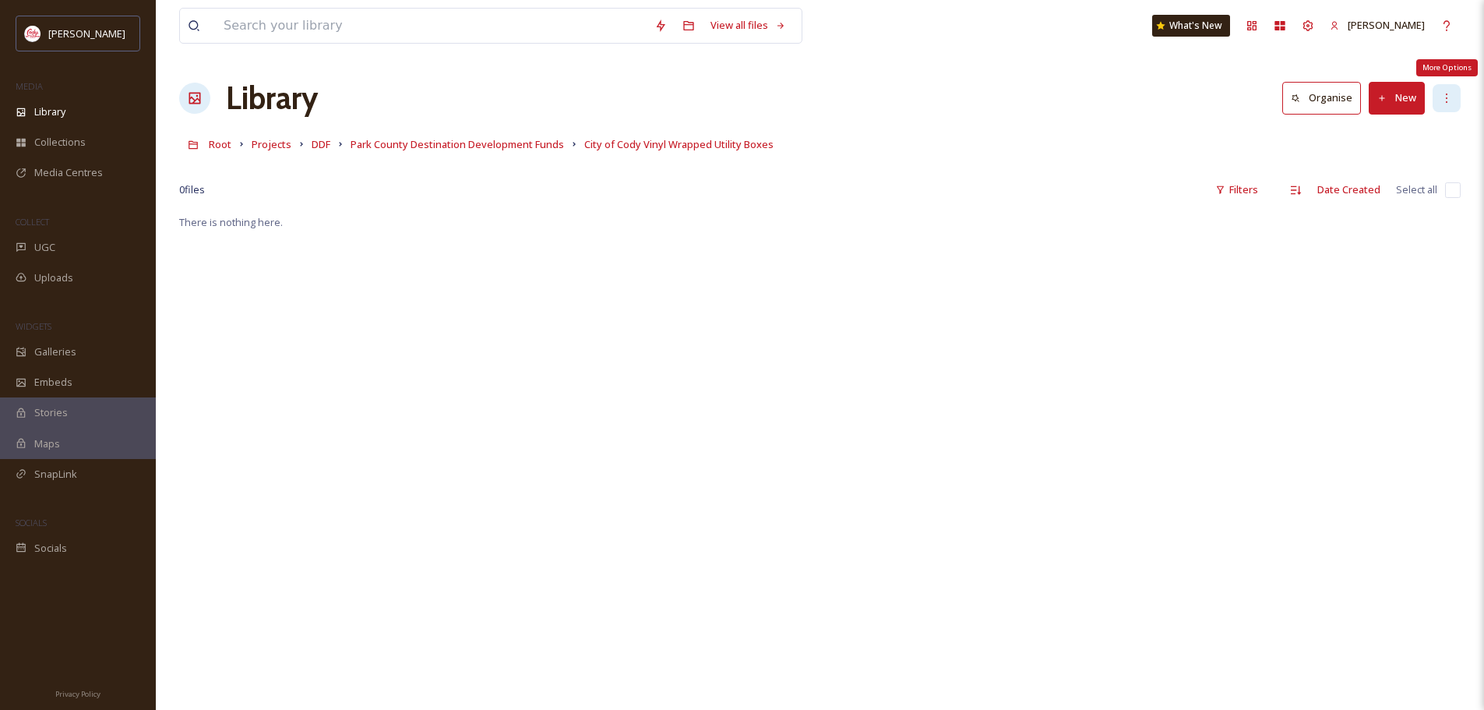
click at [1442, 95] on icon at bounding box center [1446, 98] width 12 height 12
click at [1455, 99] on div "More Options" at bounding box center [1446, 98] width 28 height 28
click at [1440, 103] on icon at bounding box center [1446, 98] width 12 height 12
click at [1397, 97] on button "New" at bounding box center [1396, 98] width 56 height 32
click at [1397, 127] on span "File Upload" at bounding box center [1389, 134] width 51 height 15
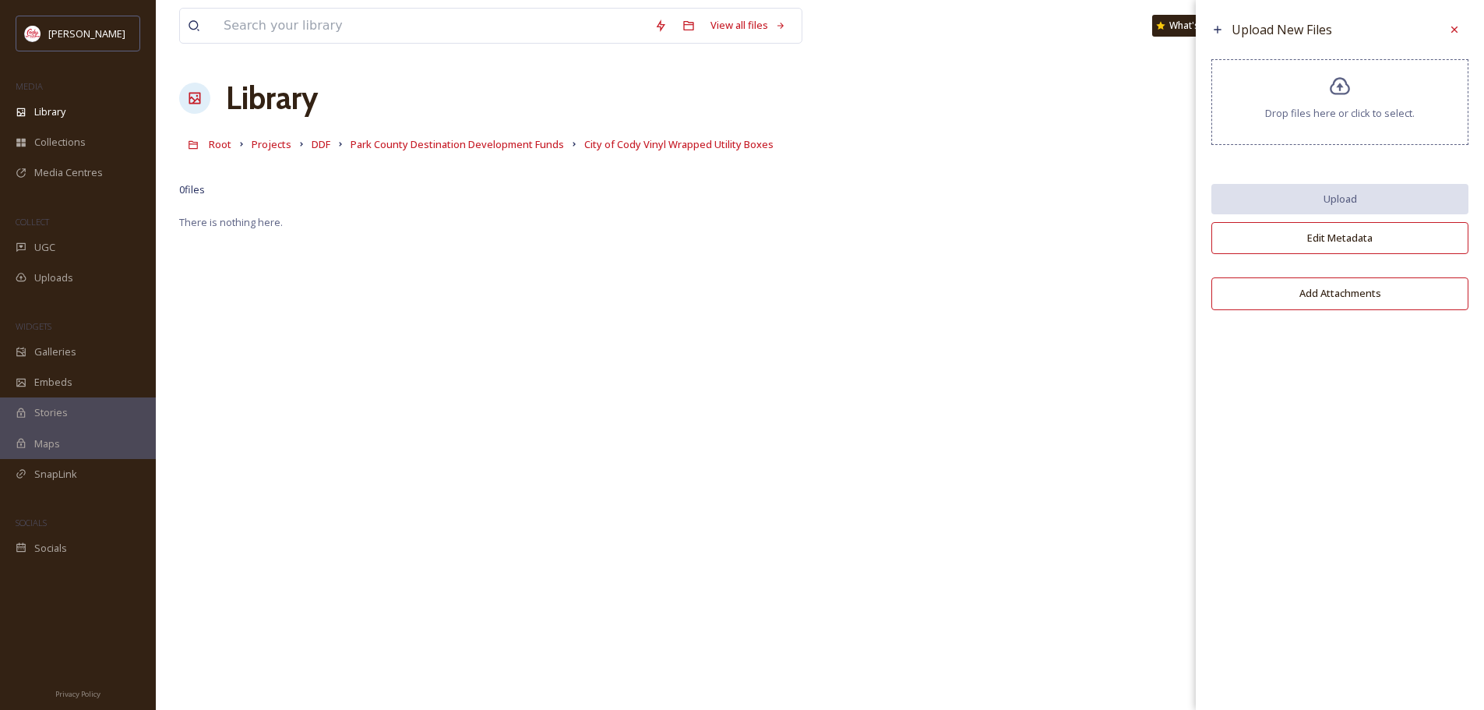
click at [1318, 431] on div "Upload New Files Drop files here or click to select. Upload Edit Metadata Add A…" at bounding box center [1339, 355] width 288 height 710
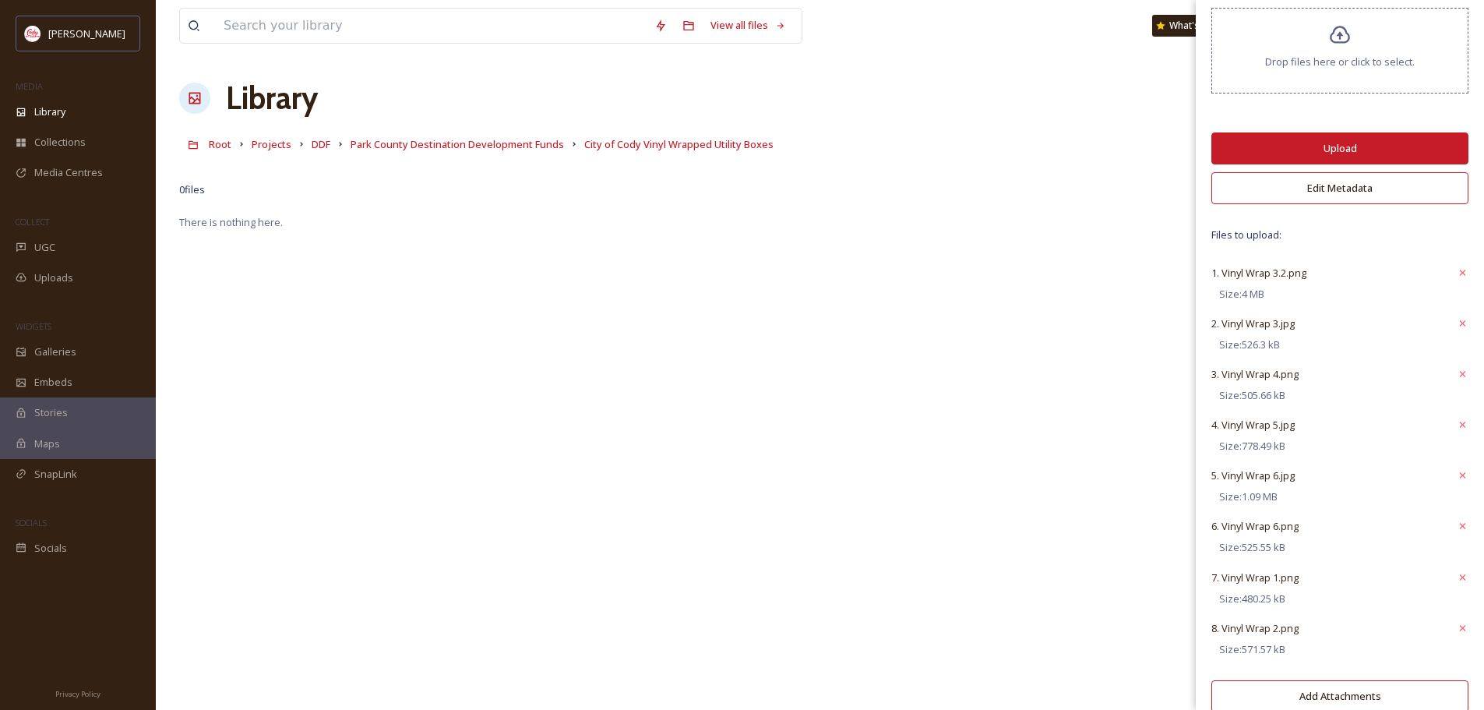
scroll to position [76, 0]
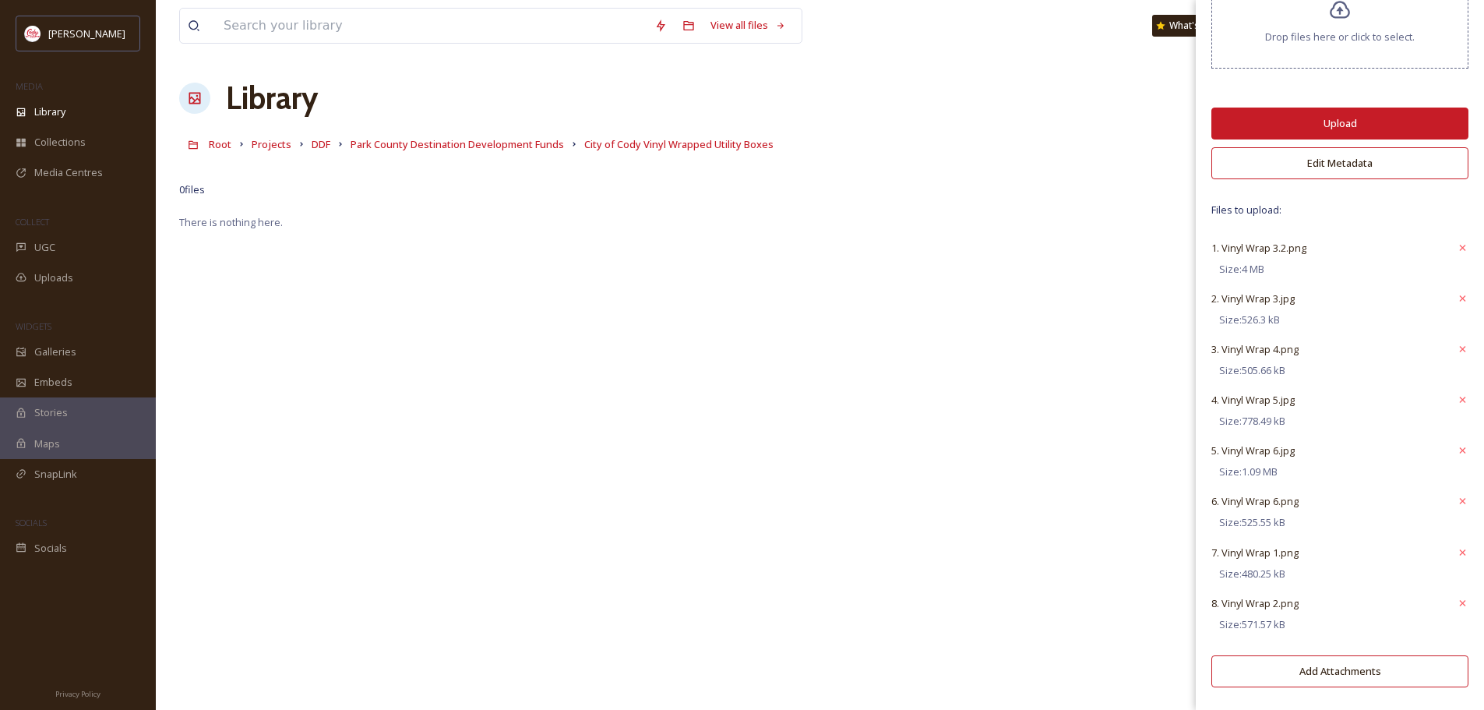
click at [1321, 116] on button "Upload" at bounding box center [1339, 123] width 257 height 32
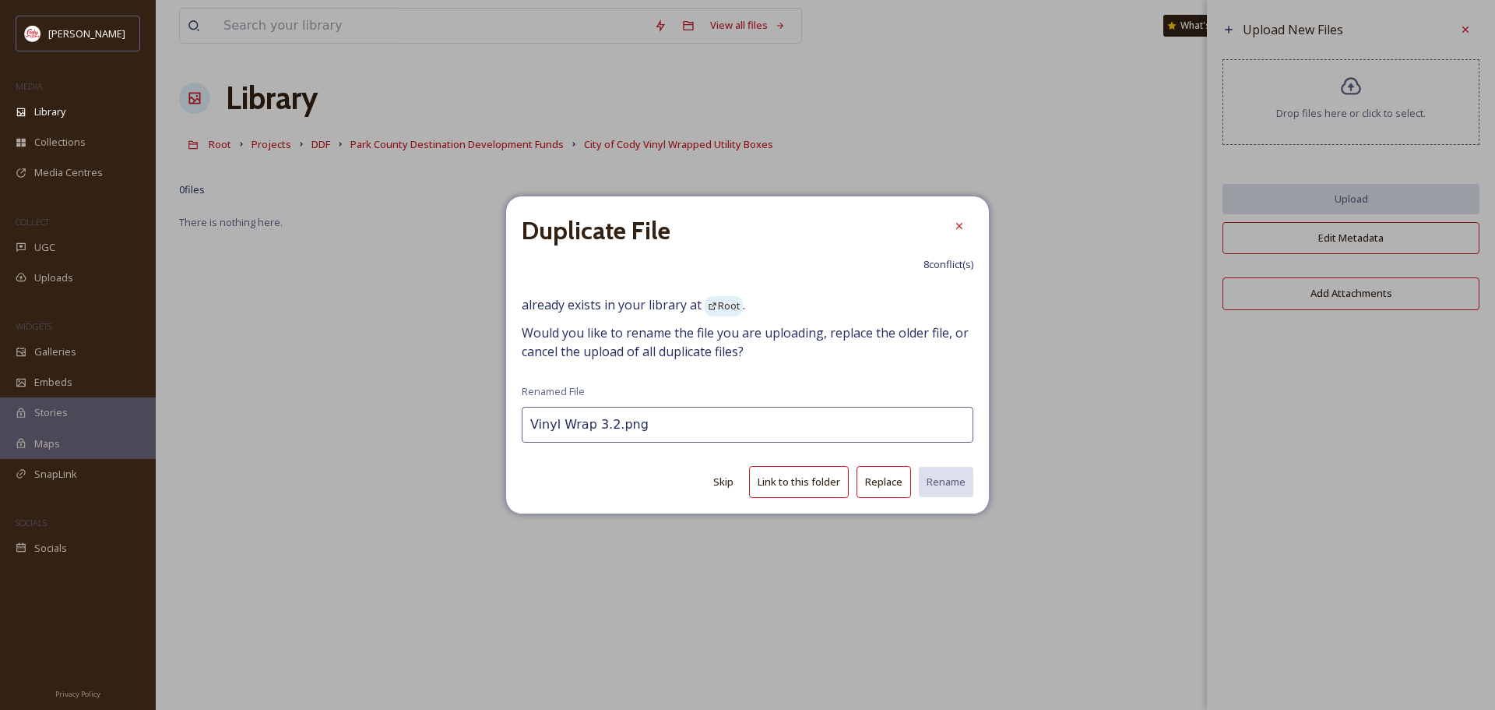
scroll to position [0, 0]
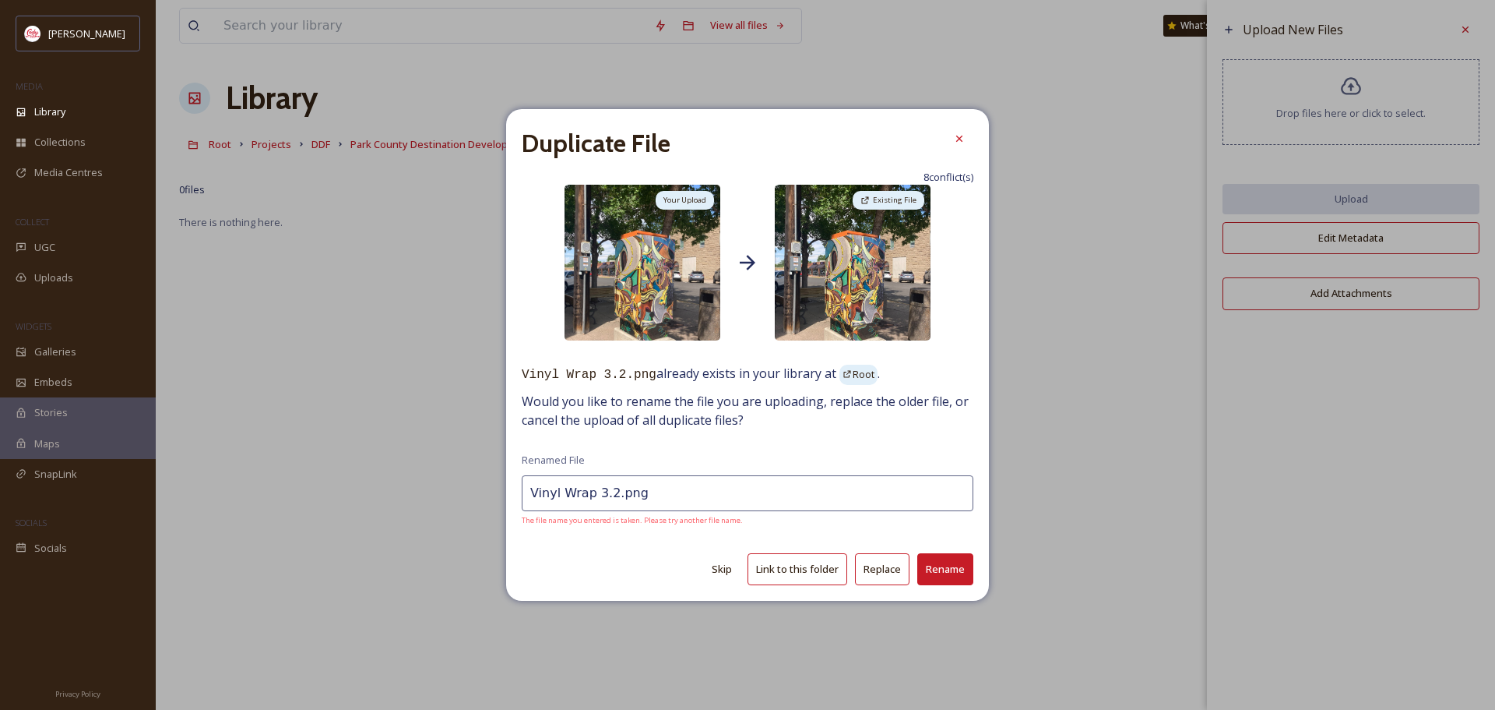
click at [721, 569] on button "Skip" at bounding box center [722, 569] width 36 height 30
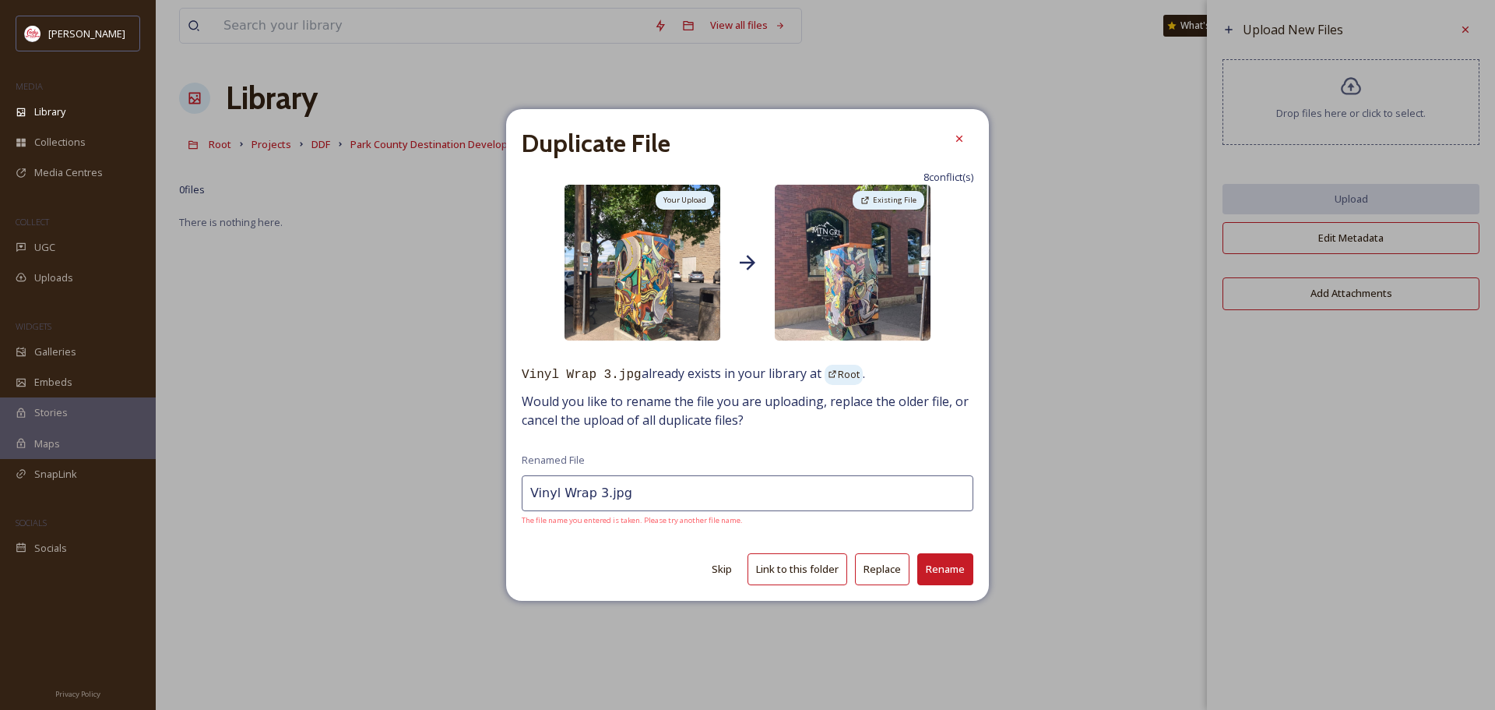
click at [721, 569] on button "Skip" at bounding box center [722, 569] width 36 height 30
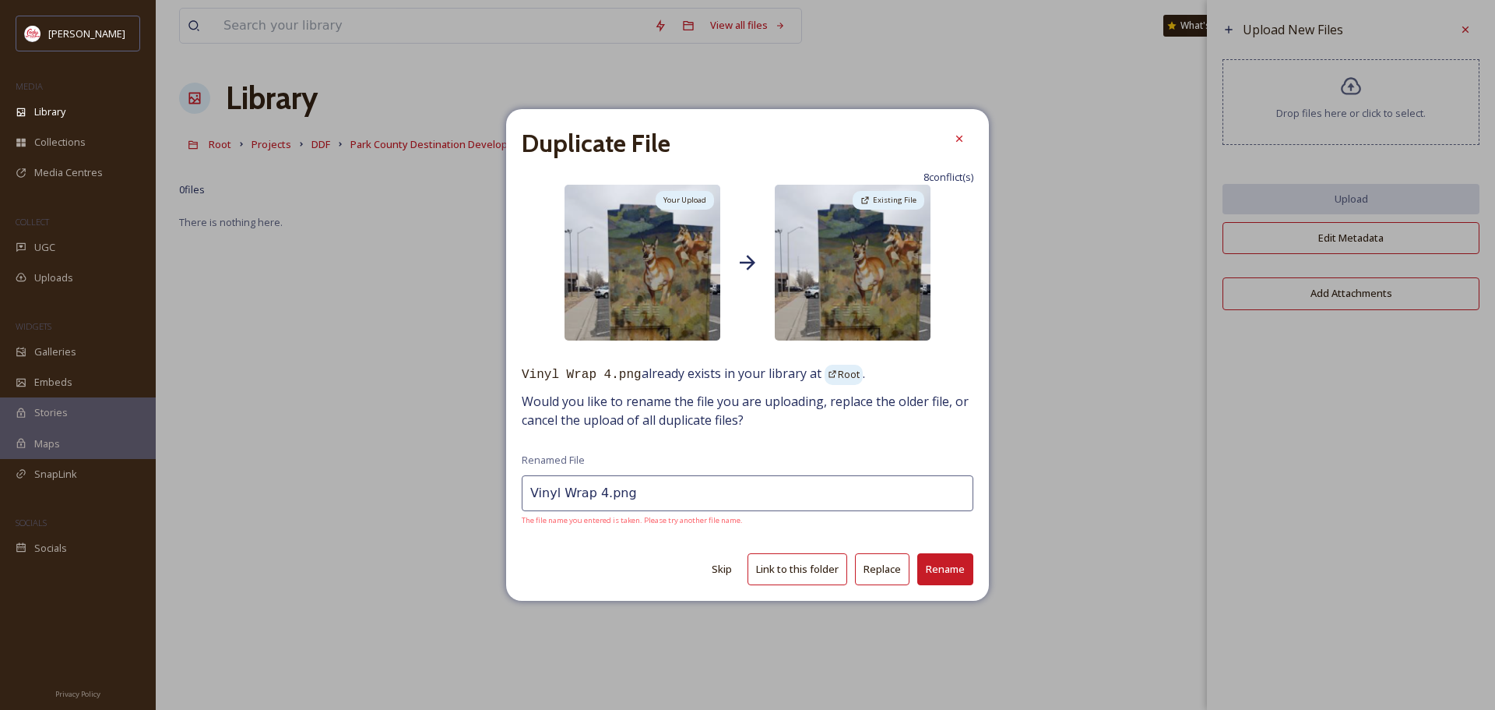
click at [719, 572] on button "Skip" at bounding box center [722, 569] width 36 height 30
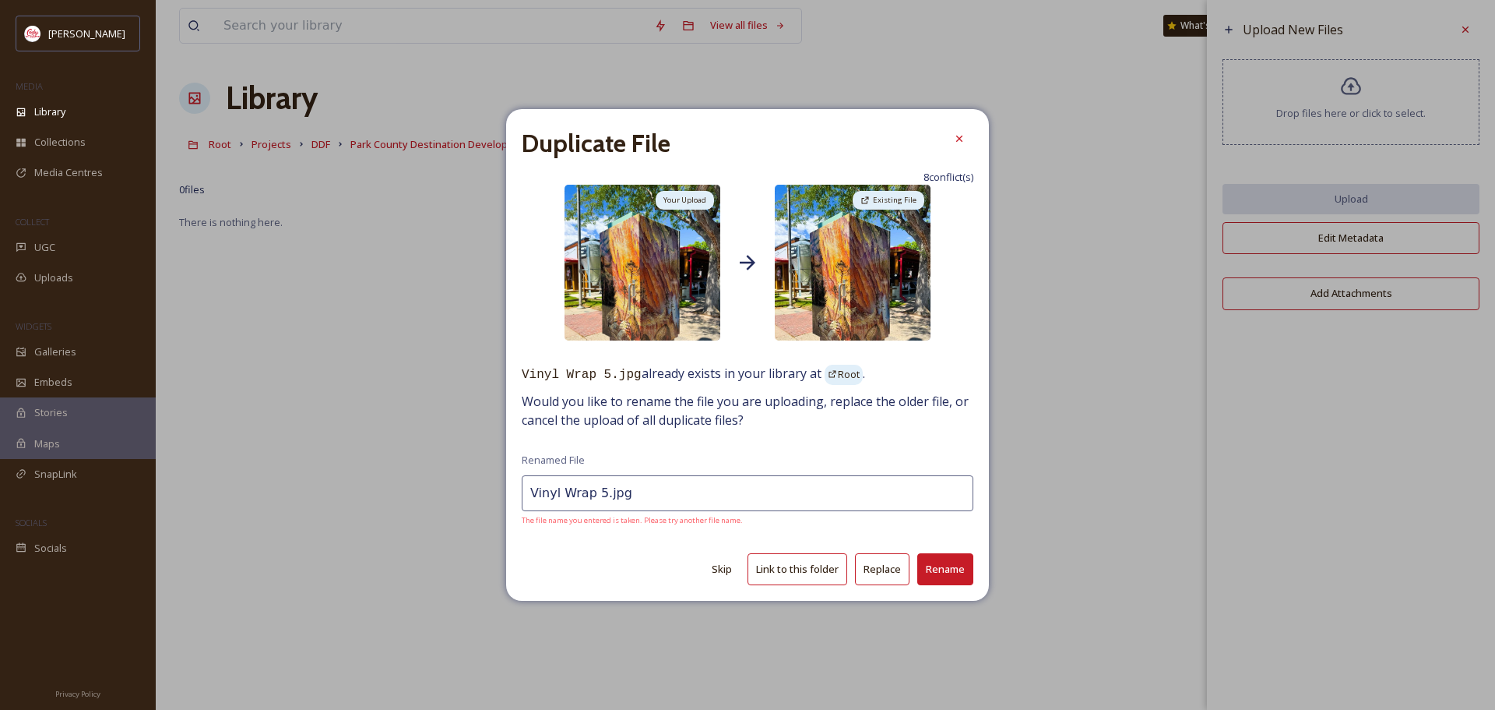
click at [719, 572] on button "Skip" at bounding box center [722, 569] width 36 height 30
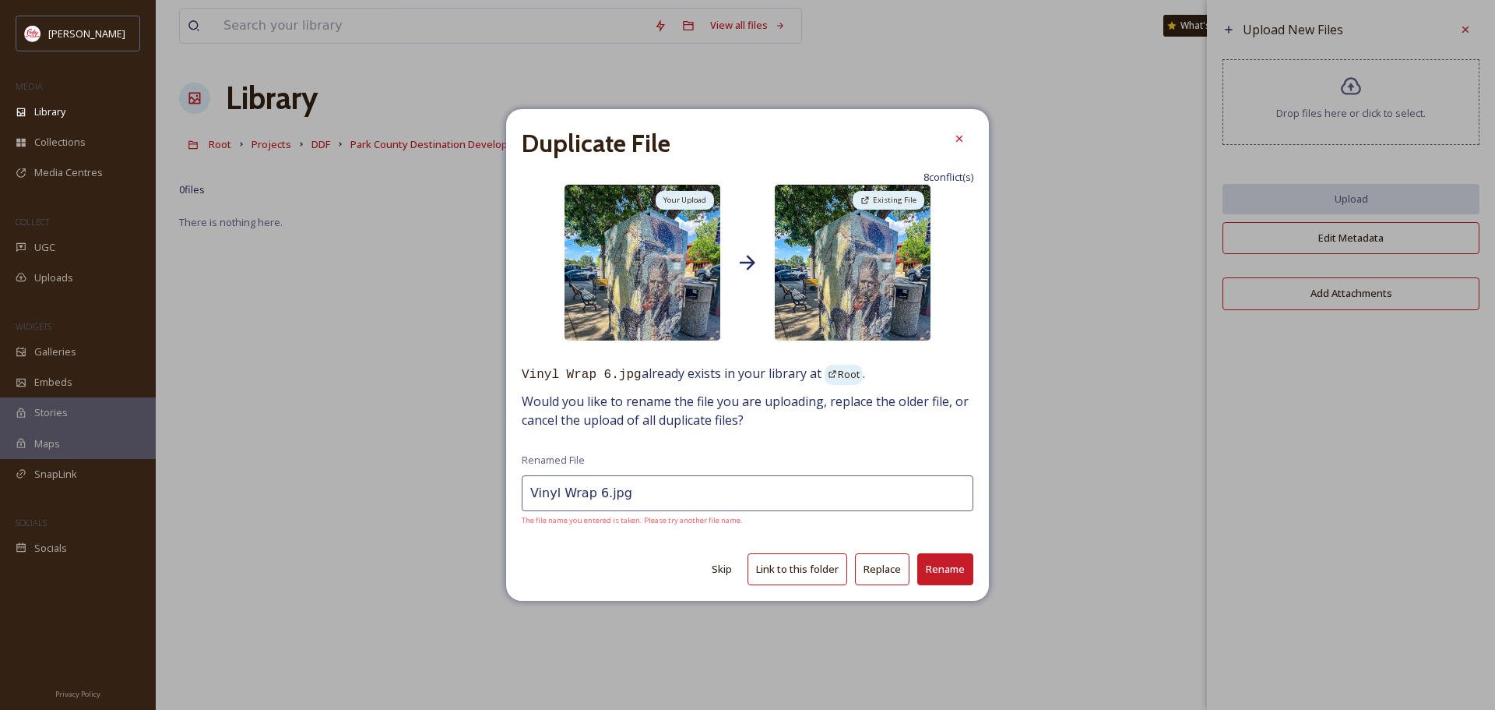
click at [719, 572] on button "Skip" at bounding box center [722, 569] width 36 height 30
click at [710, 570] on button "Skip" at bounding box center [722, 569] width 36 height 30
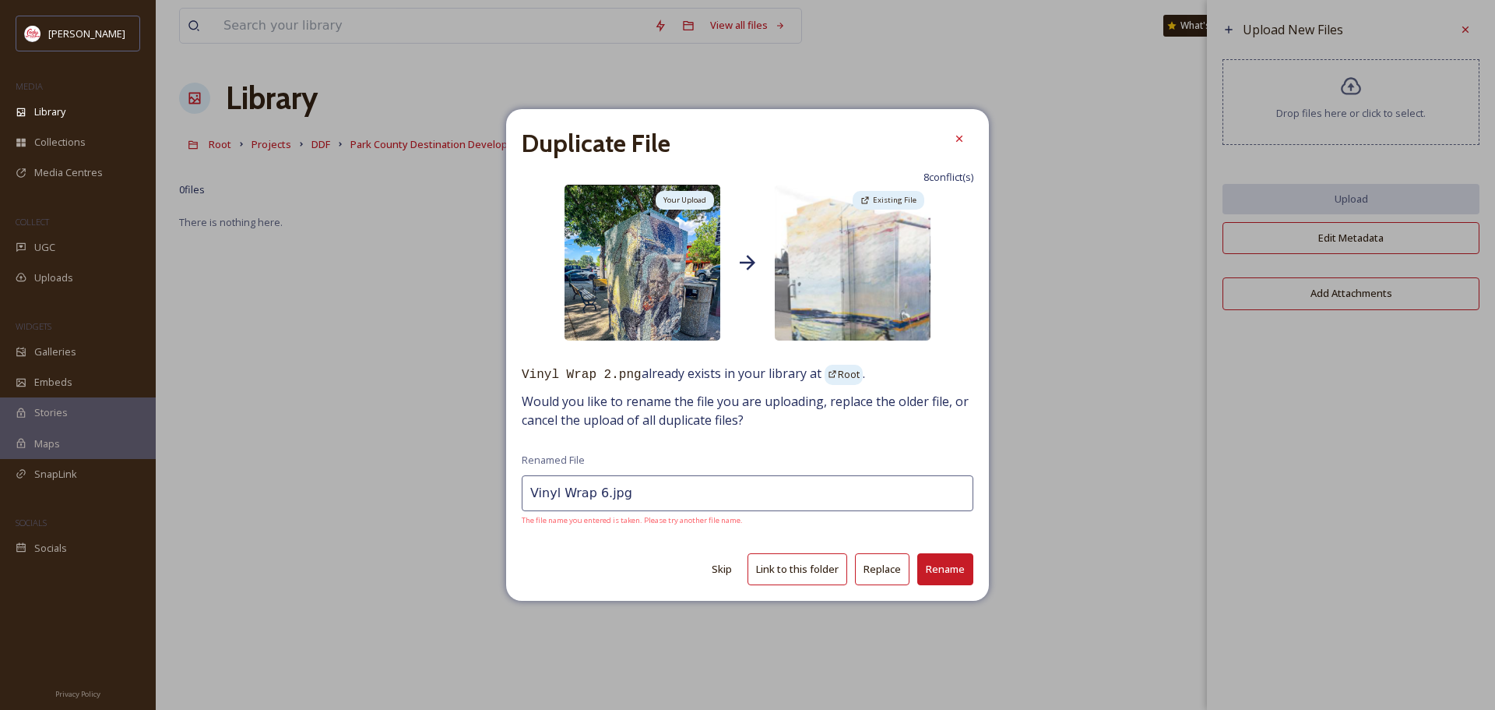
type input "Vinyl Wrap 2.png"
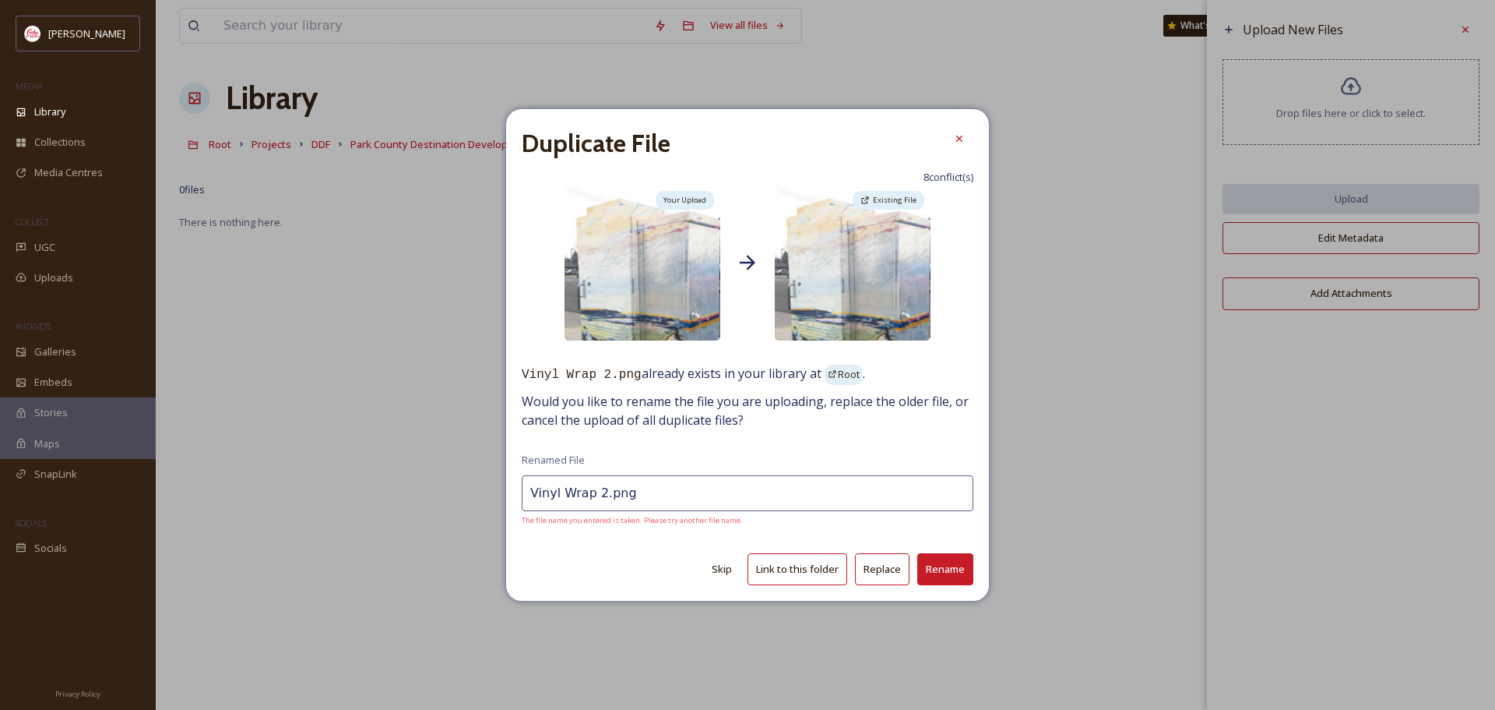
click at [720, 568] on button "Skip" at bounding box center [722, 569] width 36 height 30
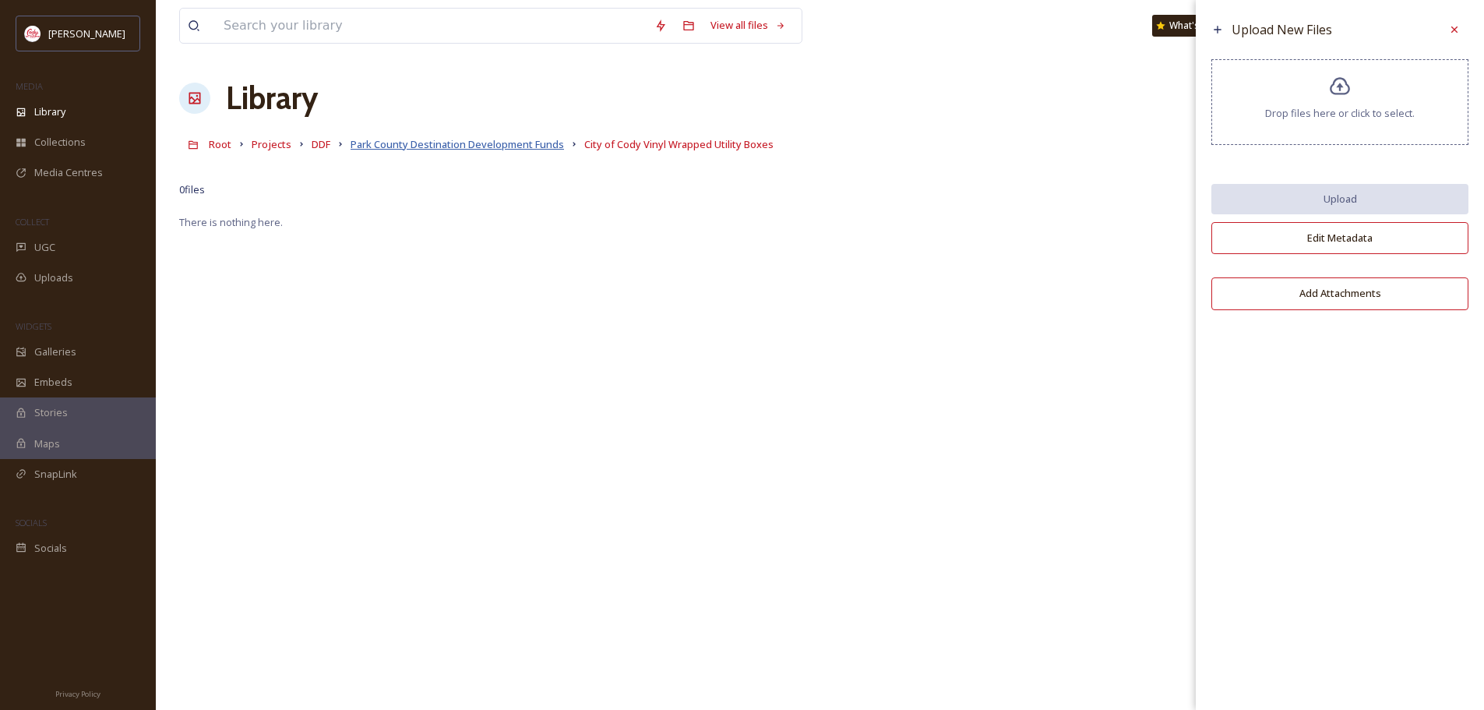
click at [483, 146] on span "Park County Destination Development Funds" at bounding box center [456, 144] width 213 height 14
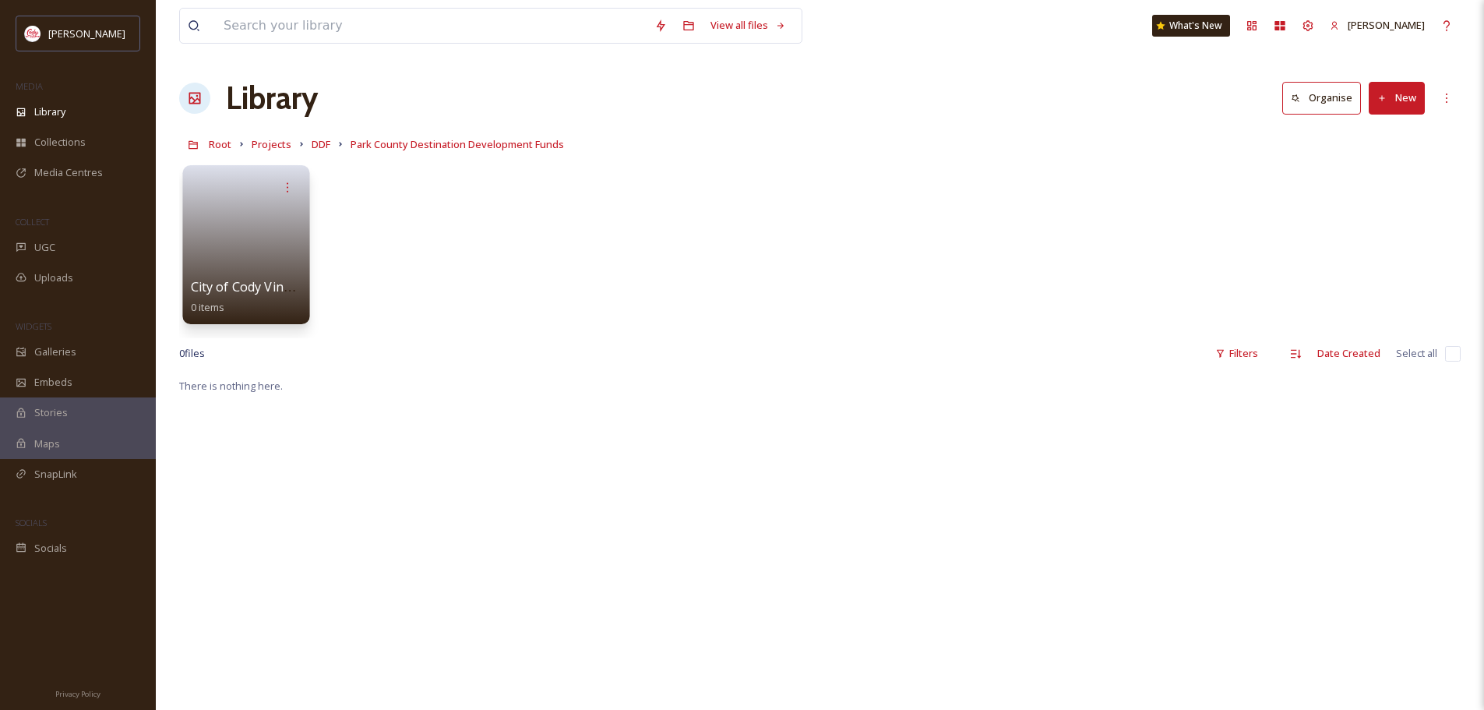
click at [237, 254] on link at bounding box center [246, 240] width 111 height 76
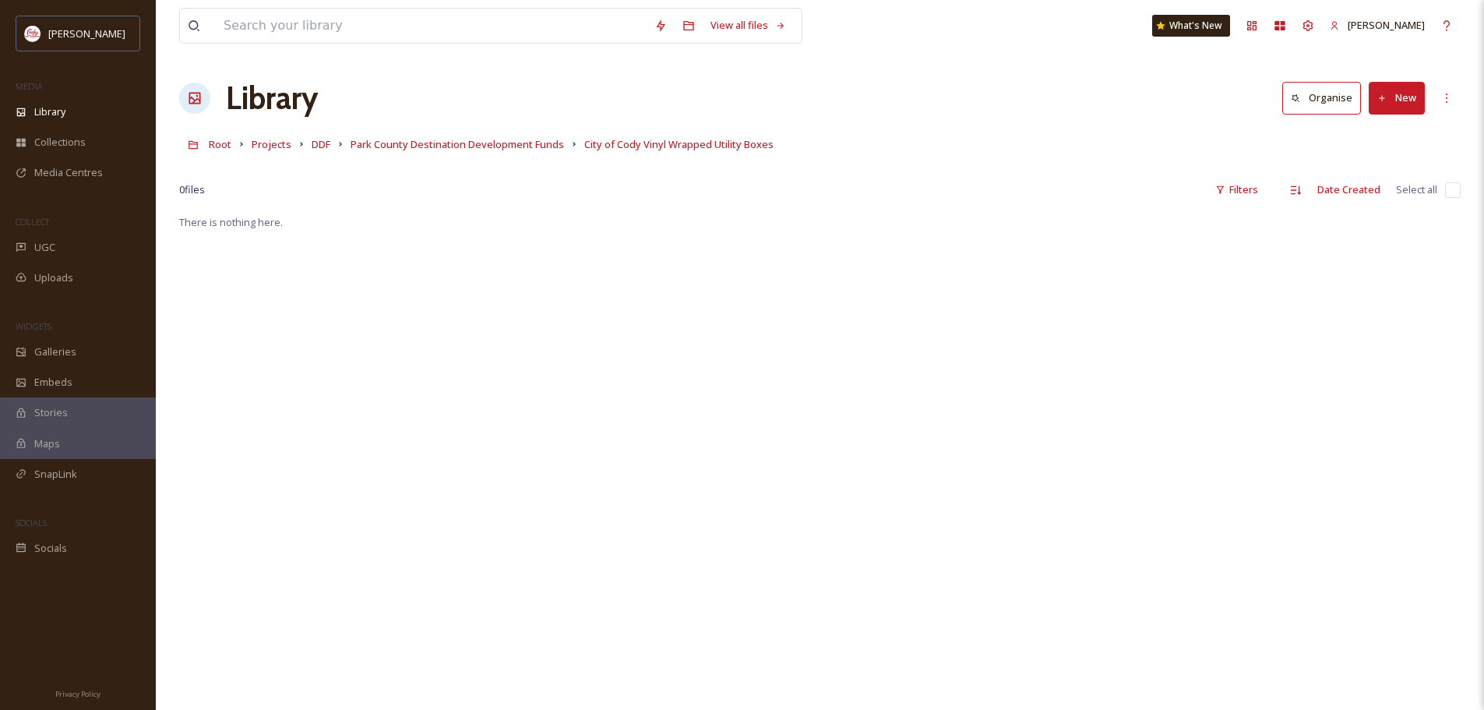
click at [1400, 94] on button "New" at bounding box center [1396, 98] width 56 height 32
click at [1374, 132] on span "File Upload" at bounding box center [1389, 134] width 51 height 15
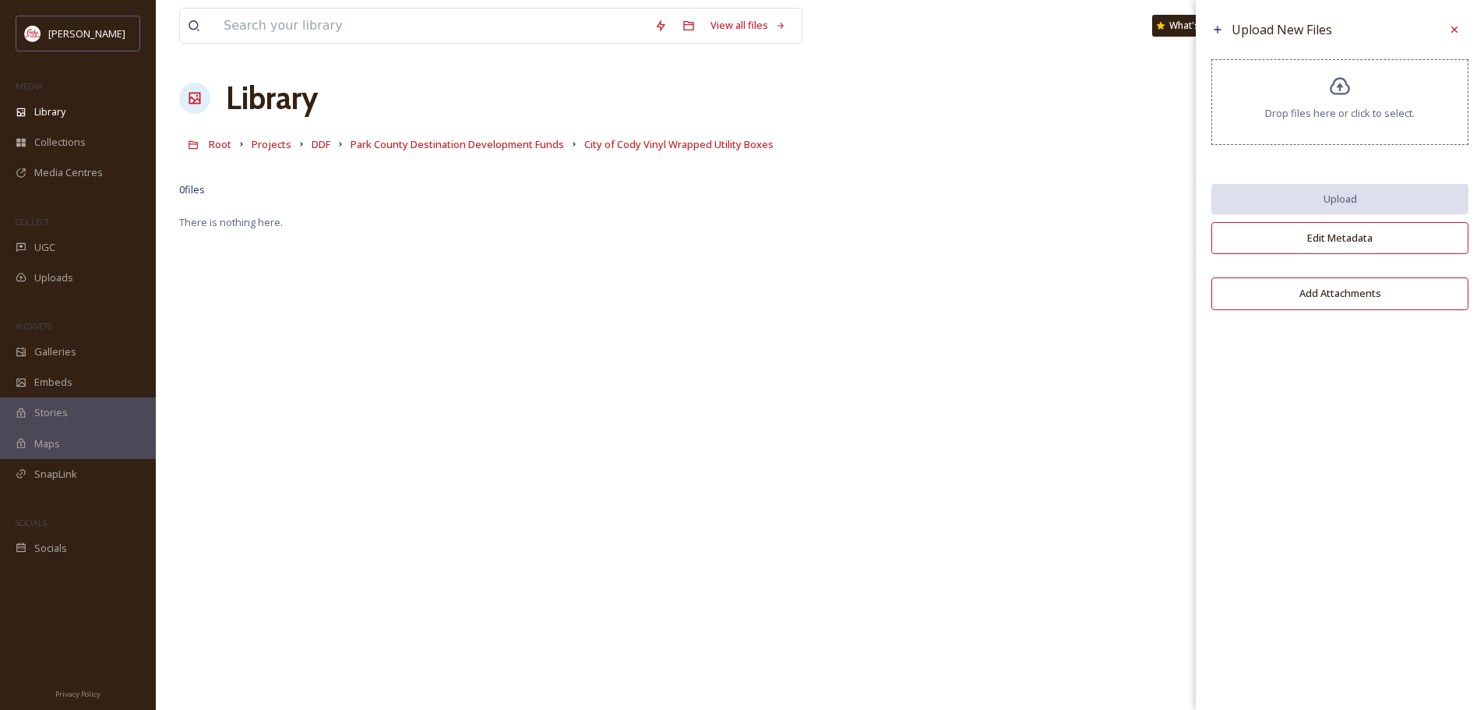
click at [1322, 118] on span "Drop files here or click to select." at bounding box center [1340, 113] width 150 height 15
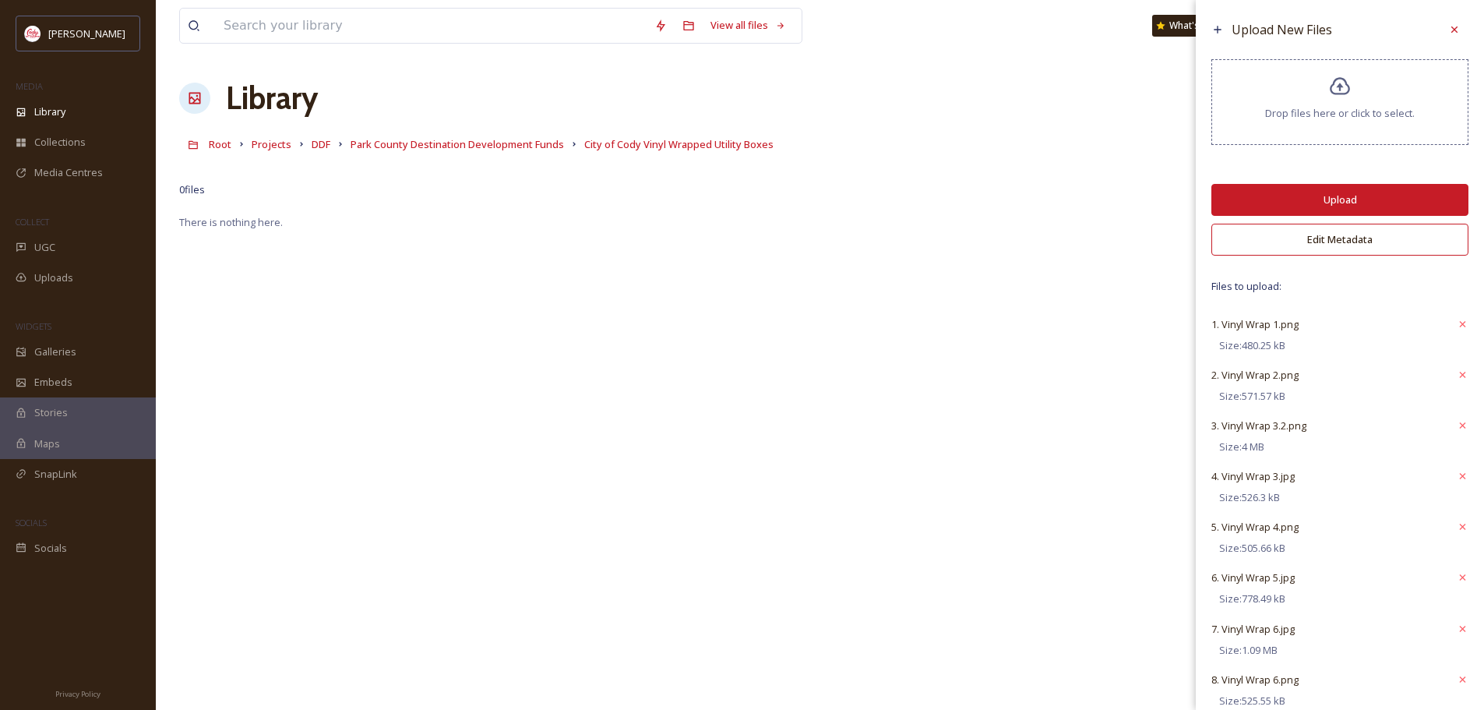
click at [1361, 195] on button "Upload" at bounding box center [1339, 200] width 257 height 32
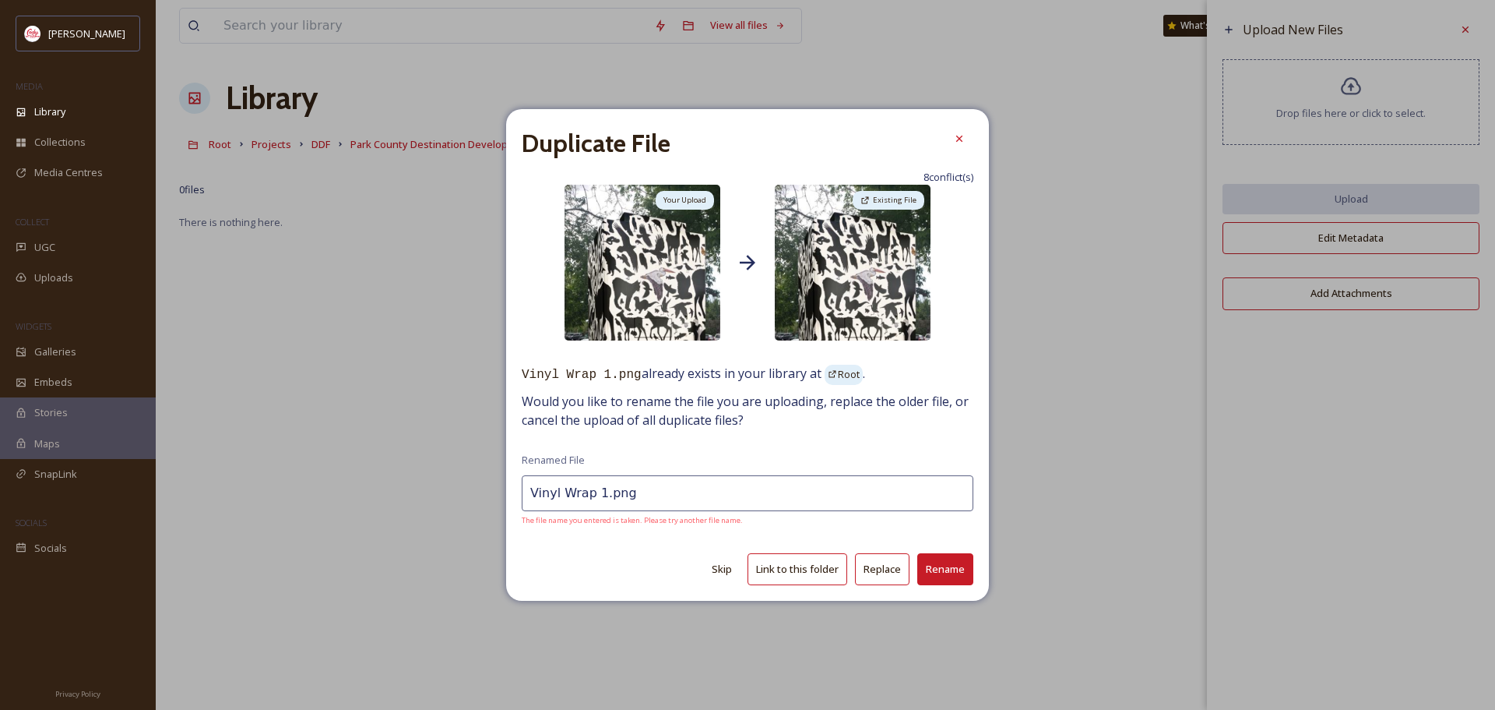
click at [724, 567] on button "Skip" at bounding box center [722, 569] width 36 height 30
type input "Vinyl Wrap 2.png"
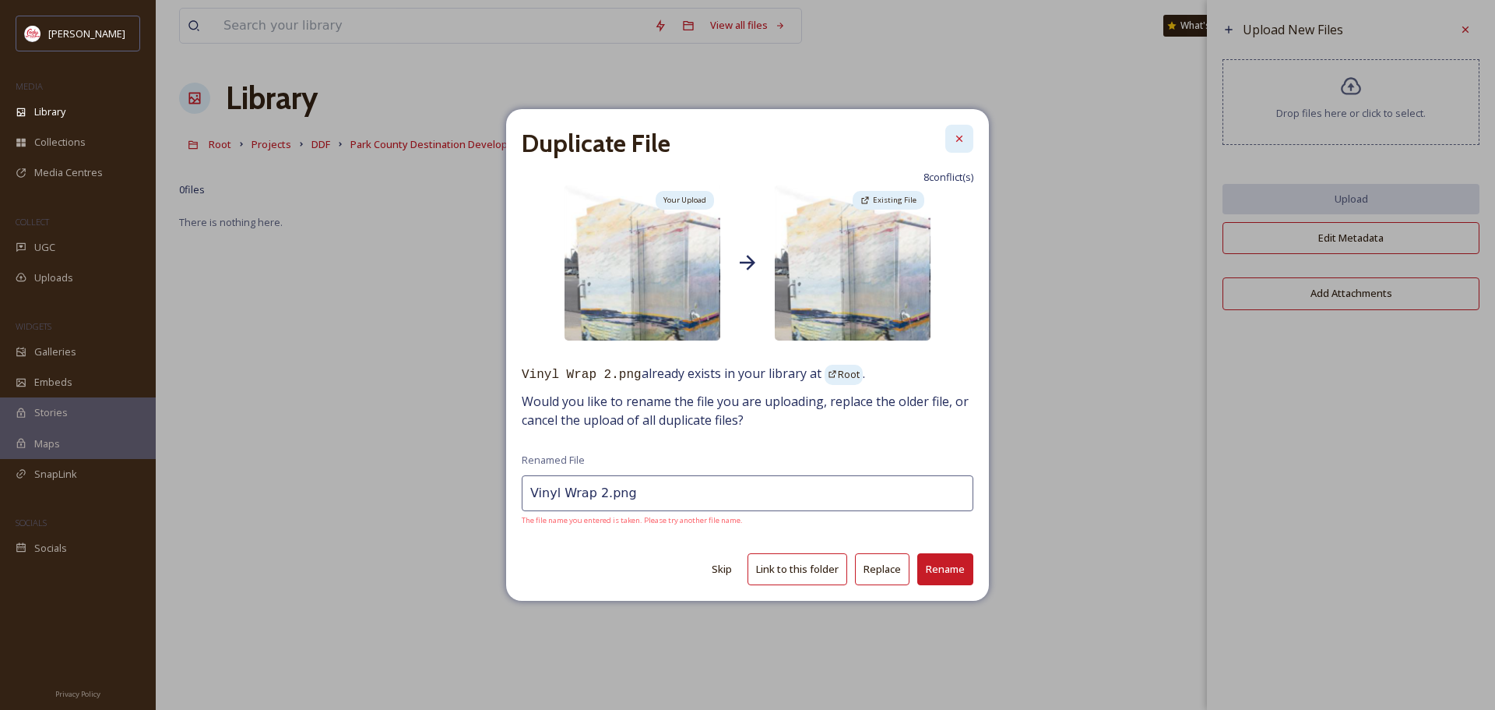
click at [960, 134] on icon at bounding box center [959, 138] width 12 height 12
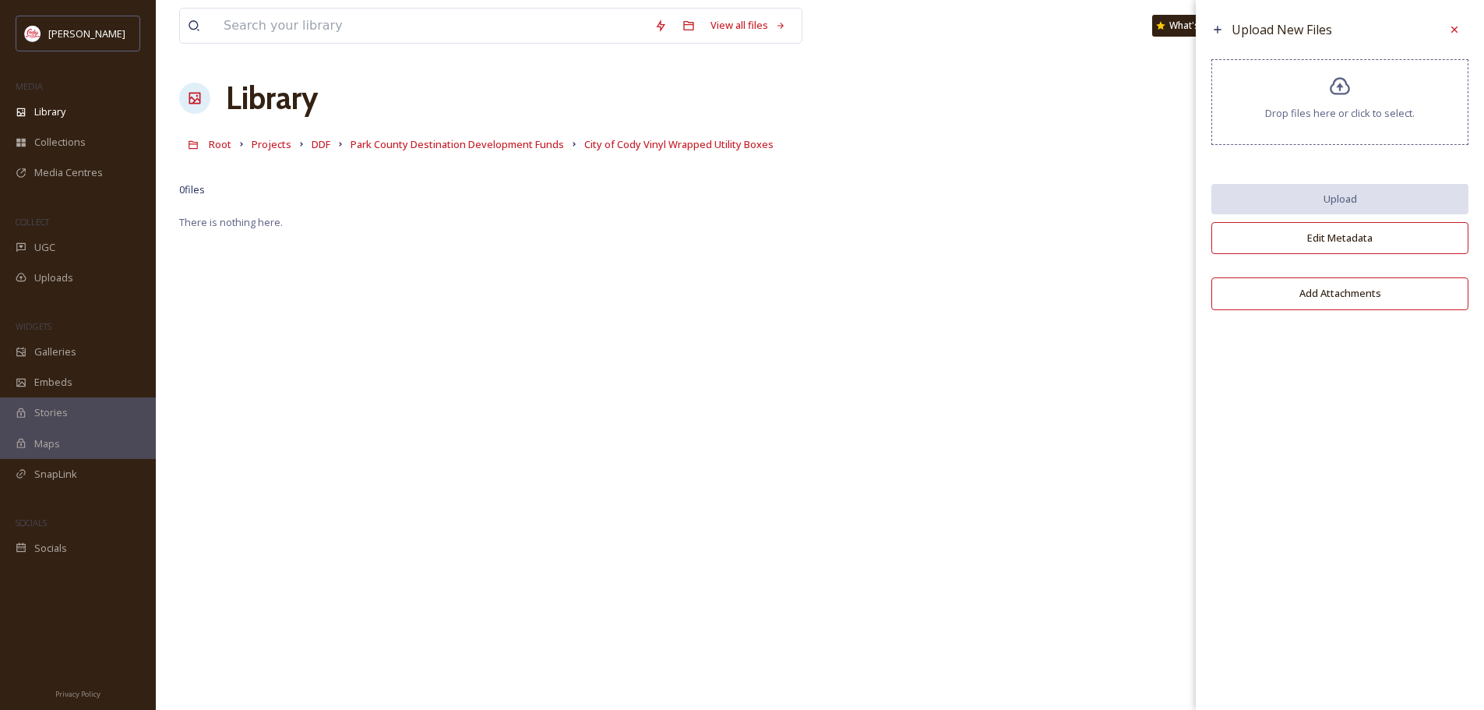
click at [1350, 127] on div "Drop files here or click to select." at bounding box center [1339, 102] width 257 height 86
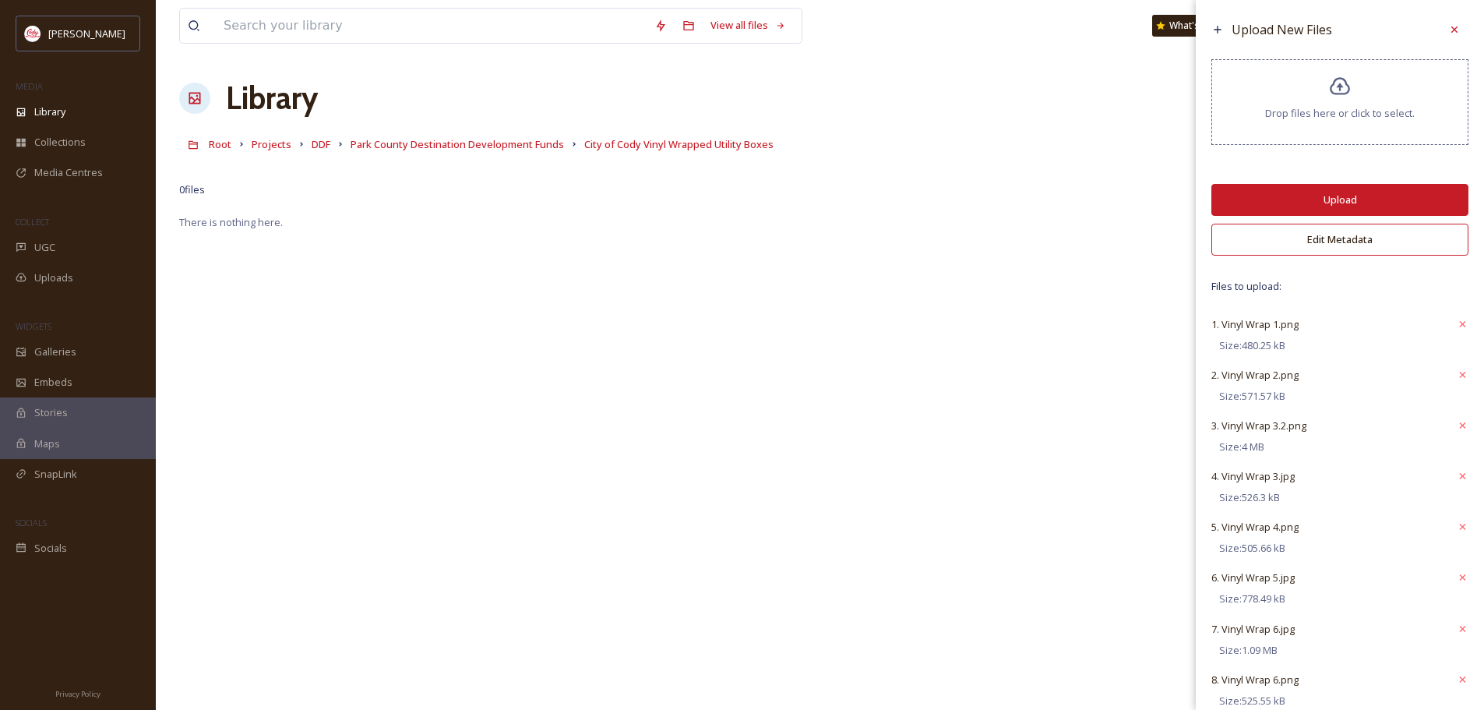
click at [1298, 197] on button "Upload" at bounding box center [1339, 200] width 257 height 32
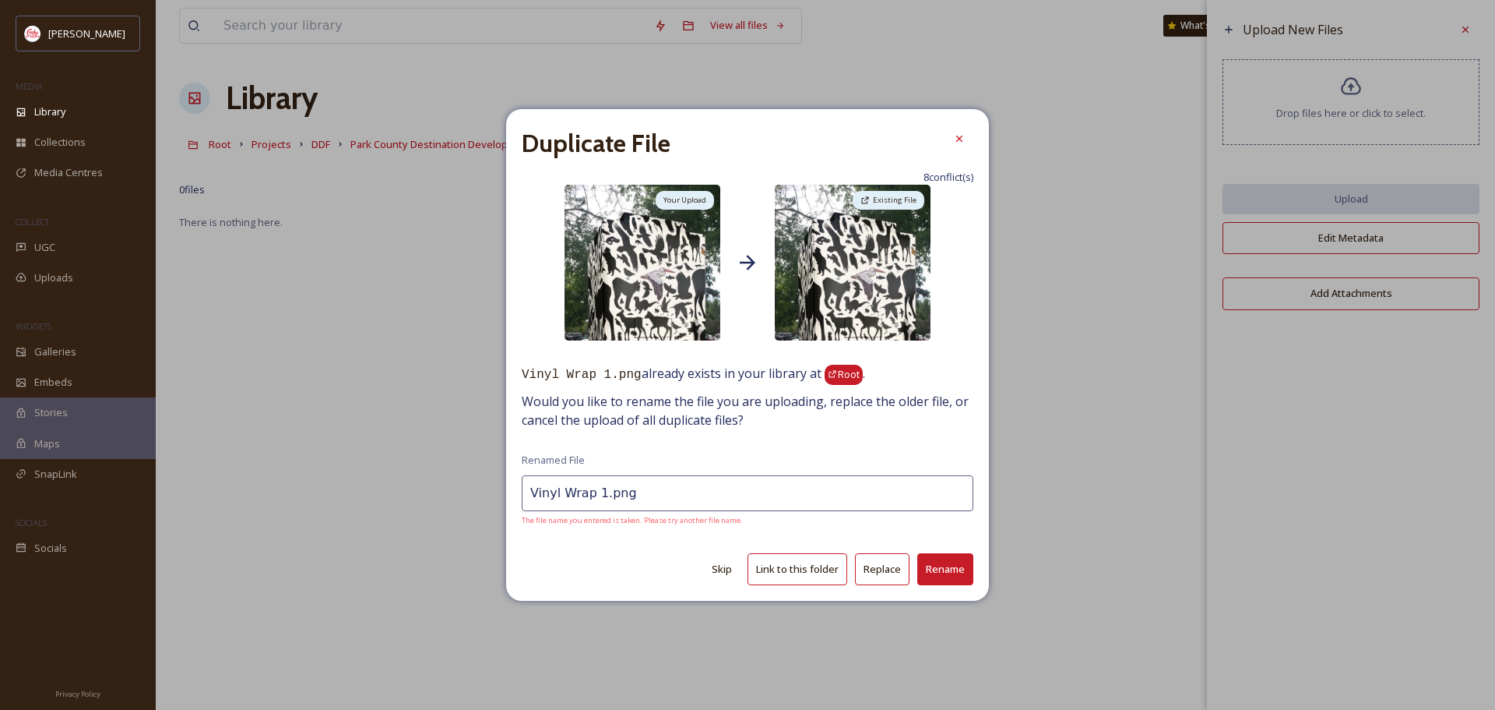
click at [840, 374] on span "Root" at bounding box center [849, 374] width 22 height 14
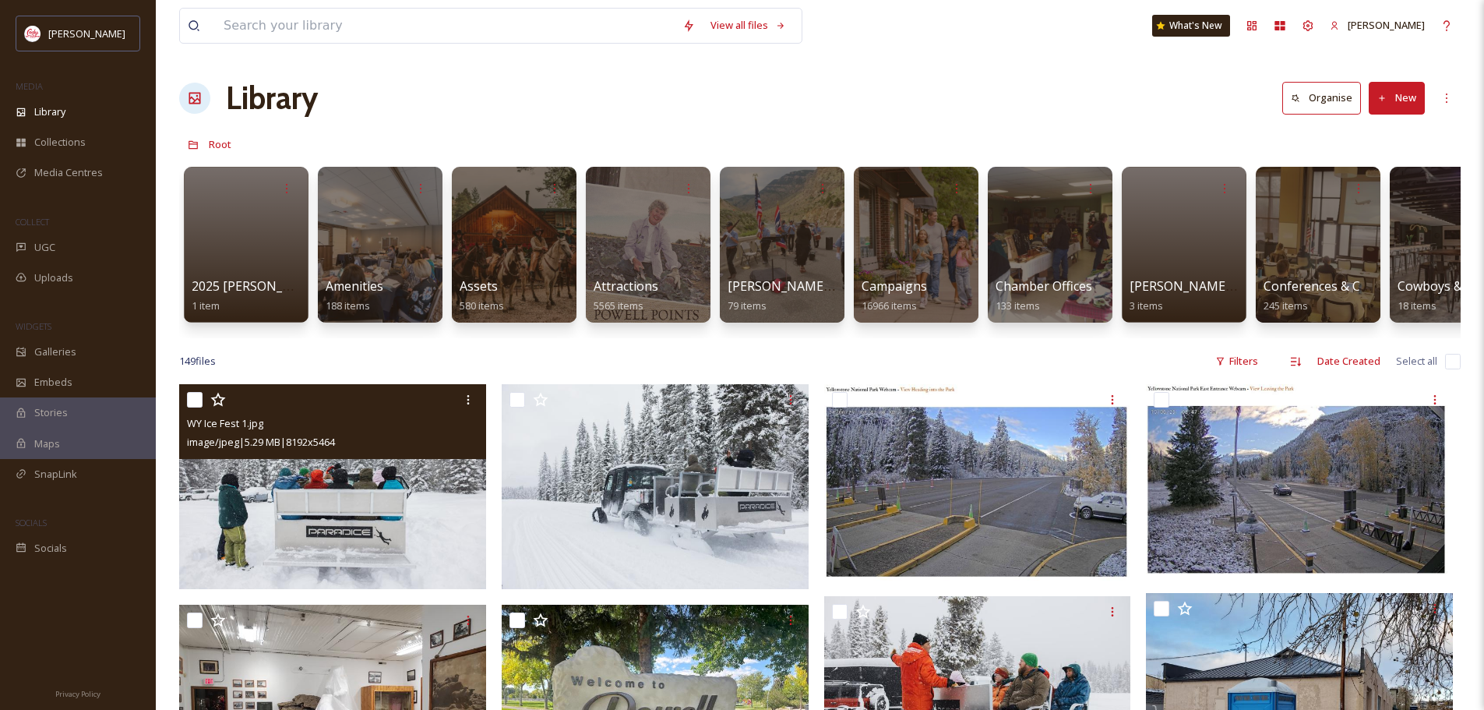
click at [192, 407] on input "checkbox" at bounding box center [195, 400] width 16 height 16
checkbox input "true"
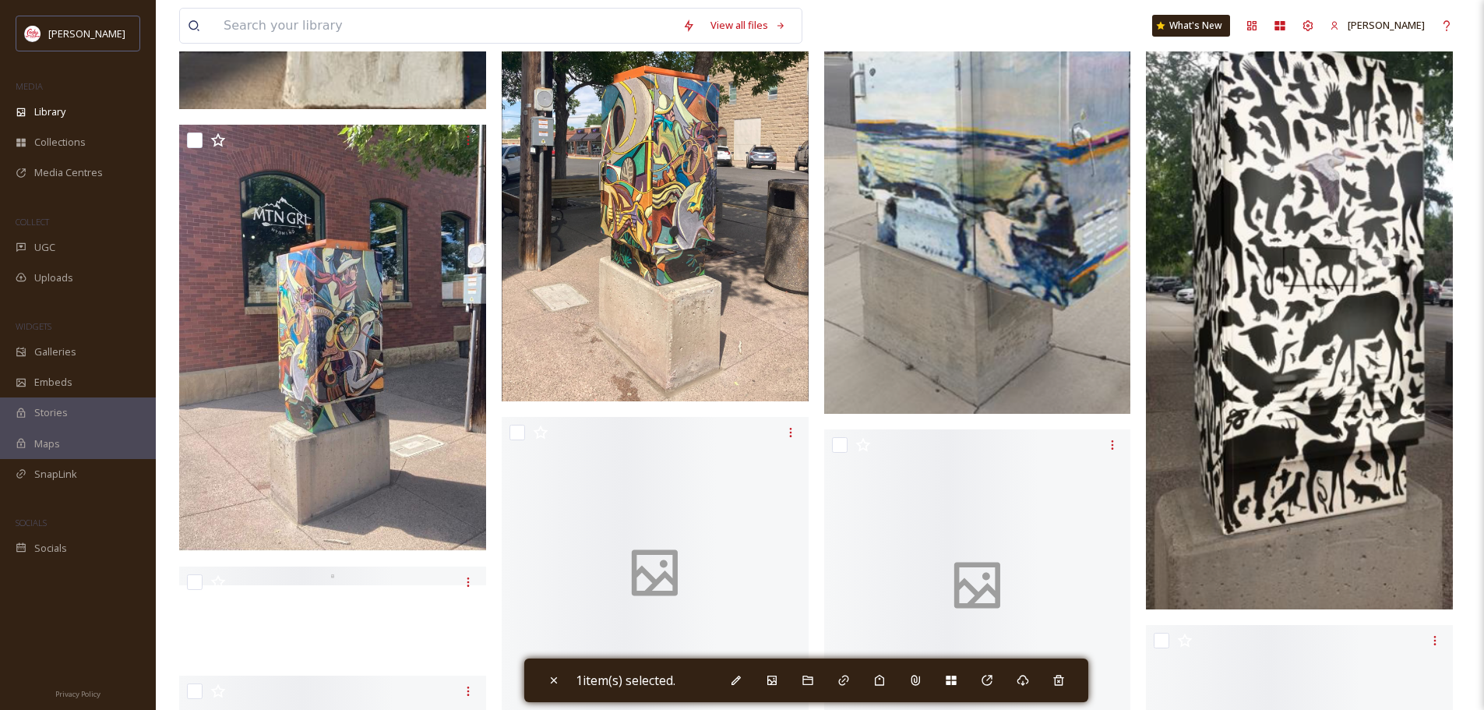
scroll to position [2103, 0]
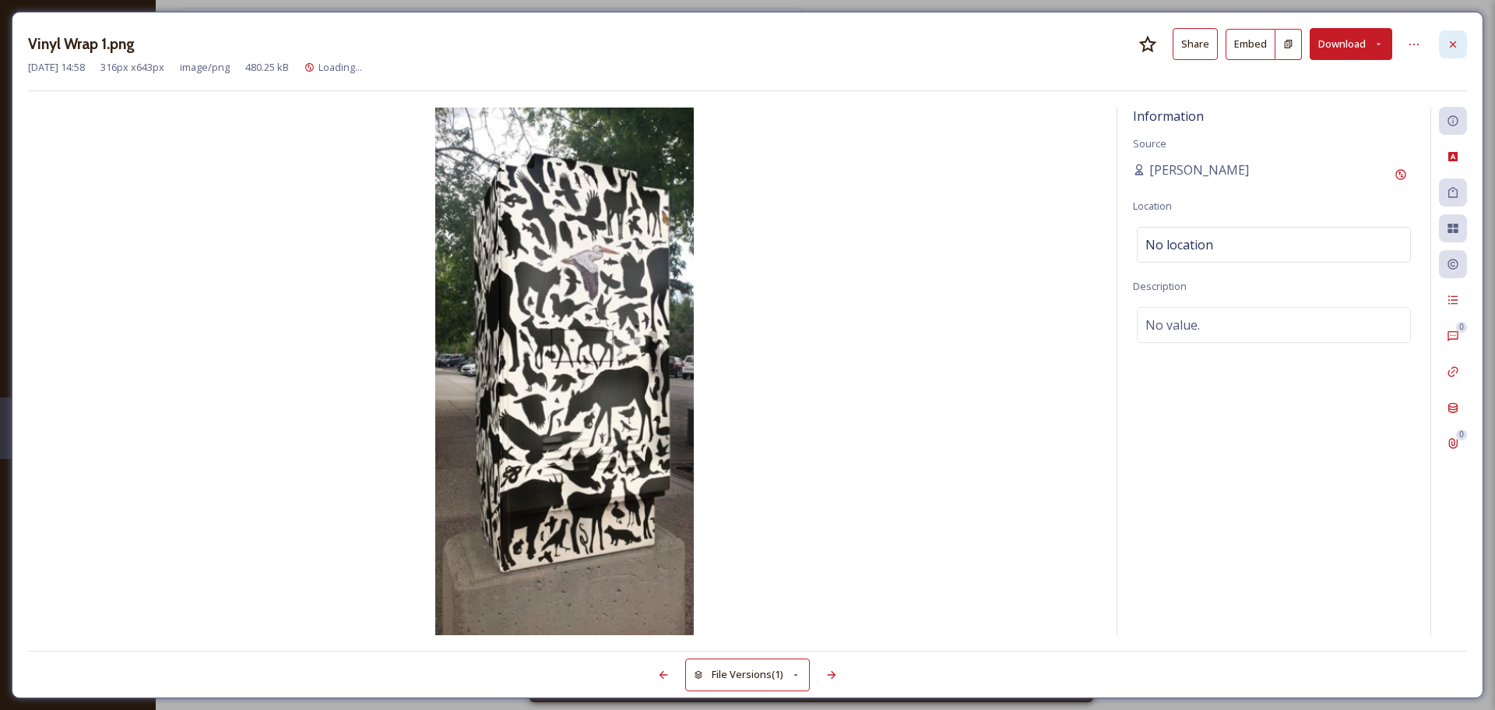
click at [1453, 46] on icon at bounding box center [1453, 44] width 12 height 12
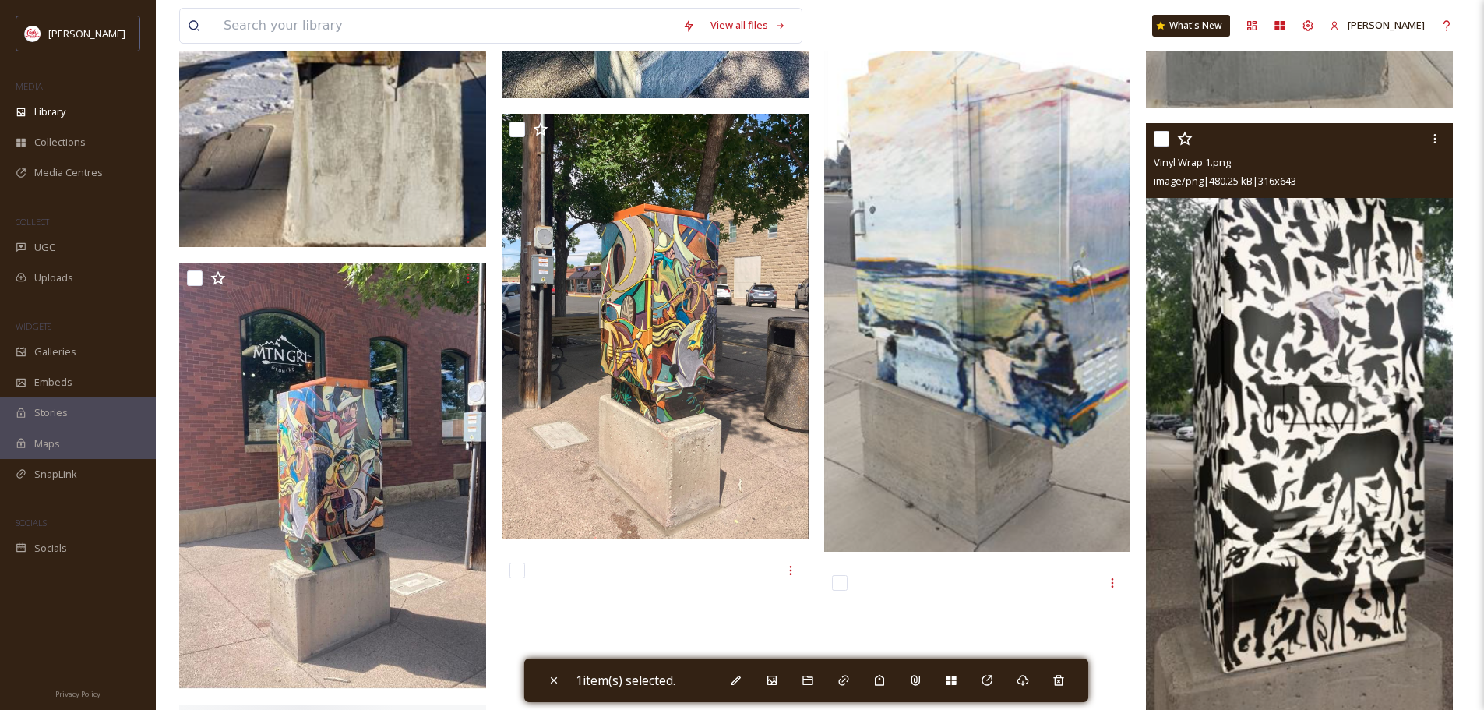
scroll to position [1480, 0]
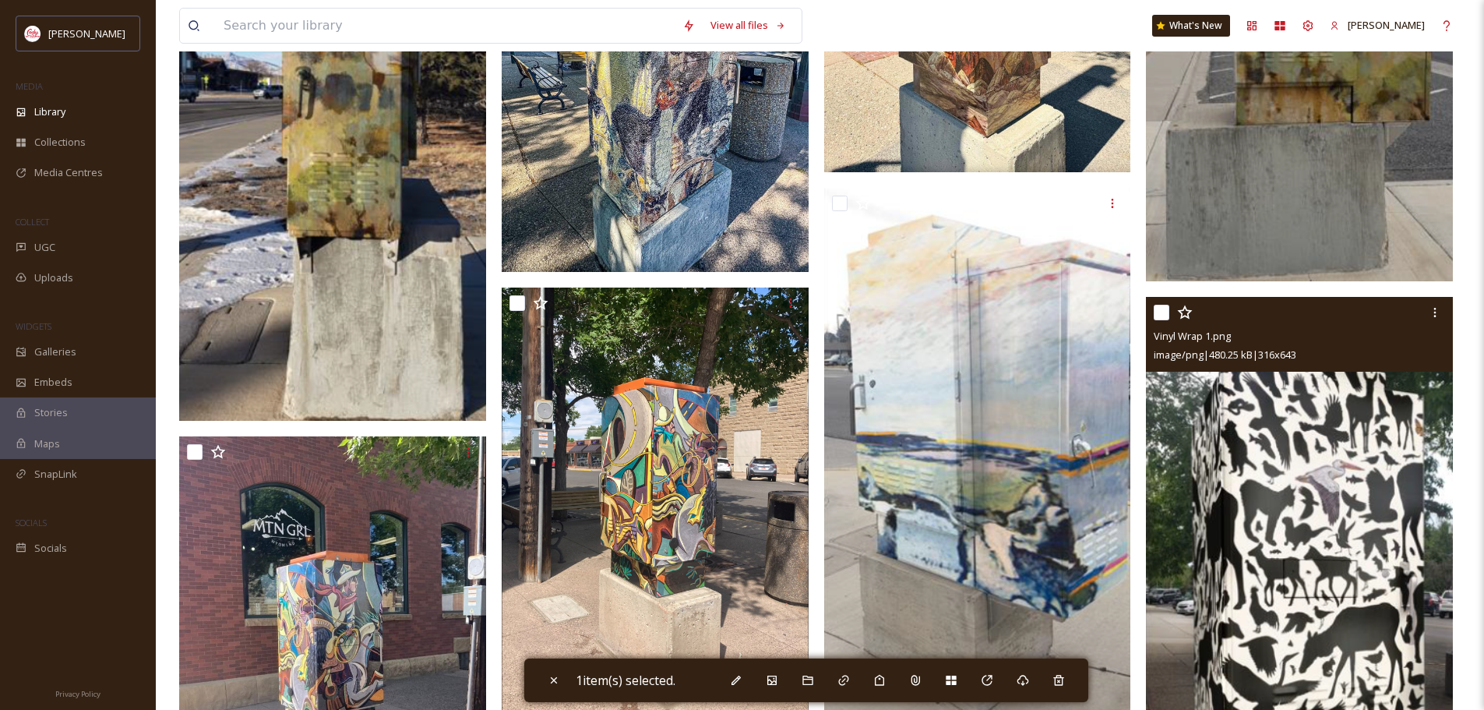
click at [1164, 320] on input "checkbox" at bounding box center [1161, 313] width 16 height 16
checkbox input "true"
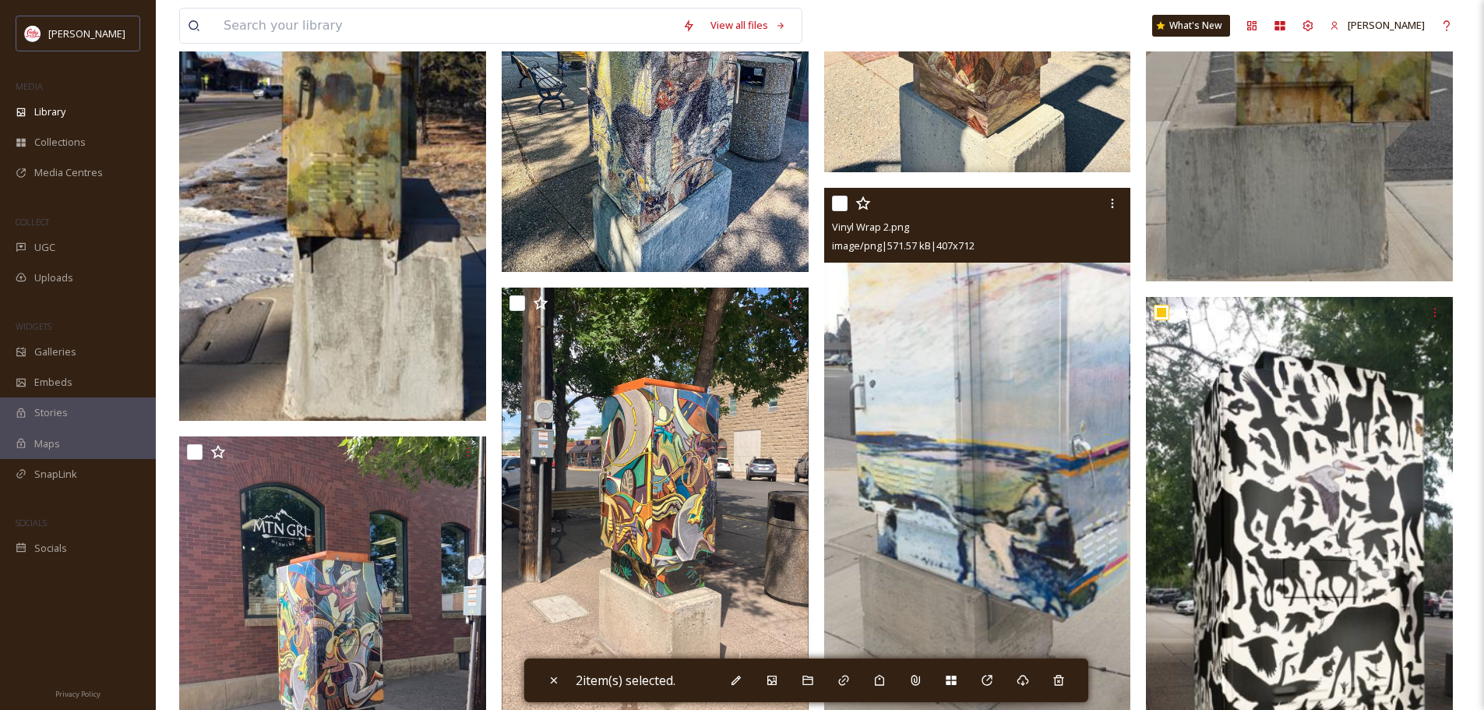
click at [839, 211] on input "checkbox" at bounding box center [840, 203] width 16 height 16
checkbox input "true"
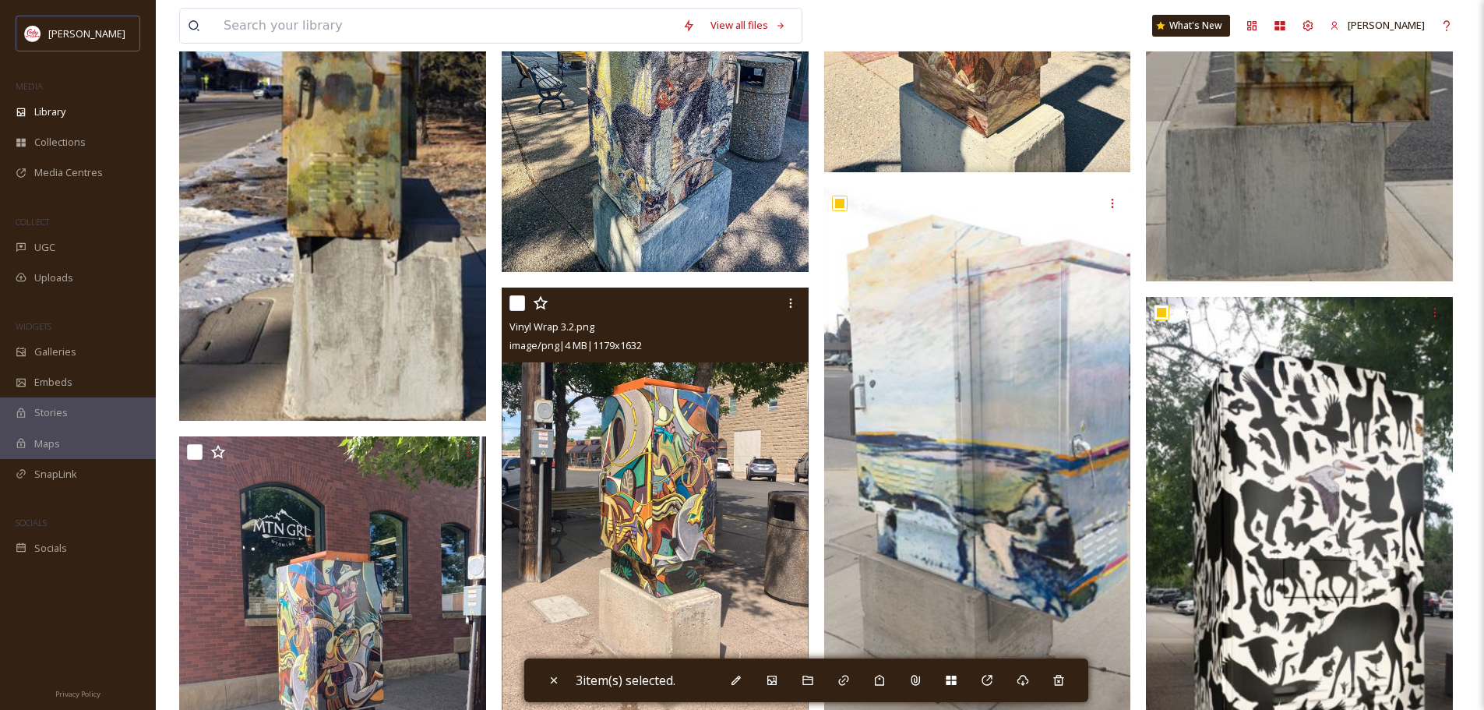
click at [516, 311] on input "checkbox" at bounding box center [517, 303] width 16 height 16
checkbox input "true"
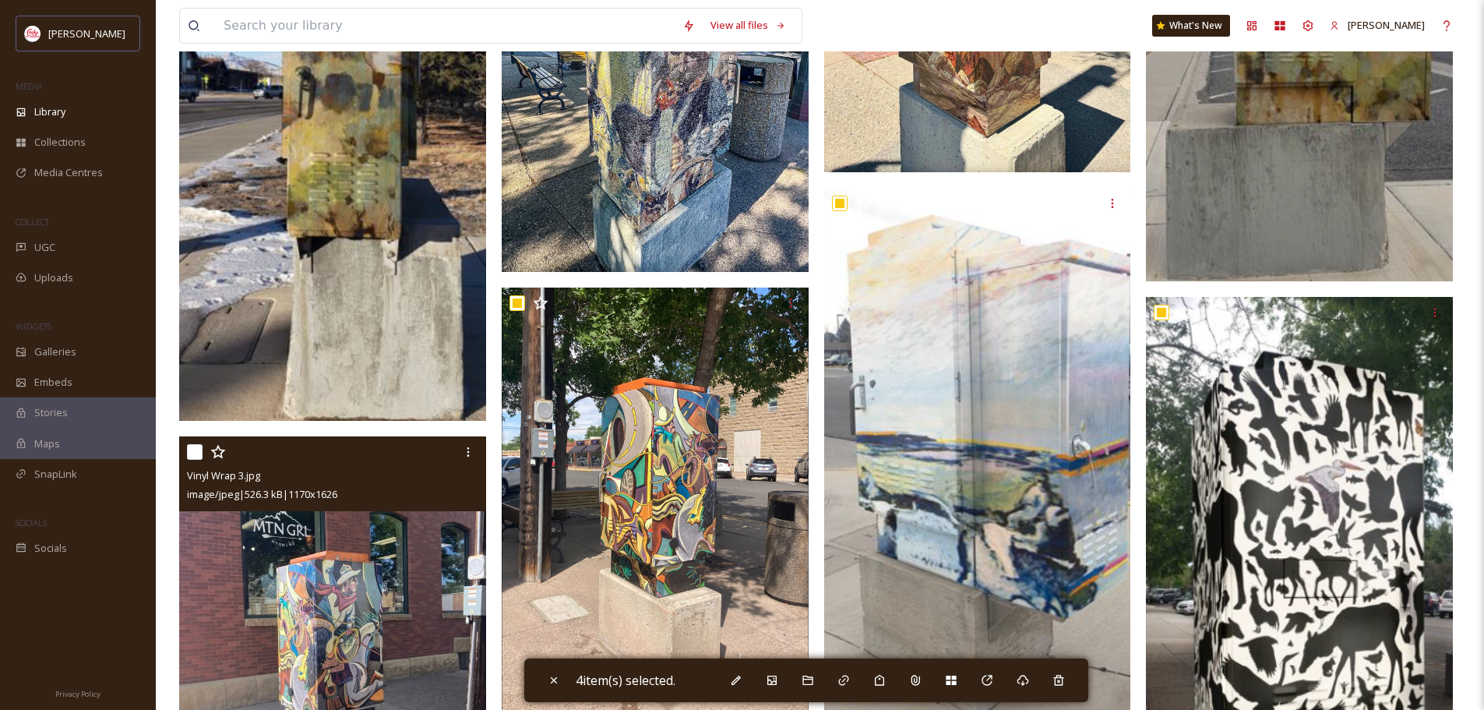
click at [190, 460] on input "checkbox" at bounding box center [195, 452] width 16 height 16
checkbox input "true"
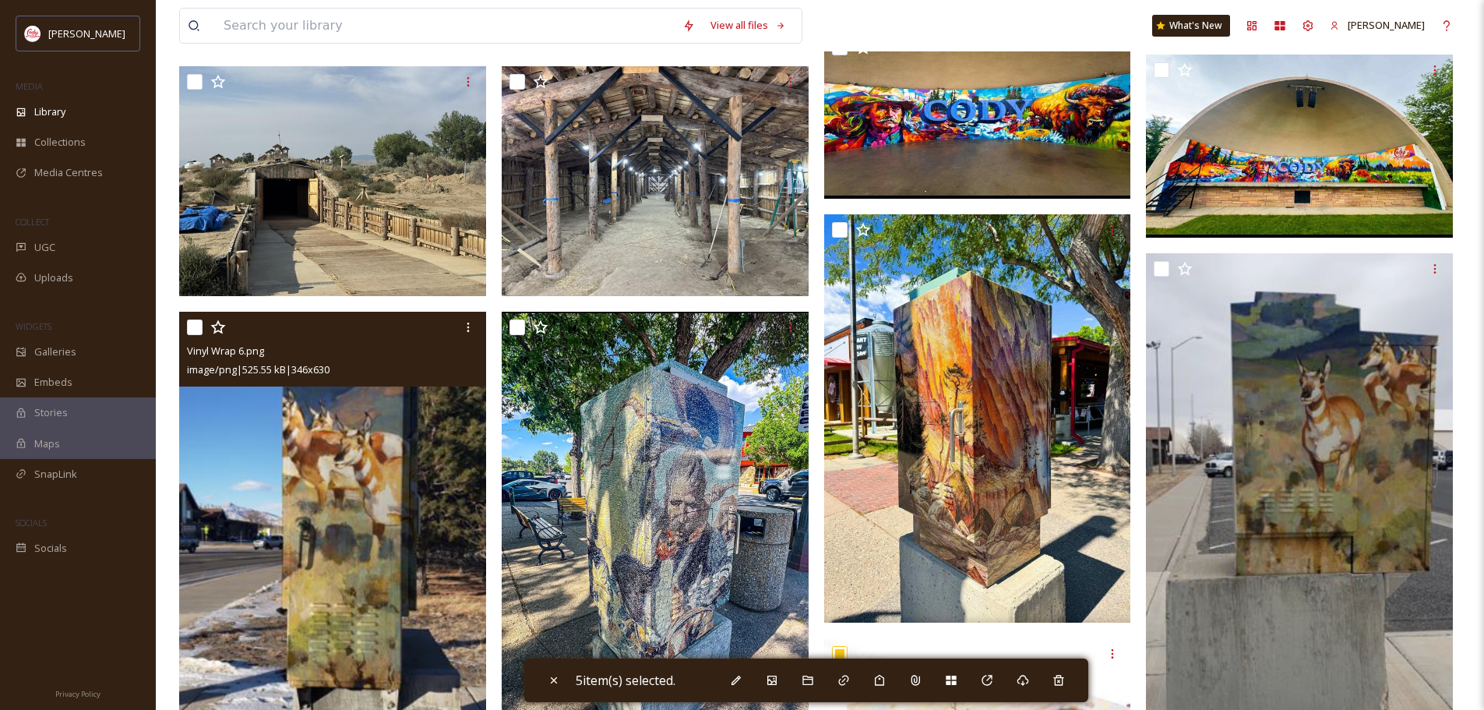
scroll to position [935, 0]
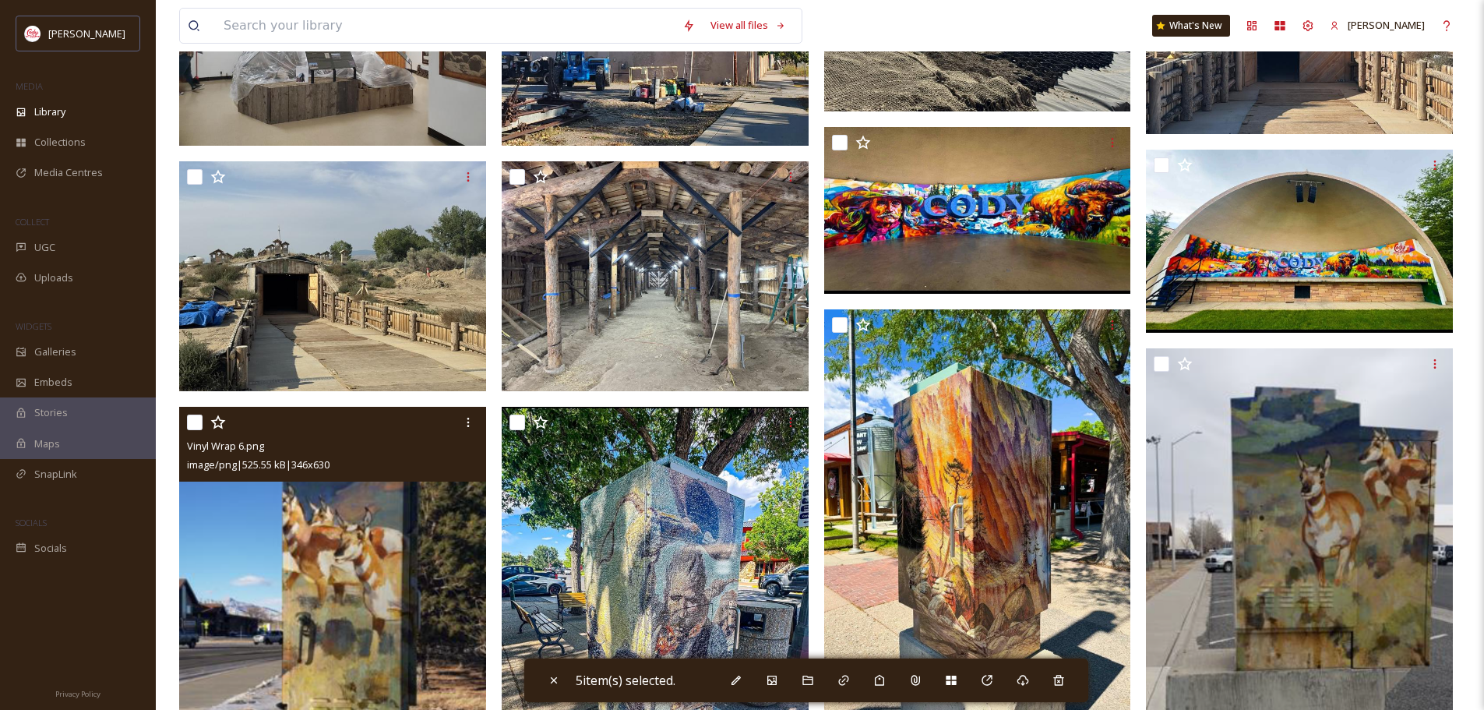
click at [195, 430] on input "checkbox" at bounding box center [195, 422] width 16 height 16
checkbox input "true"
click at [519, 430] on input "checkbox" at bounding box center [517, 422] width 16 height 16
checkbox input "true"
click at [839, 333] on input "checkbox" at bounding box center [840, 325] width 16 height 16
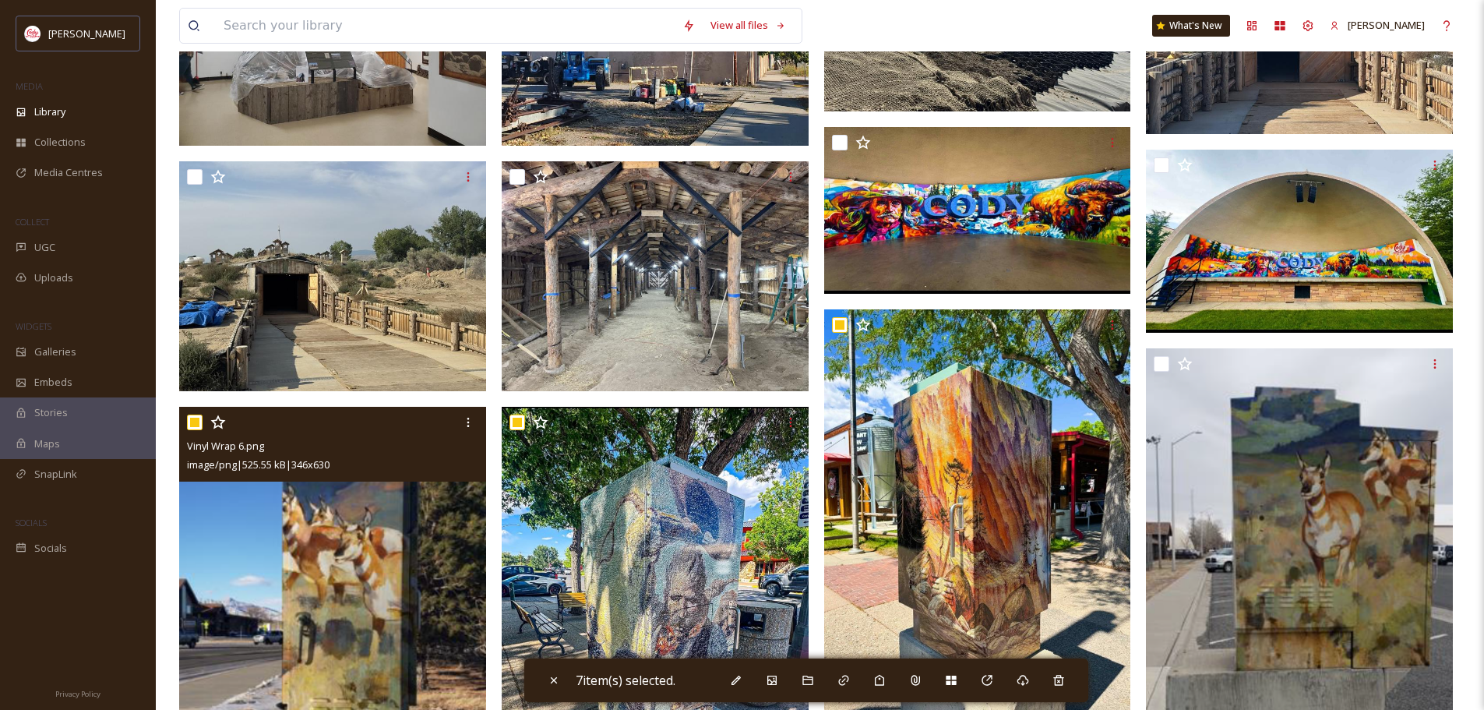
checkbox input "true"
click at [1158, 371] on input "checkbox" at bounding box center [1161, 364] width 16 height 16
checkbox input "true"
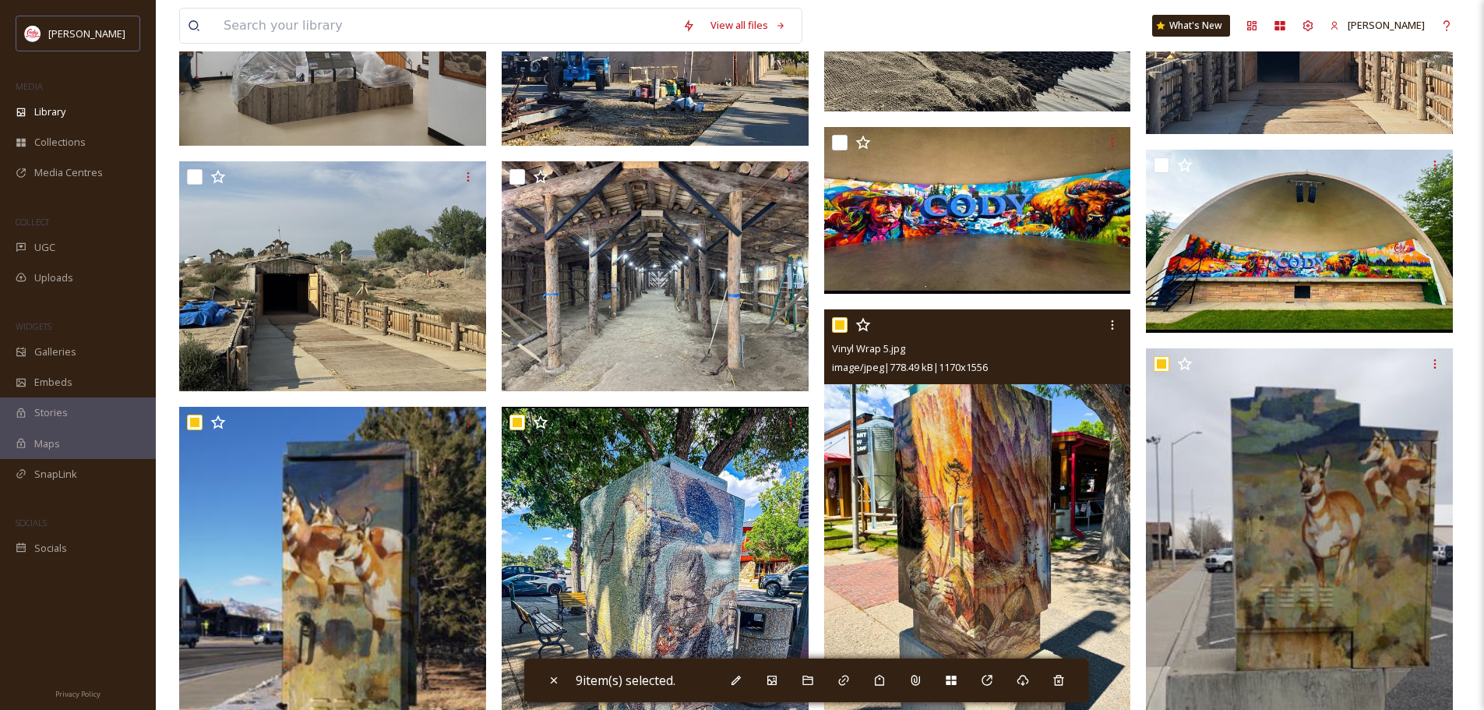
click at [1162, 173] on input "checkbox" at bounding box center [1161, 165] width 16 height 16
checkbox input "true"
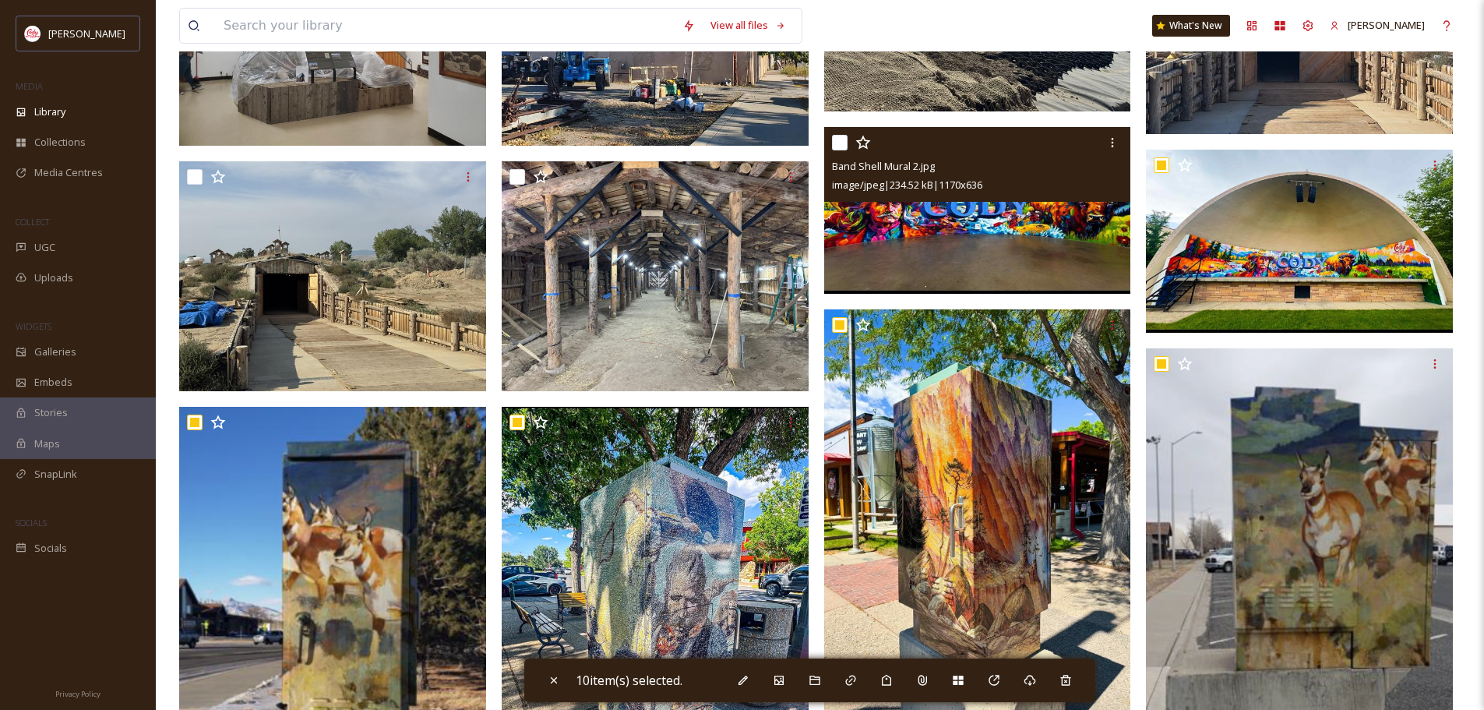
click at [841, 150] on input "checkbox" at bounding box center [840, 143] width 16 height 16
checkbox input "true"
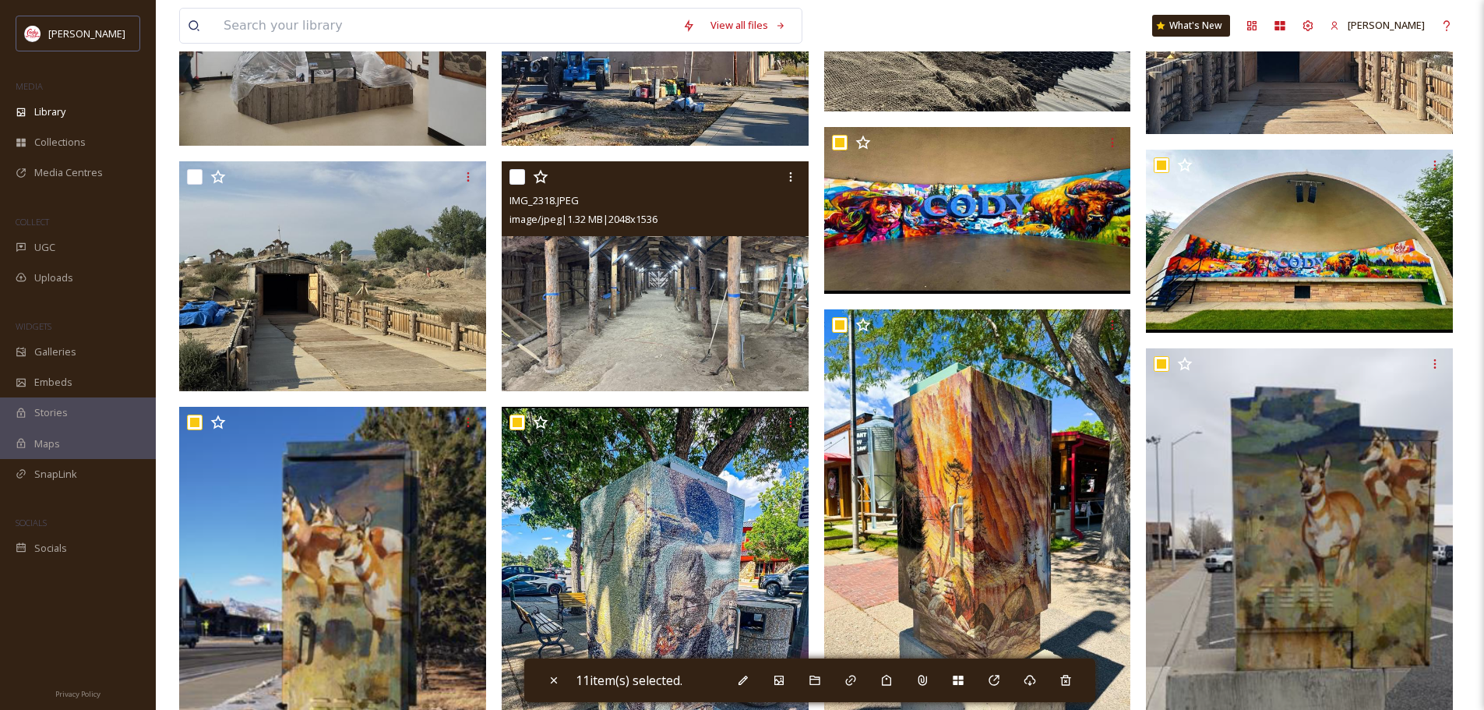
click at [512, 185] on input "checkbox" at bounding box center [517, 177] width 16 height 16
checkbox input "true"
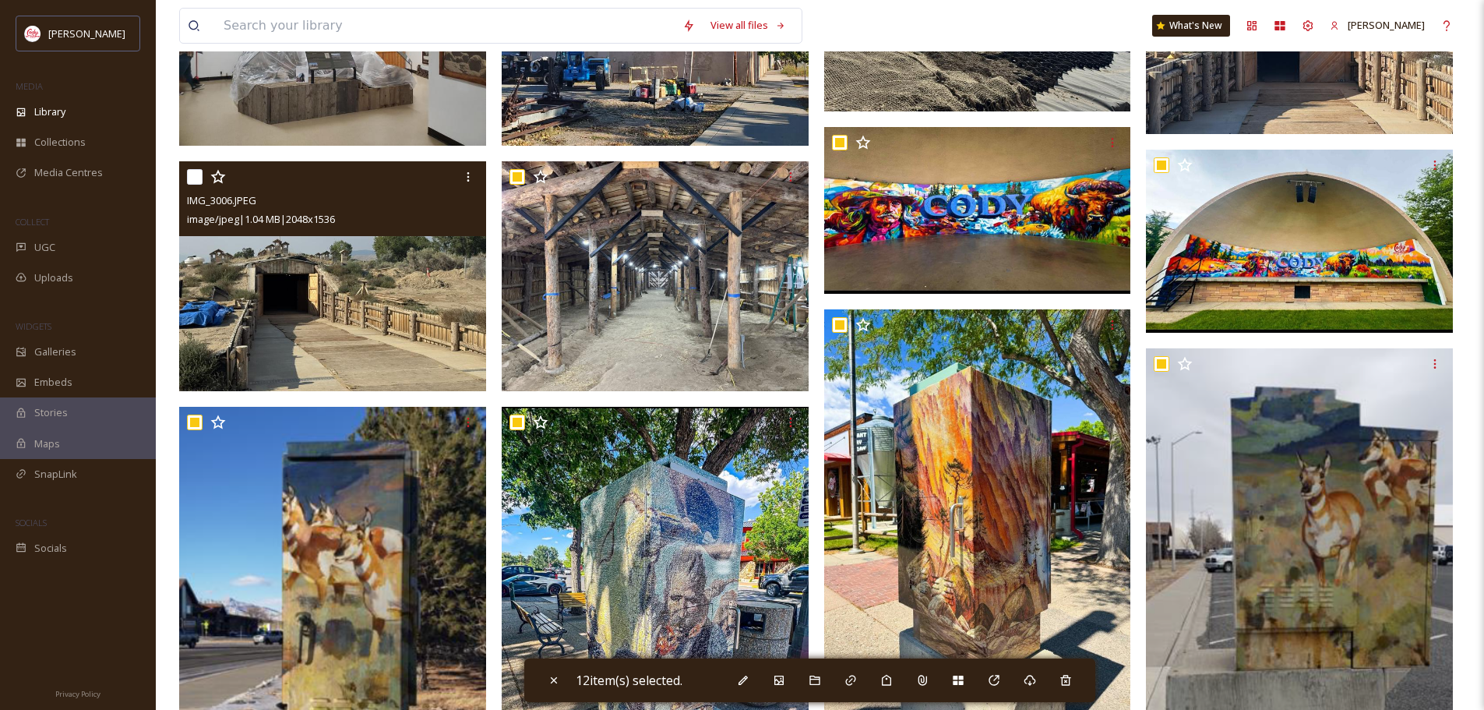
click at [195, 185] on input "checkbox" at bounding box center [195, 177] width 16 height 16
checkbox input "true"
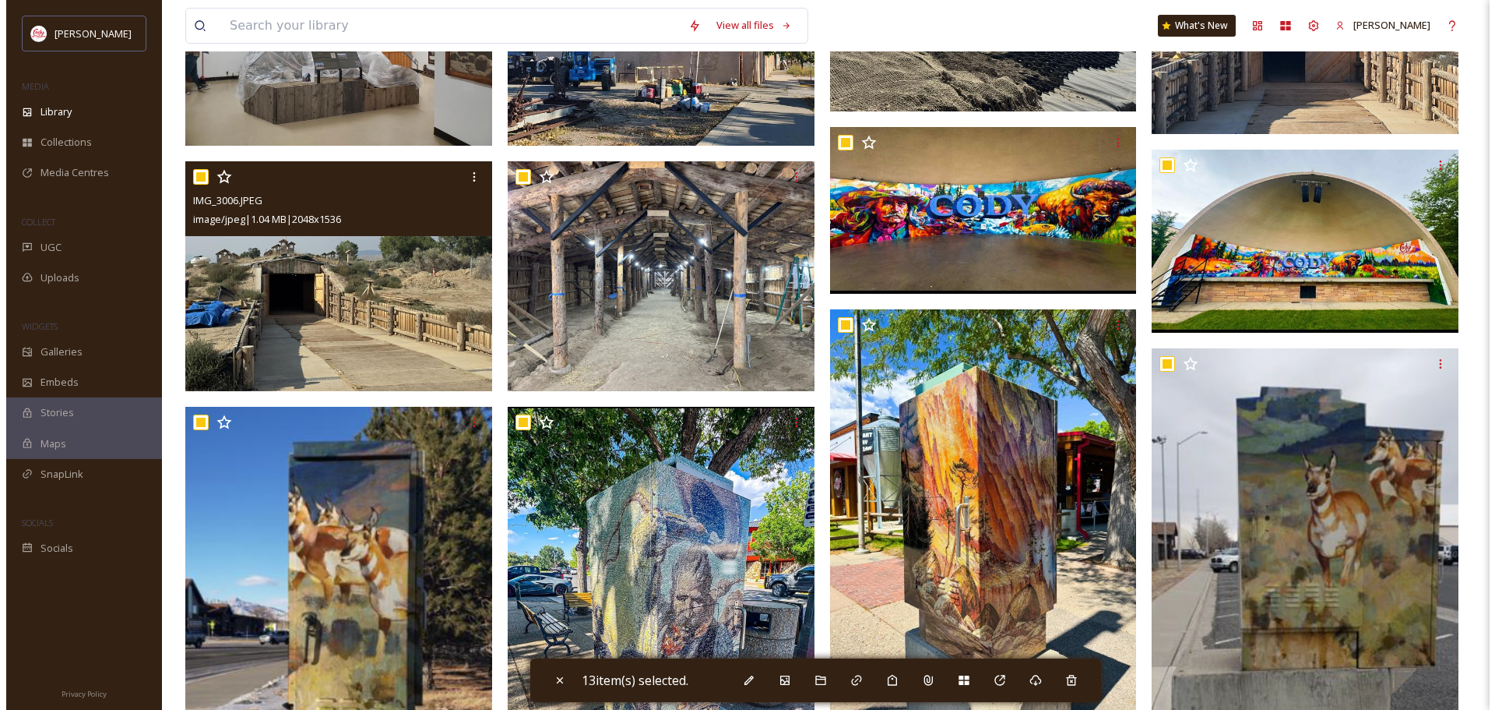
scroll to position [623, 0]
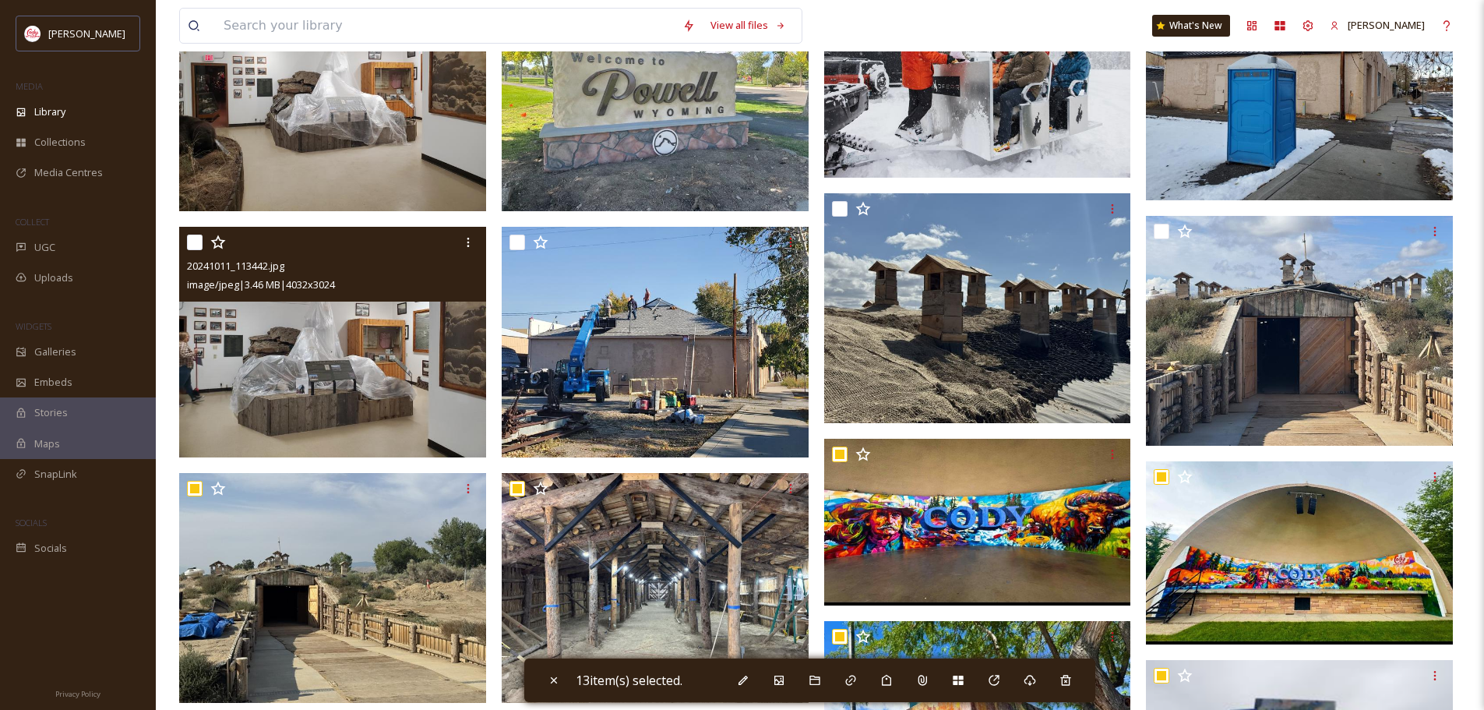
click at [193, 250] on input "checkbox" at bounding box center [195, 242] width 16 height 16
checkbox input "true"
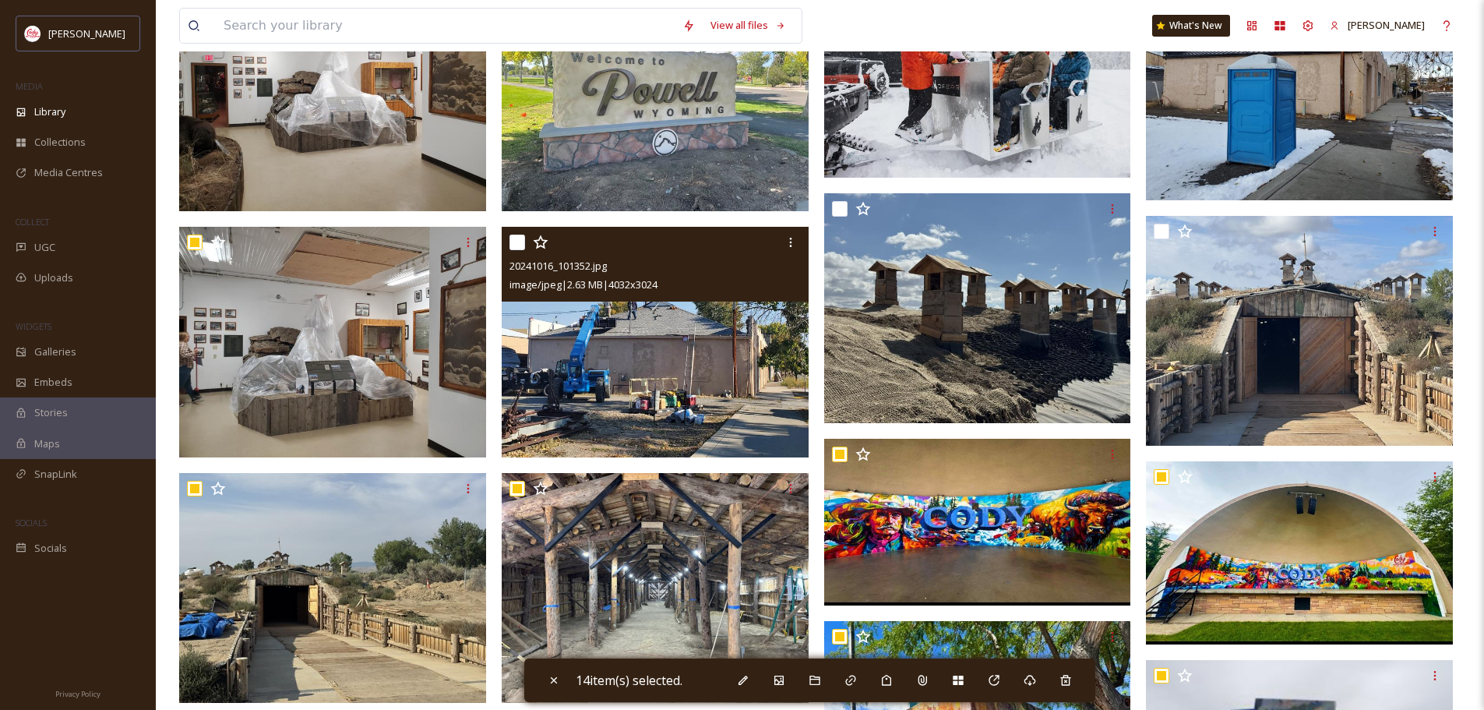
click at [521, 250] on input "checkbox" at bounding box center [517, 242] width 16 height 16
checkbox input "true"
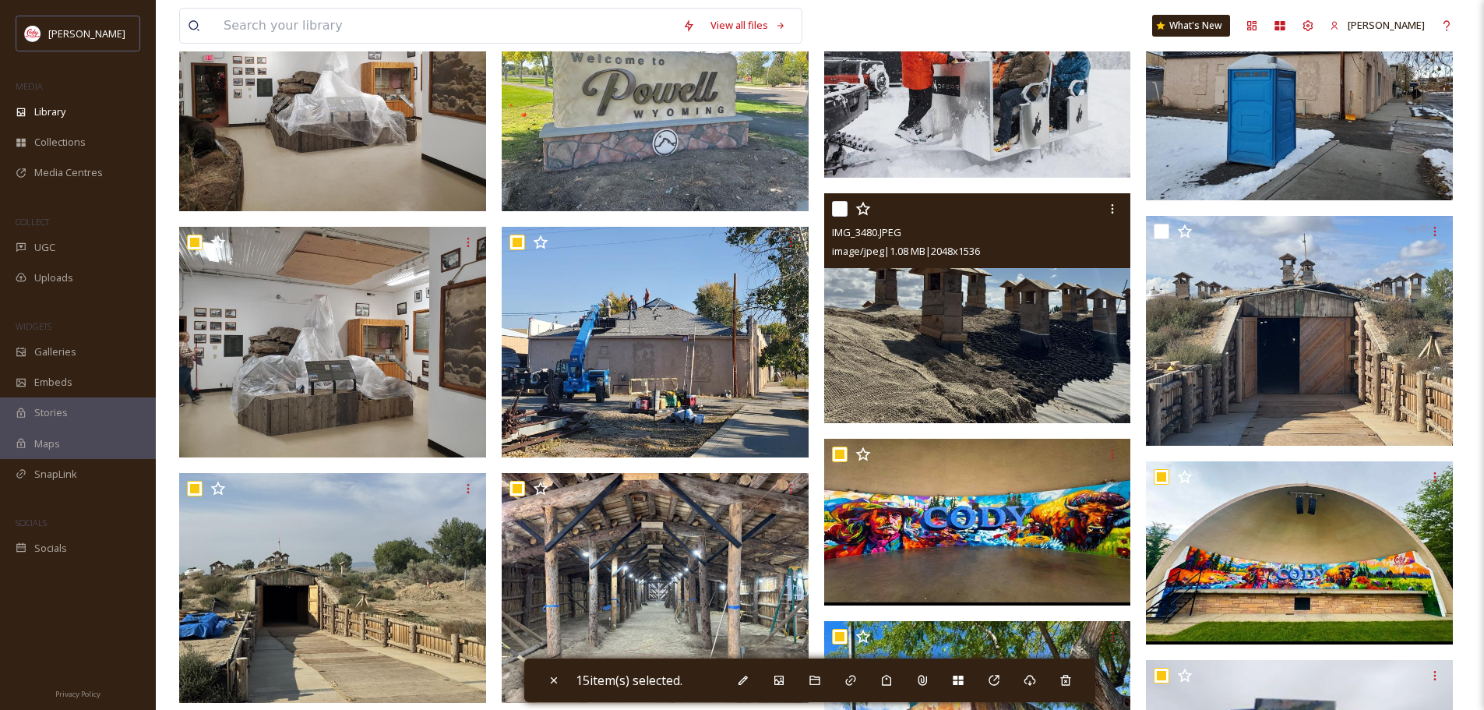
click at [847, 220] on div at bounding box center [979, 209] width 295 height 28
click at [837, 217] on input "checkbox" at bounding box center [840, 209] width 16 height 16
checkbox input "true"
click at [1163, 239] on input "checkbox" at bounding box center [1161, 232] width 16 height 16
checkbox input "true"
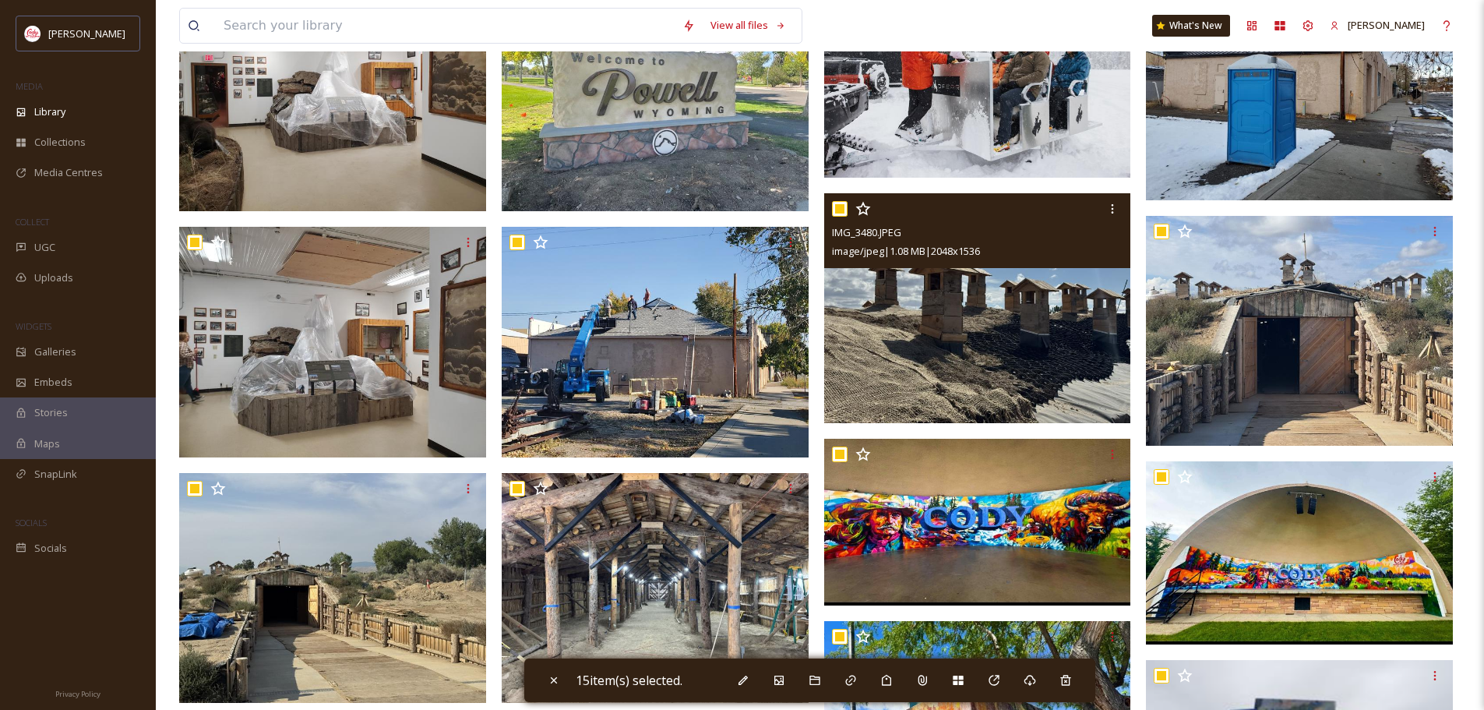
click at [195, 312] on img at bounding box center [332, 342] width 307 height 231
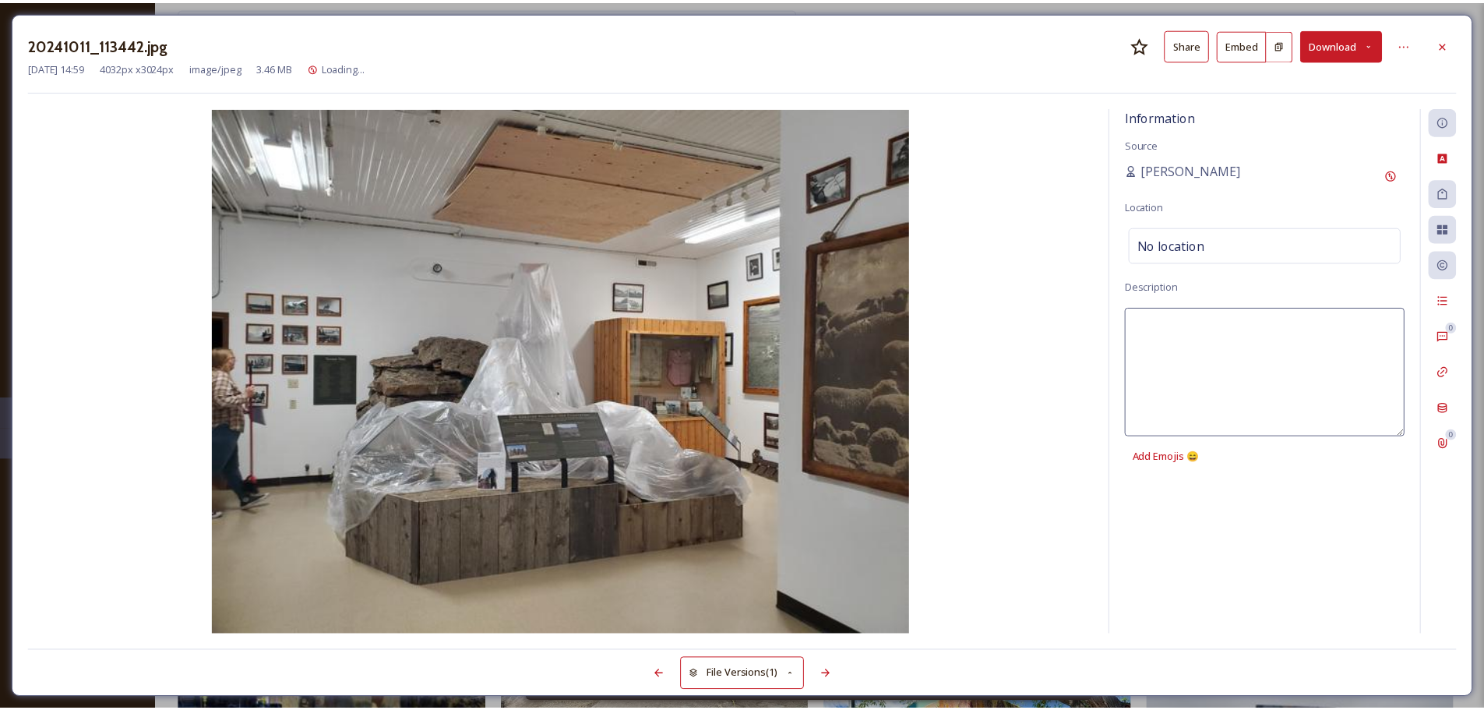
scroll to position [312, 0]
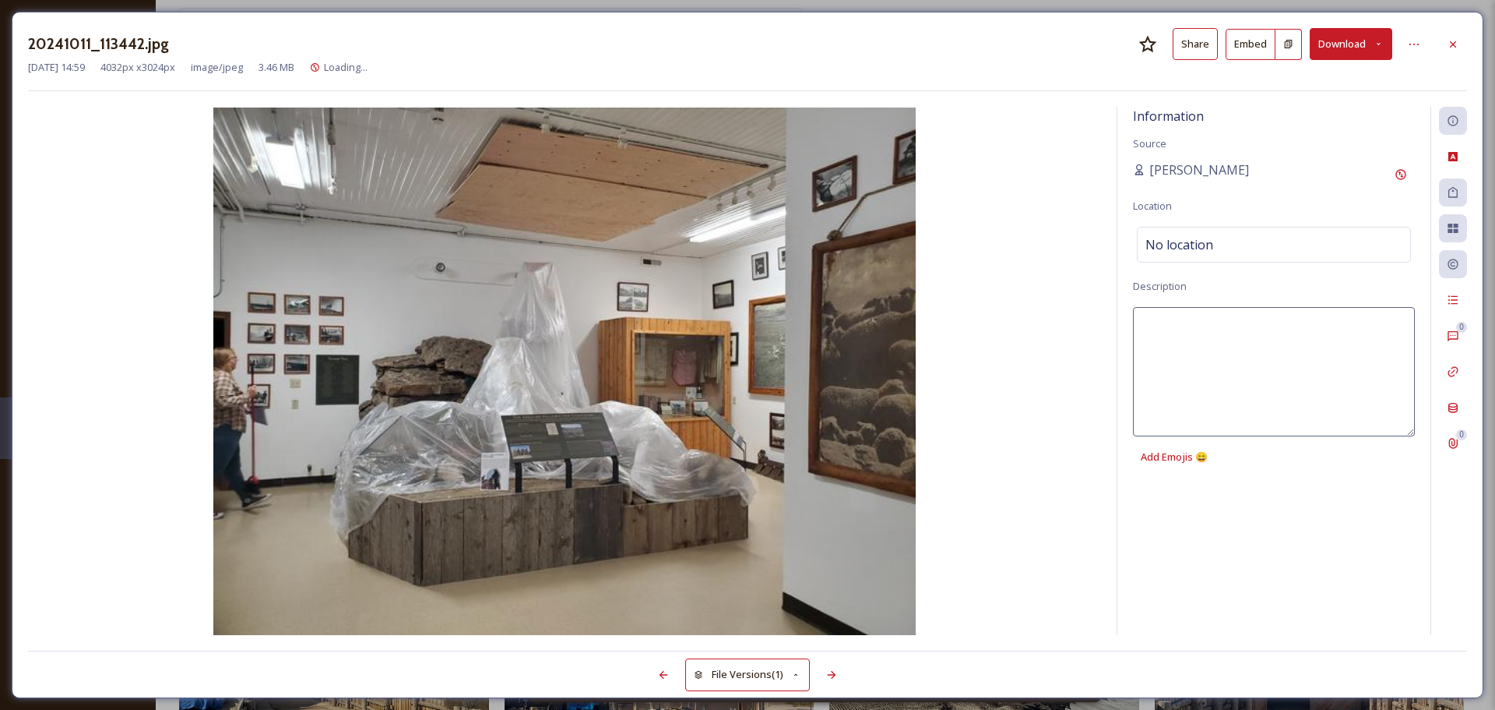
click at [1457, 44] on icon at bounding box center [1453, 44] width 12 height 12
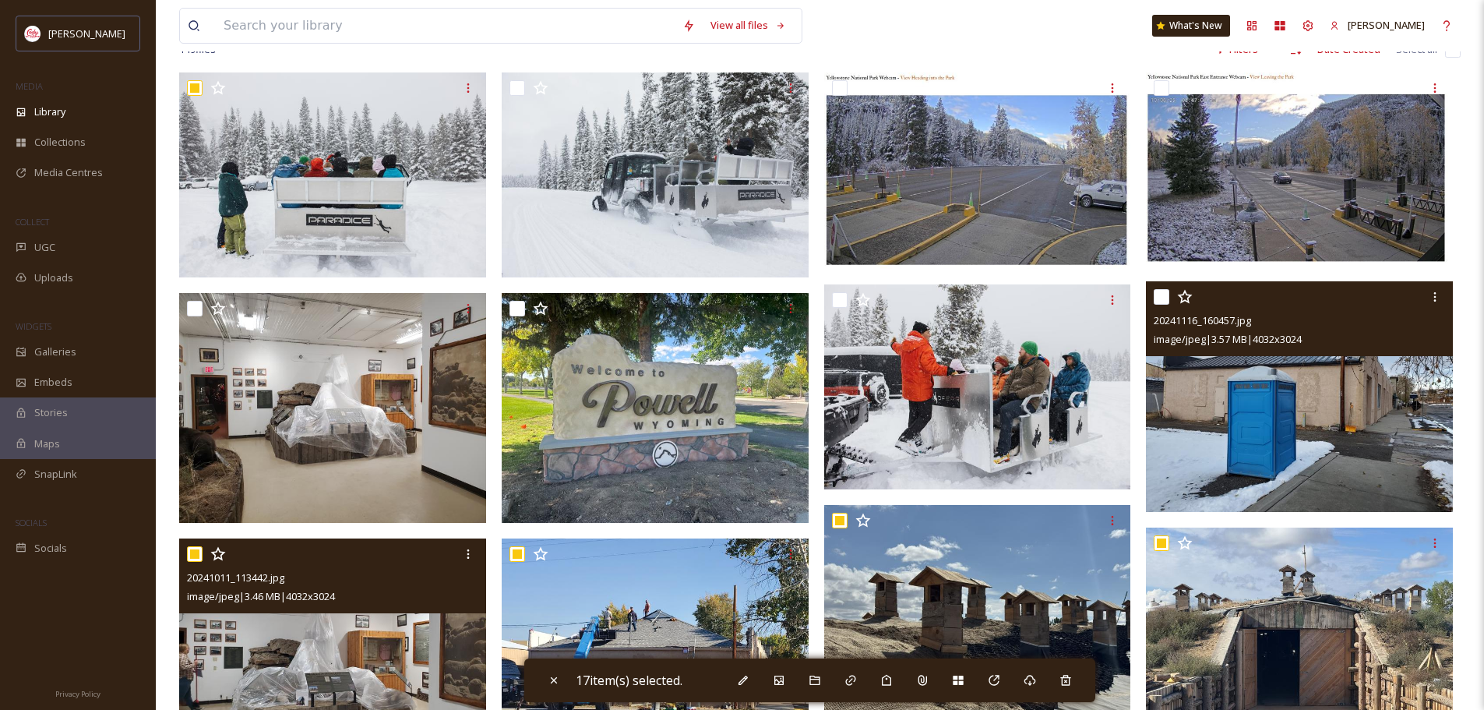
click at [1163, 305] on input "checkbox" at bounding box center [1161, 297] width 16 height 16
checkbox input "true"
click at [836, 308] on input "checkbox" at bounding box center [840, 300] width 16 height 16
checkbox input "true"
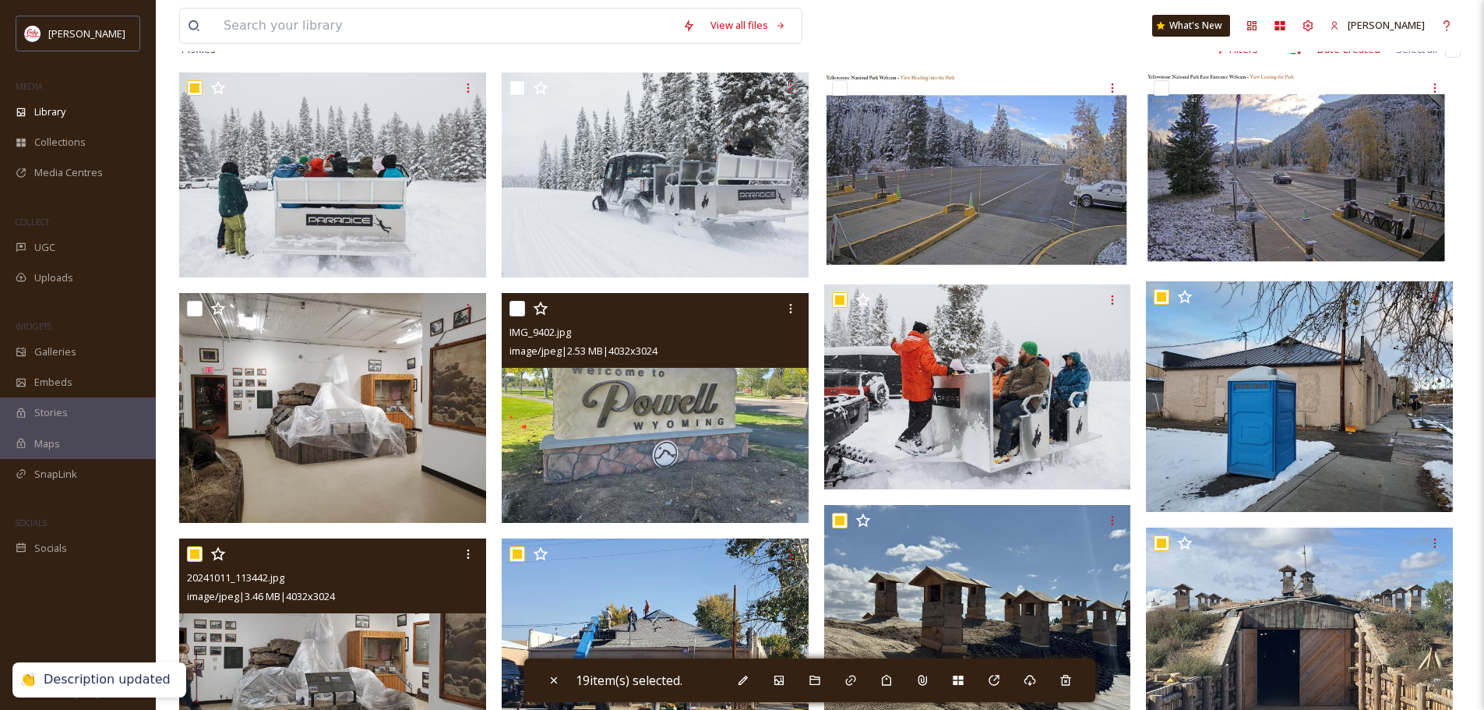
click at [516, 314] on input "checkbox" at bounding box center [517, 309] width 16 height 16
checkbox input "true"
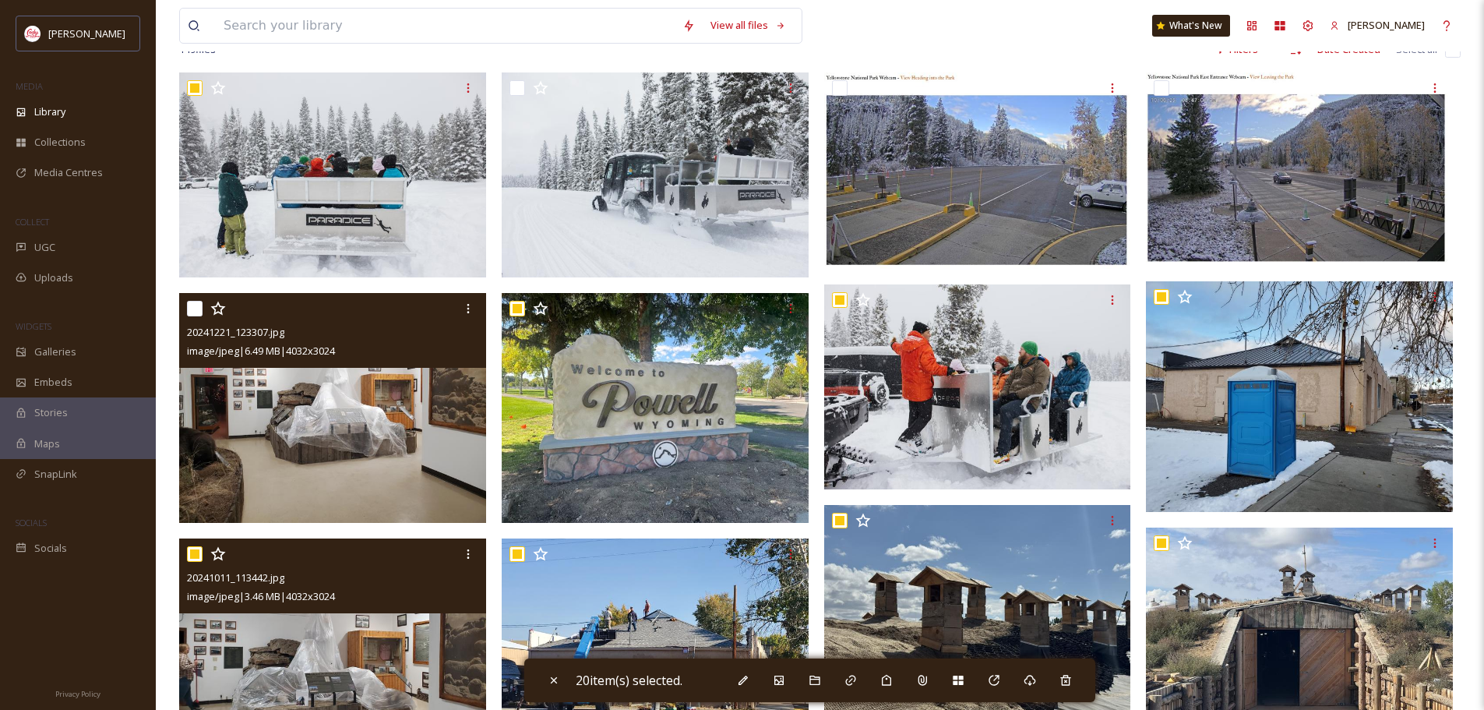
click at [192, 316] on input "checkbox" at bounding box center [195, 309] width 16 height 16
checkbox input "true"
click at [520, 96] on input "checkbox" at bounding box center [517, 88] width 16 height 16
checkbox input "true"
click at [838, 96] on input "checkbox" at bounding box center [840, 88] width 16 height 16
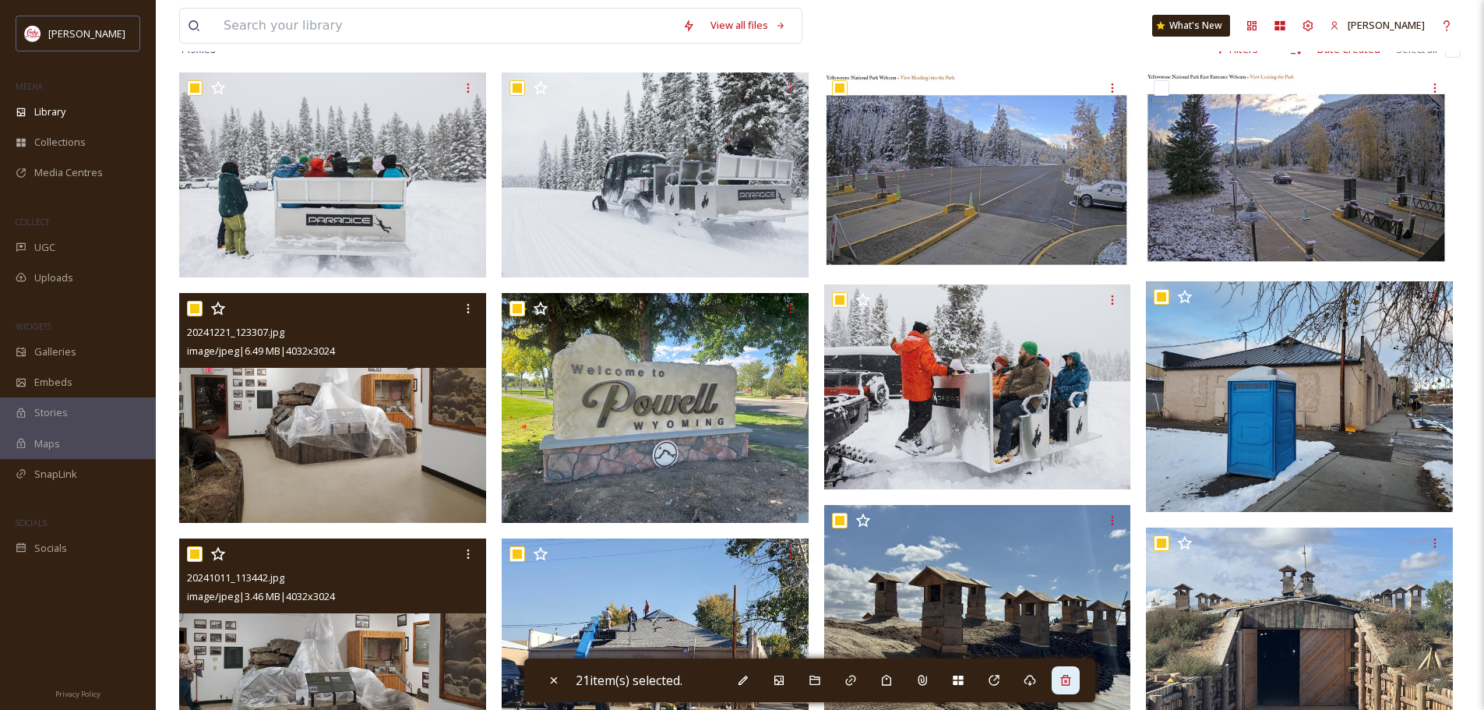
checkbox input "true"
click at [1160, 96] on input "checkbox" at bounding box center [1161, 88] width 16 height 16
checkbox input "true"
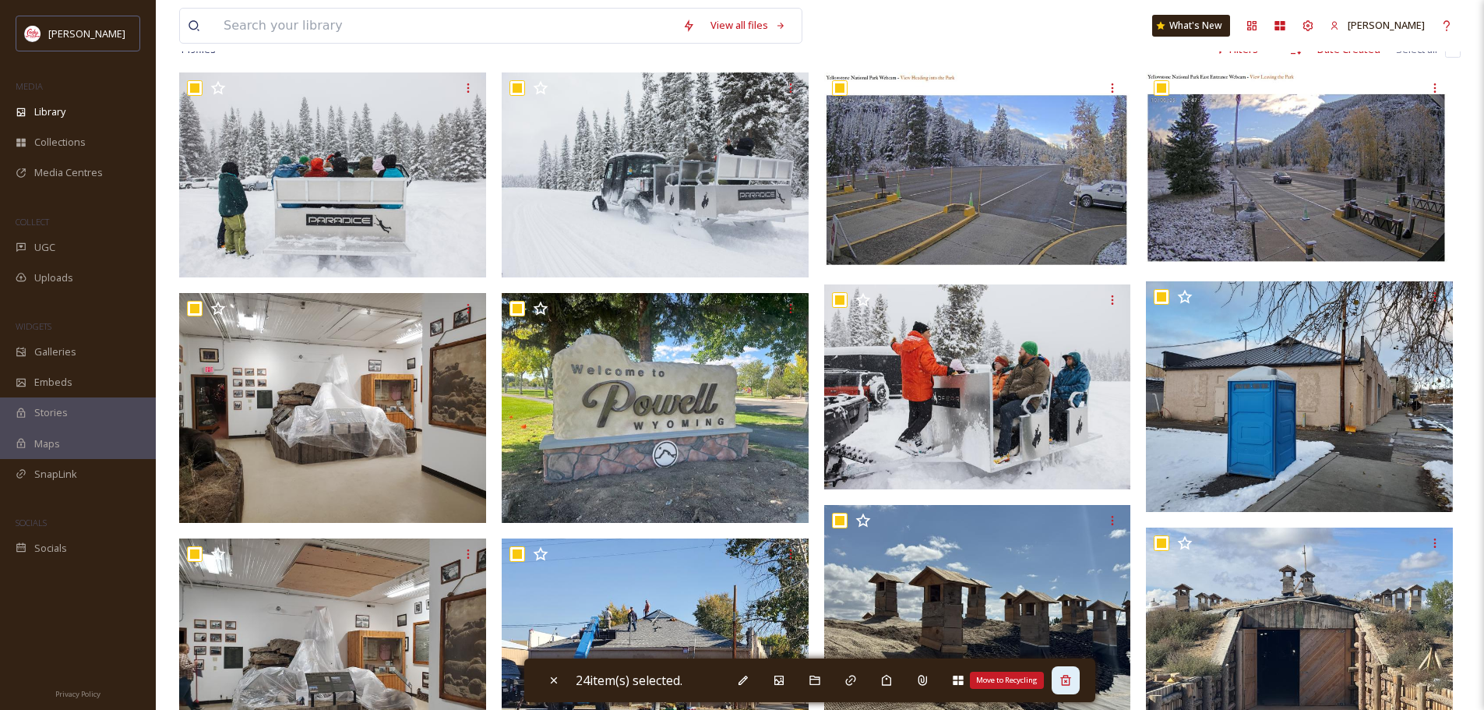
click at [1069, 682] on icon at bounding box center [1065, 680] width 12 height 12
click at [1071, 675] on span at bounding box center [1064, 680] width 19 height 19
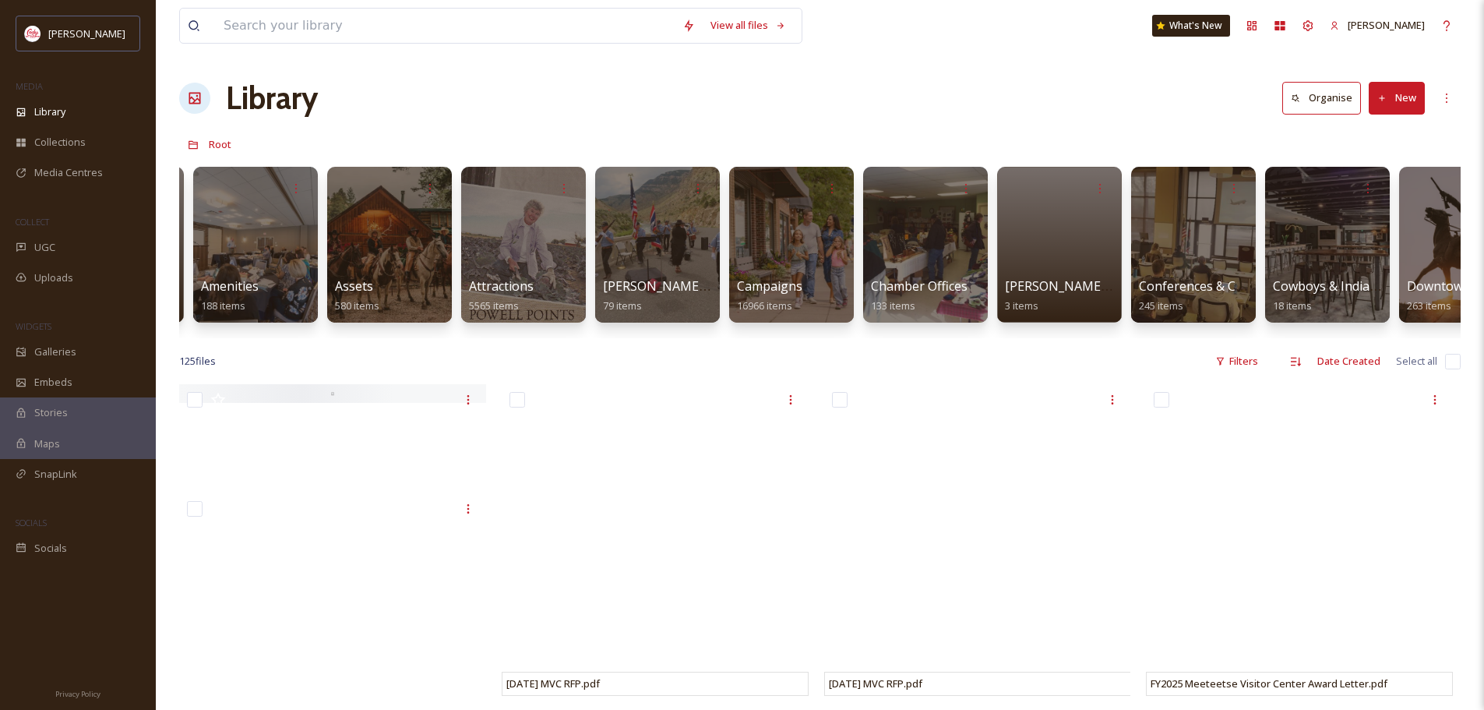
click at [1439, 337] on div "2025 Cody Yellowstone Vacation Guide 1 item Amenities 188 items Assets 580 item…" at bounding box center [819, 248] width 1281 height 179
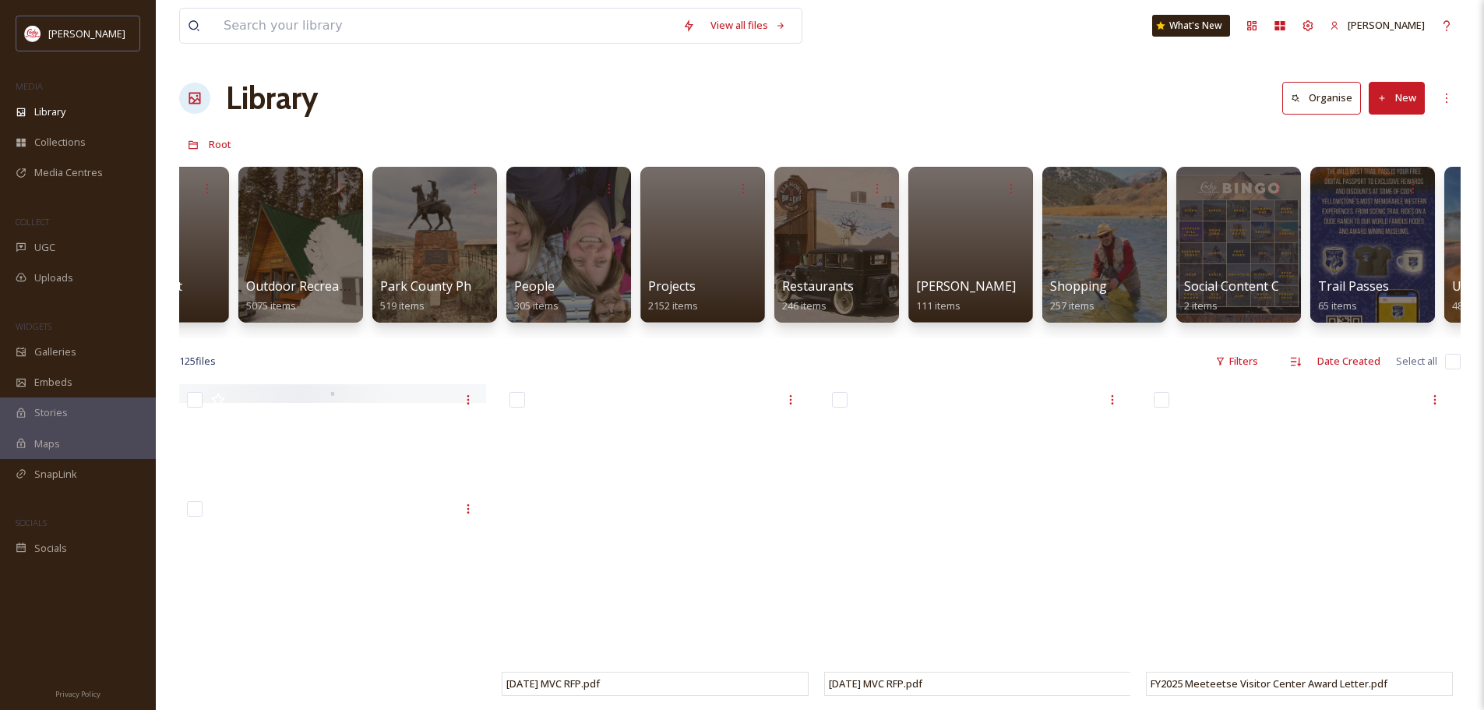
scroll to position [0, 3176]
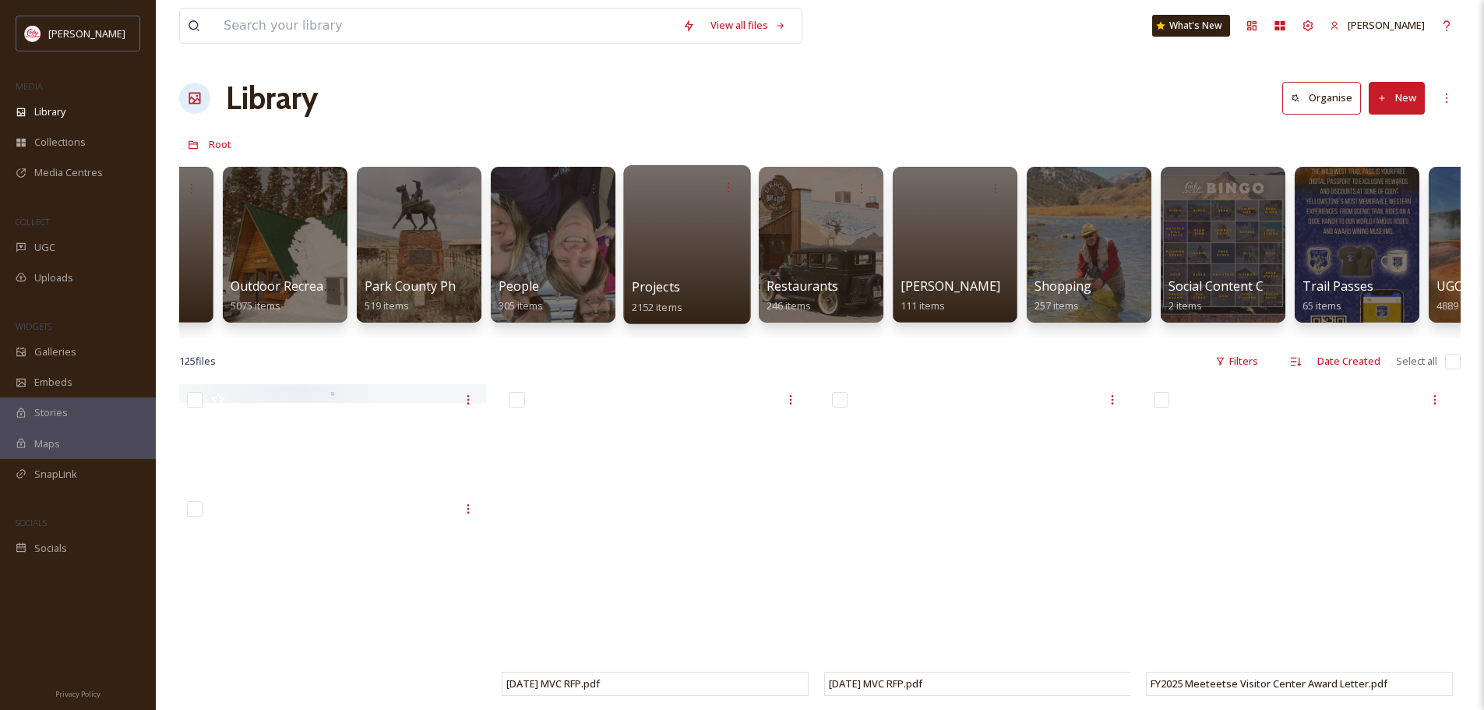
click at [667, 230] on div at bounding box center [686, 244] width 127 height 159
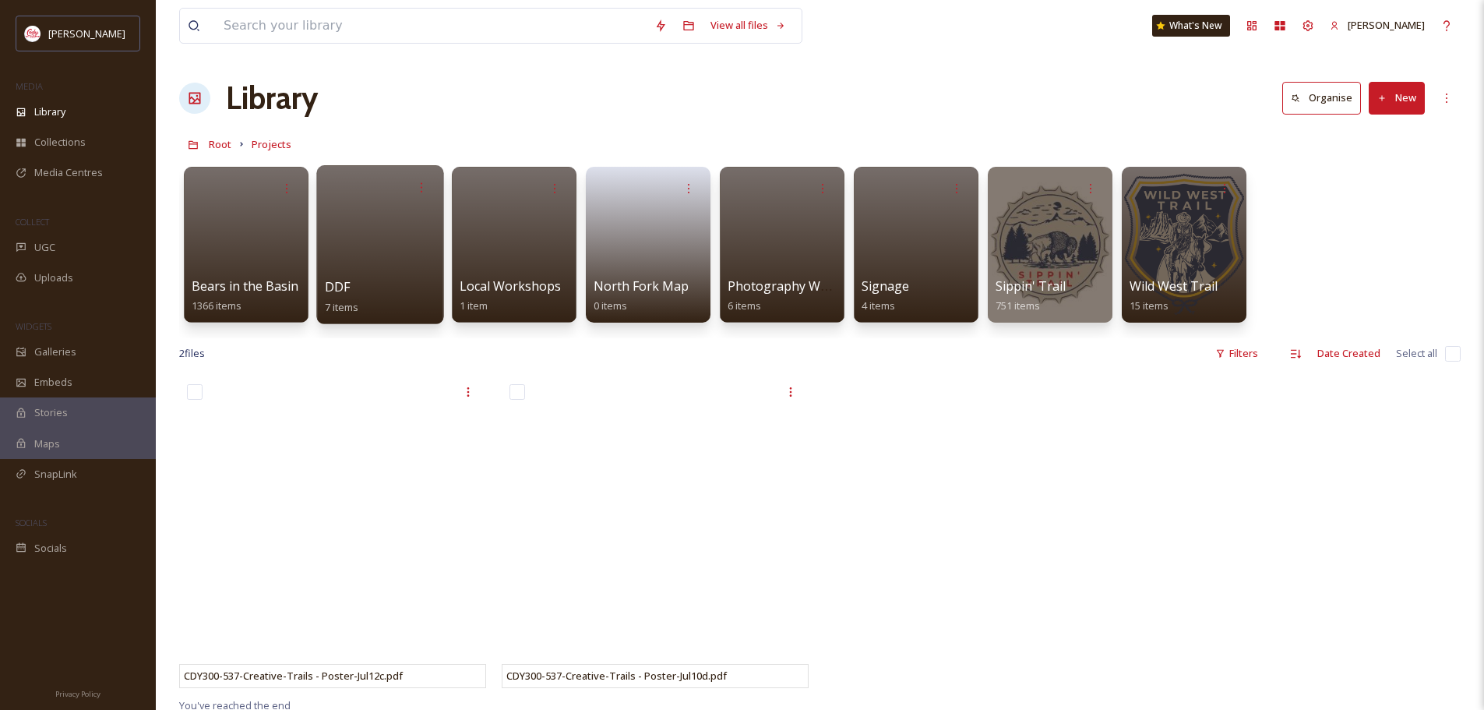
click at [382, 299] on div "DDF 7 items" at bounding box center [380, 296] width 111 height 39
